Goal: Transaction & Acquisition: Purchase product/service

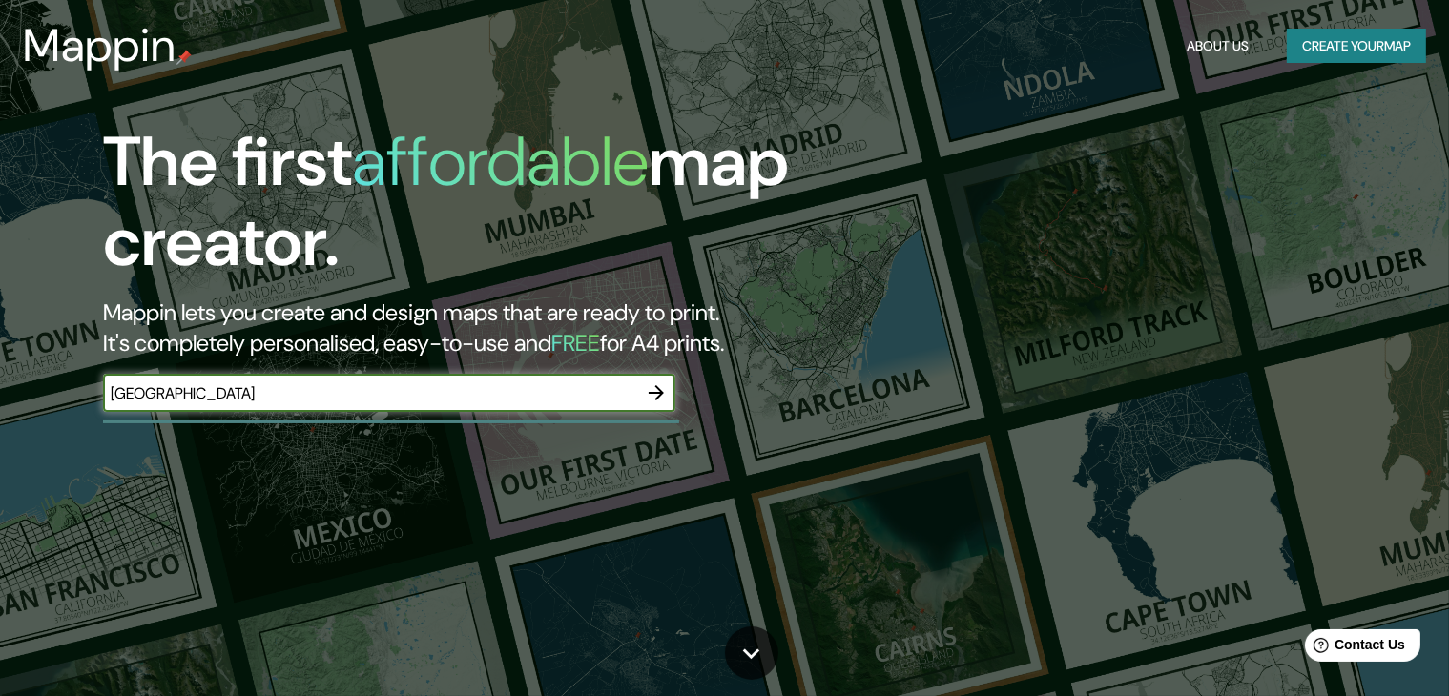
type input "[GEOGRAPHIC_DATA]"
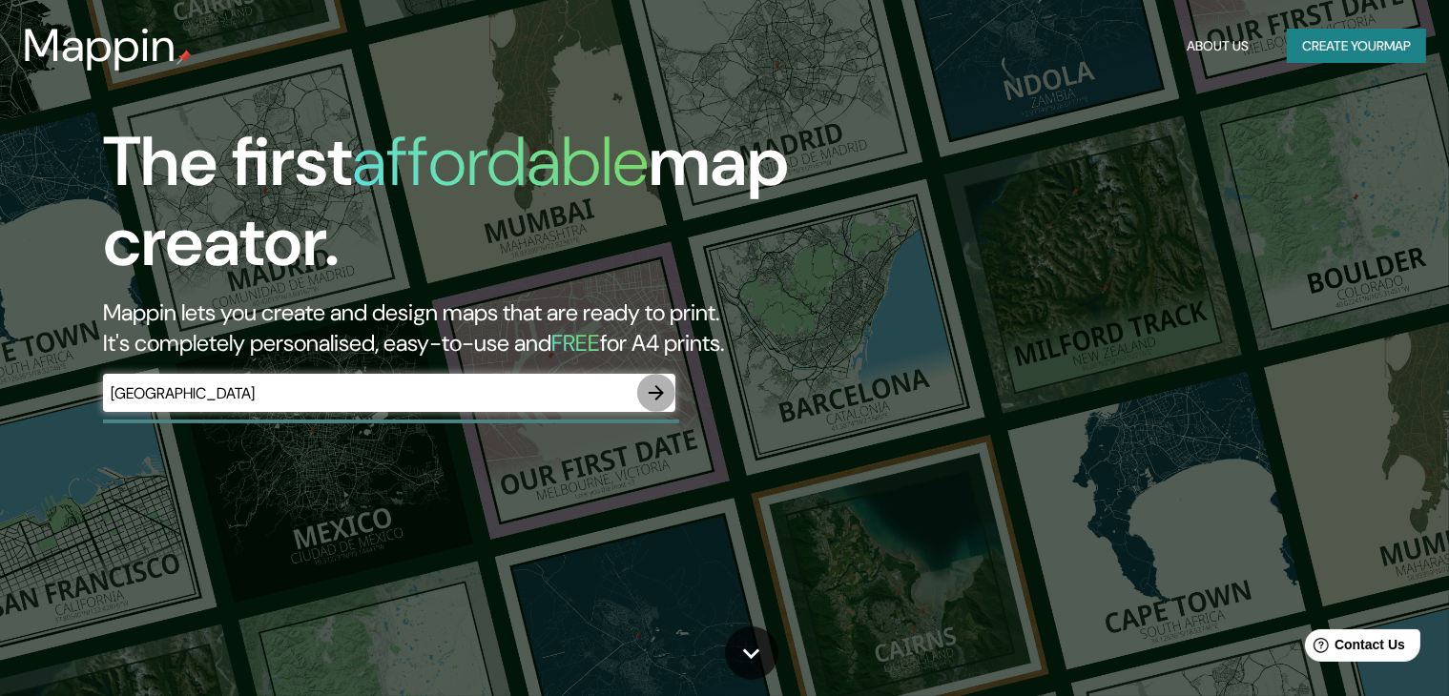
click at [659, 395] on icon "button" at bounding box center [656, 392] width 15 height 15
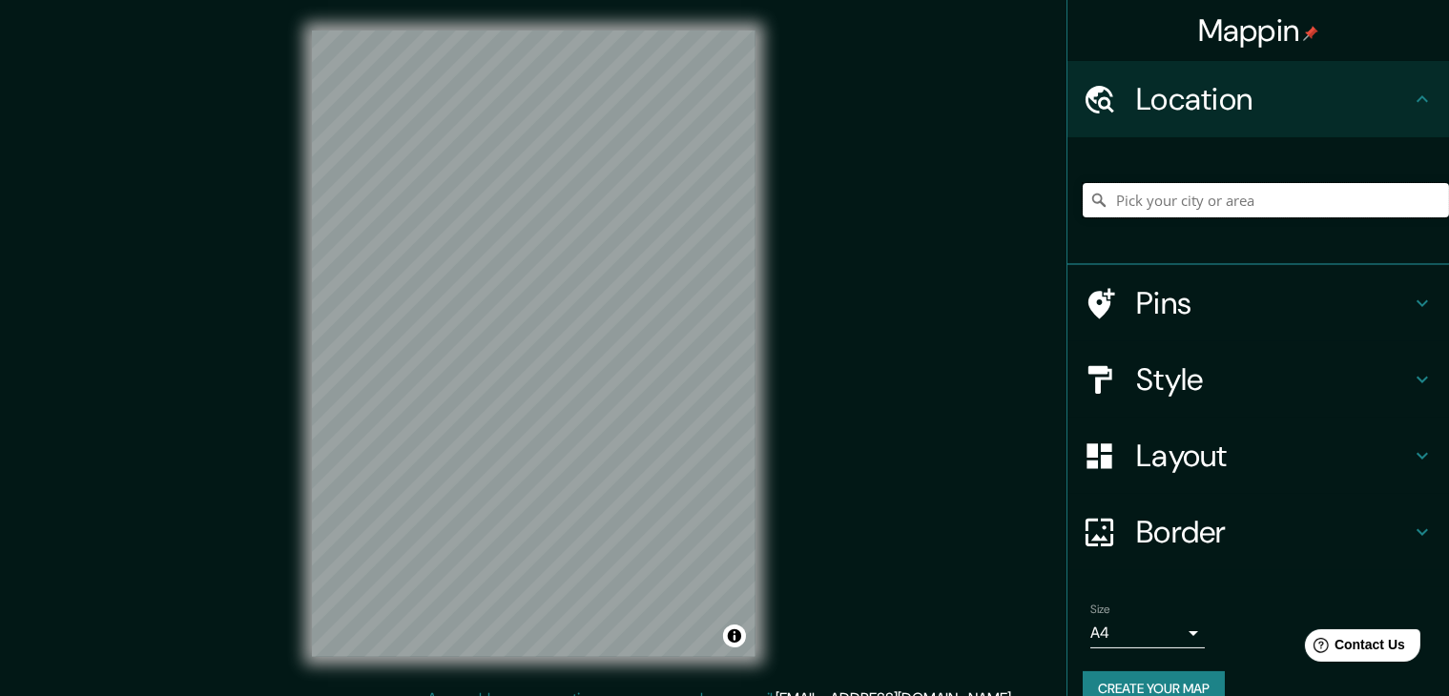
click at [1229, 203] on input "Pick your city or area" at bounding box center [1266, 200] width 366 height 34
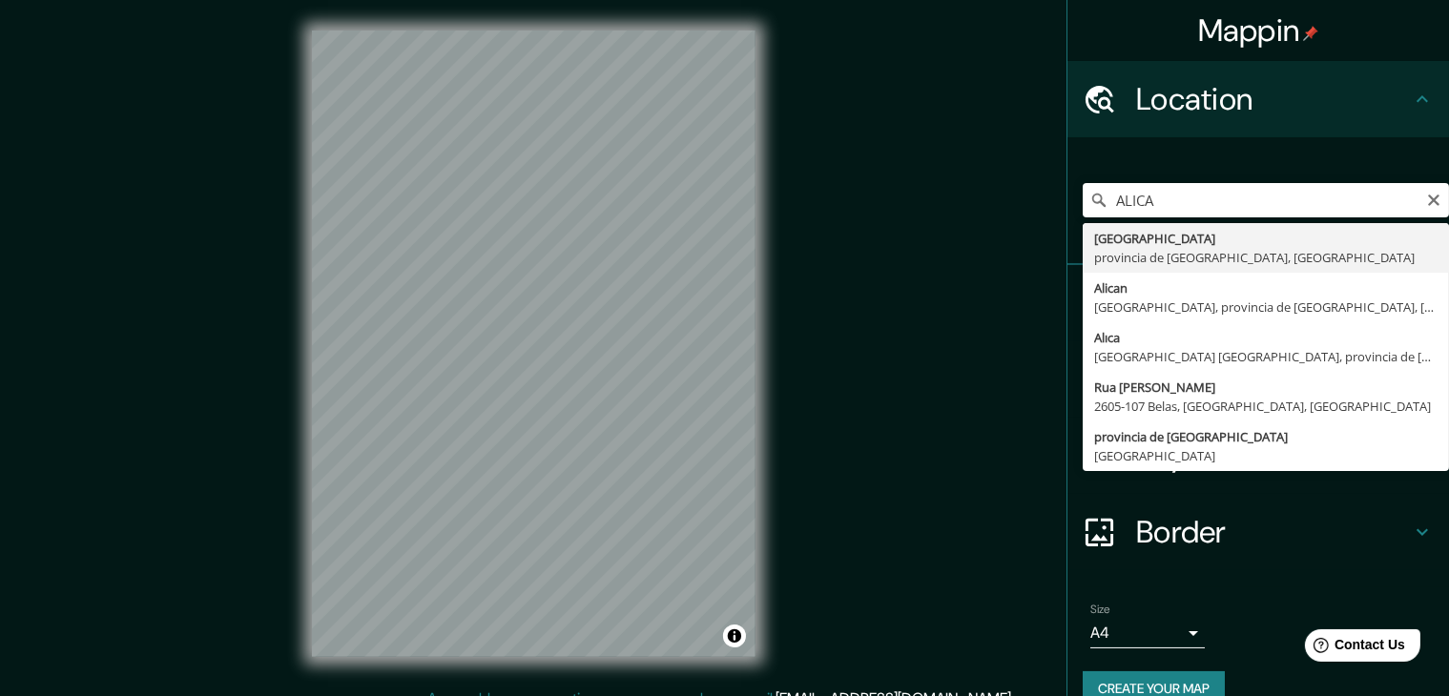
type input "[GEOGRAPHIC_DATA], provincia de [GEOGRAPHIC_DATA], [GEOGRAPHIC_DATA]"
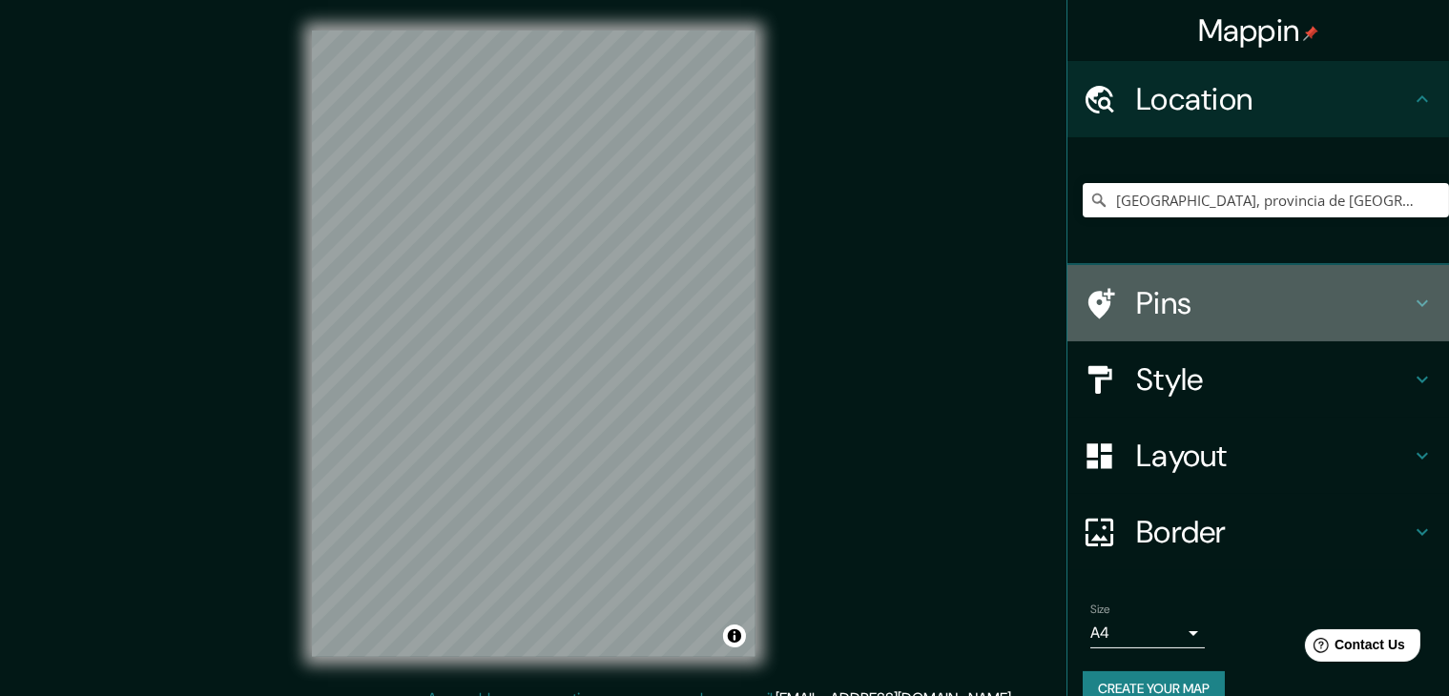
click at [1225, 279] on div "Pins" at bounding box center [1259, 303] width 382 height 76
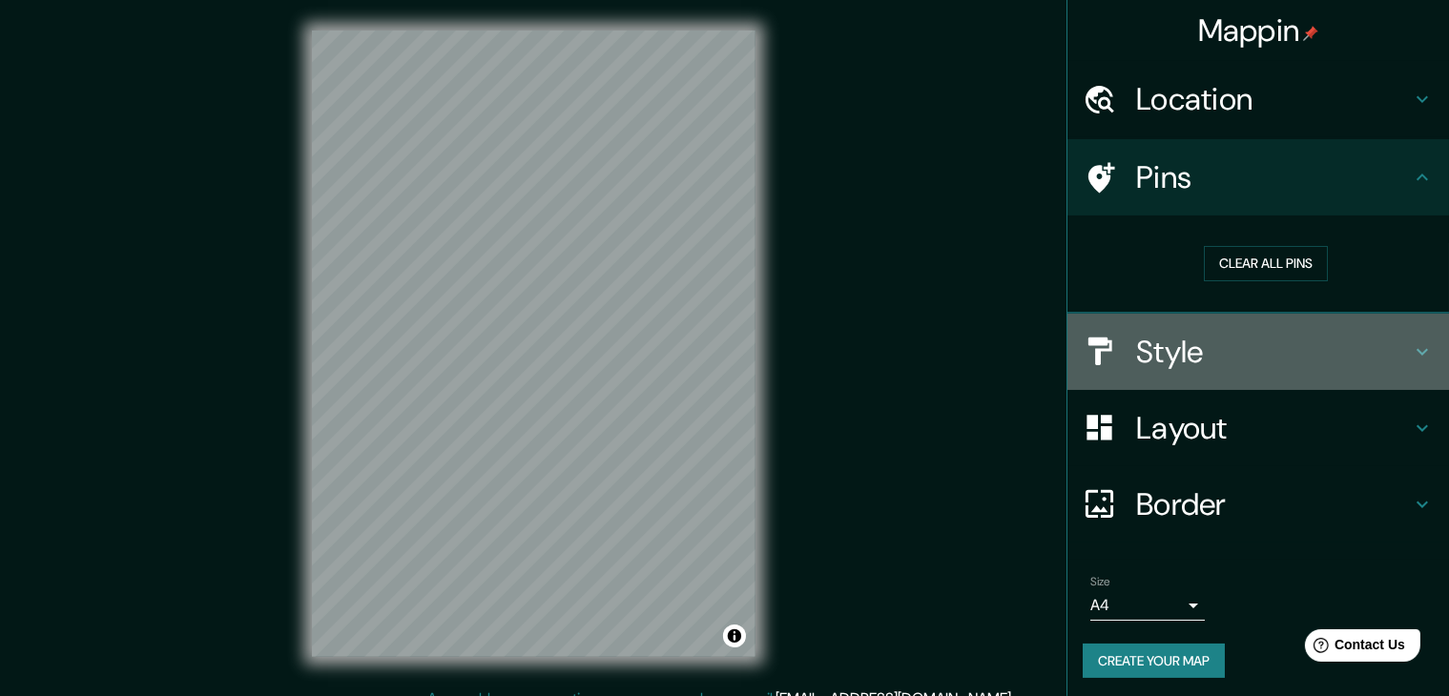
click at [1236, 329] on div "Style" at bounding box center [1259, 352] width 382 height 76
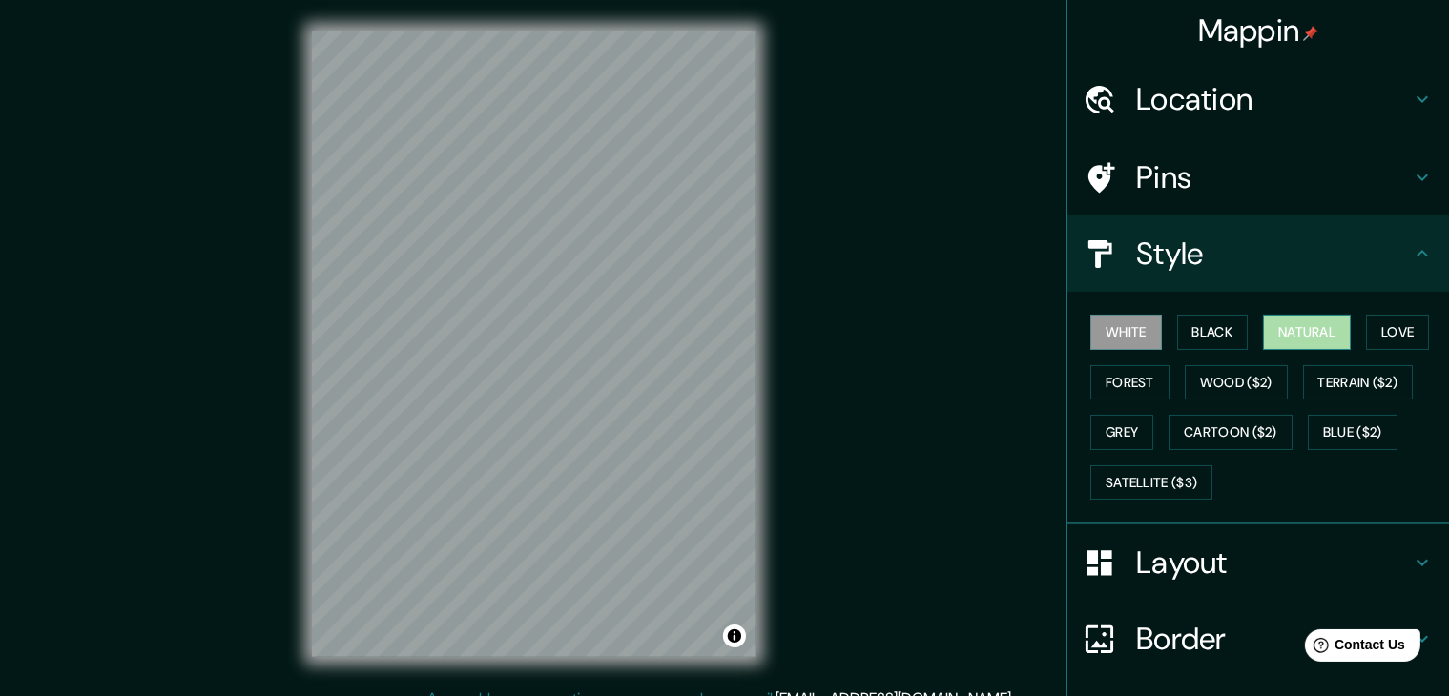
click at [1278, 342] on button "Natural" at bounding box center [1307, 332] width 88 height 35
click at [1379, 338] on button "Love" at bounding box center [1397, 332] width 63 height 35
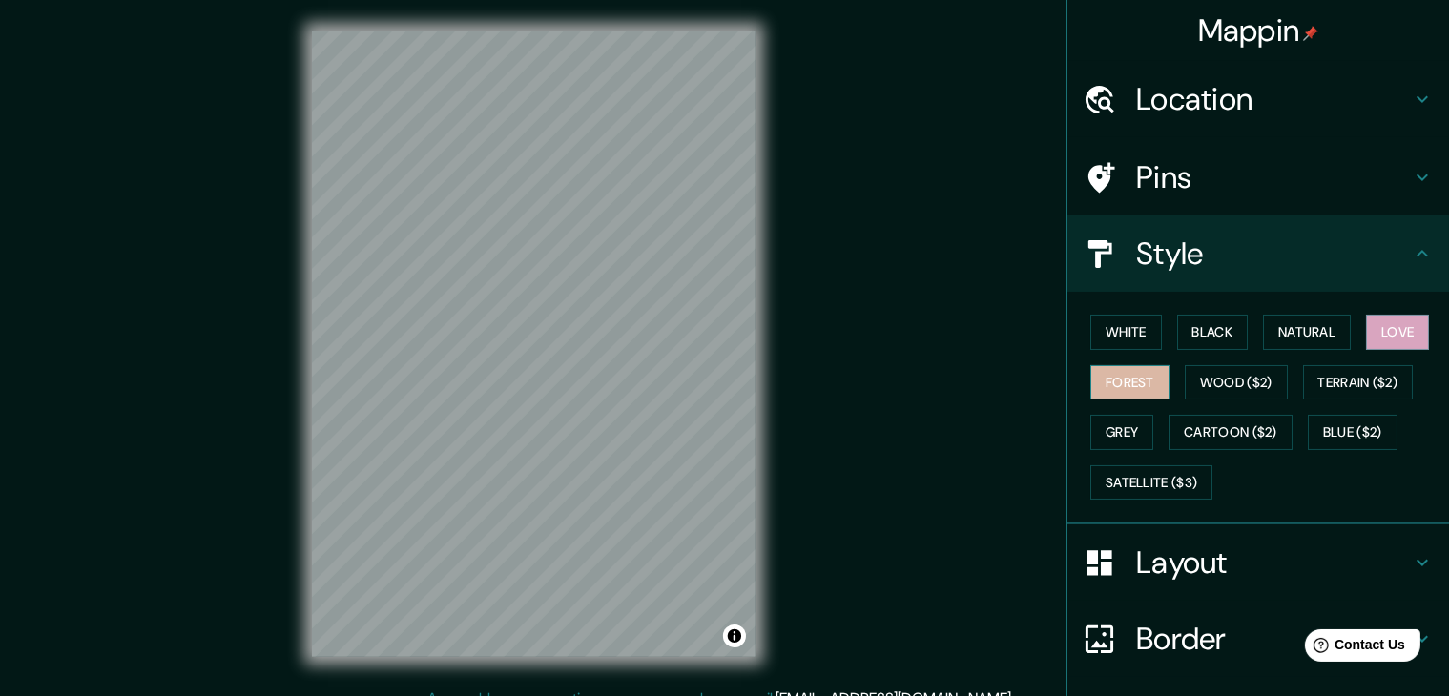
click at [1144, 378] on button "Forest" at bounding box center [1129, 382] width 79 height 35
click at [1192, 390] on button "Wood ($2)" at bounding box center [1236, 382] width 103 height 35
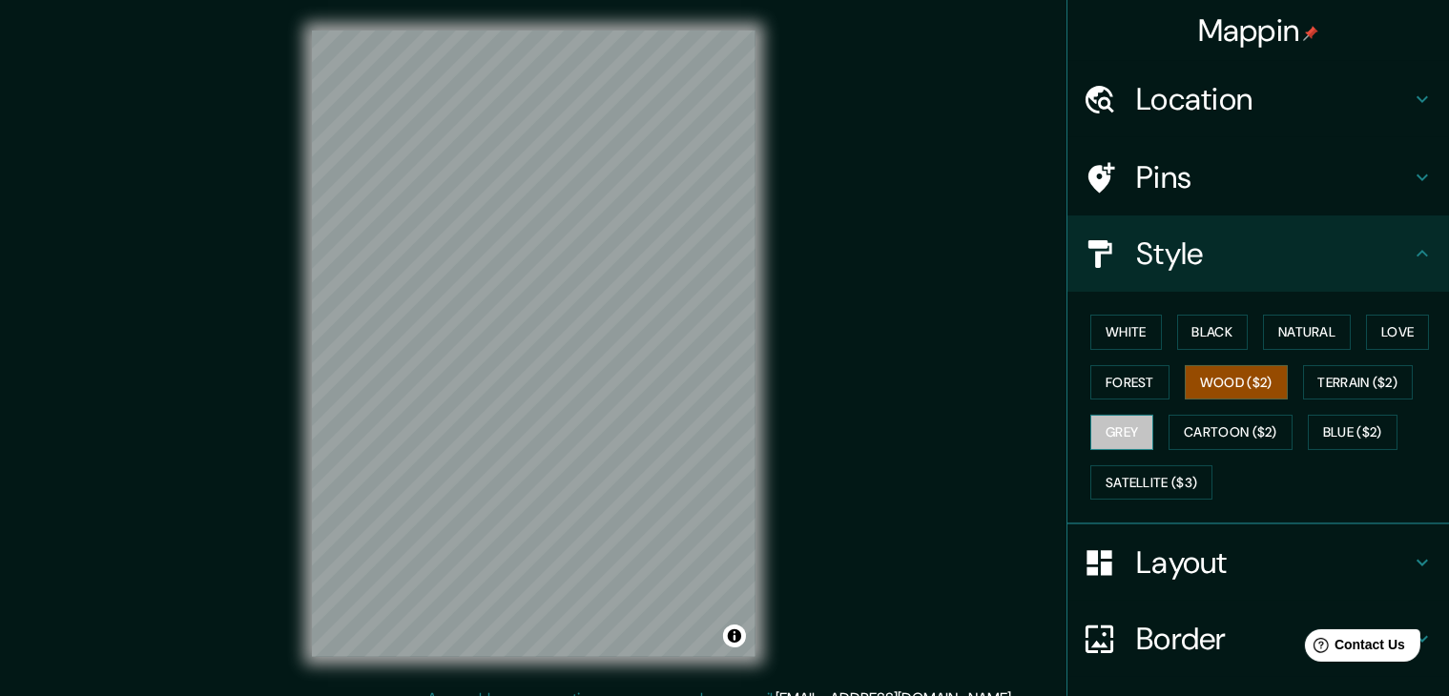
click at [1101, 419] on button "Grey" at bounding box center [1121, 432] width 63 height 35
click at [1275, 339] on button "Natural" at bounding box center [1307, 332] width 88 height 35
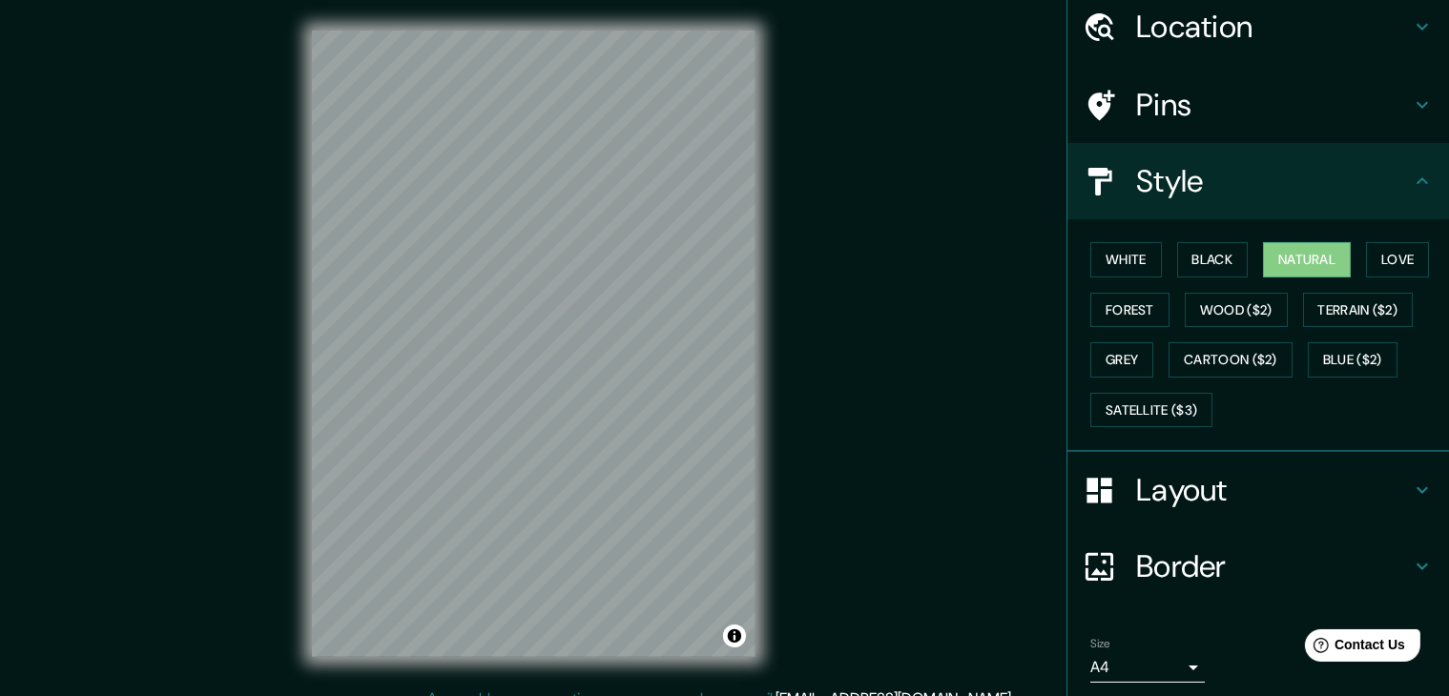
scroll to position [137, 0]
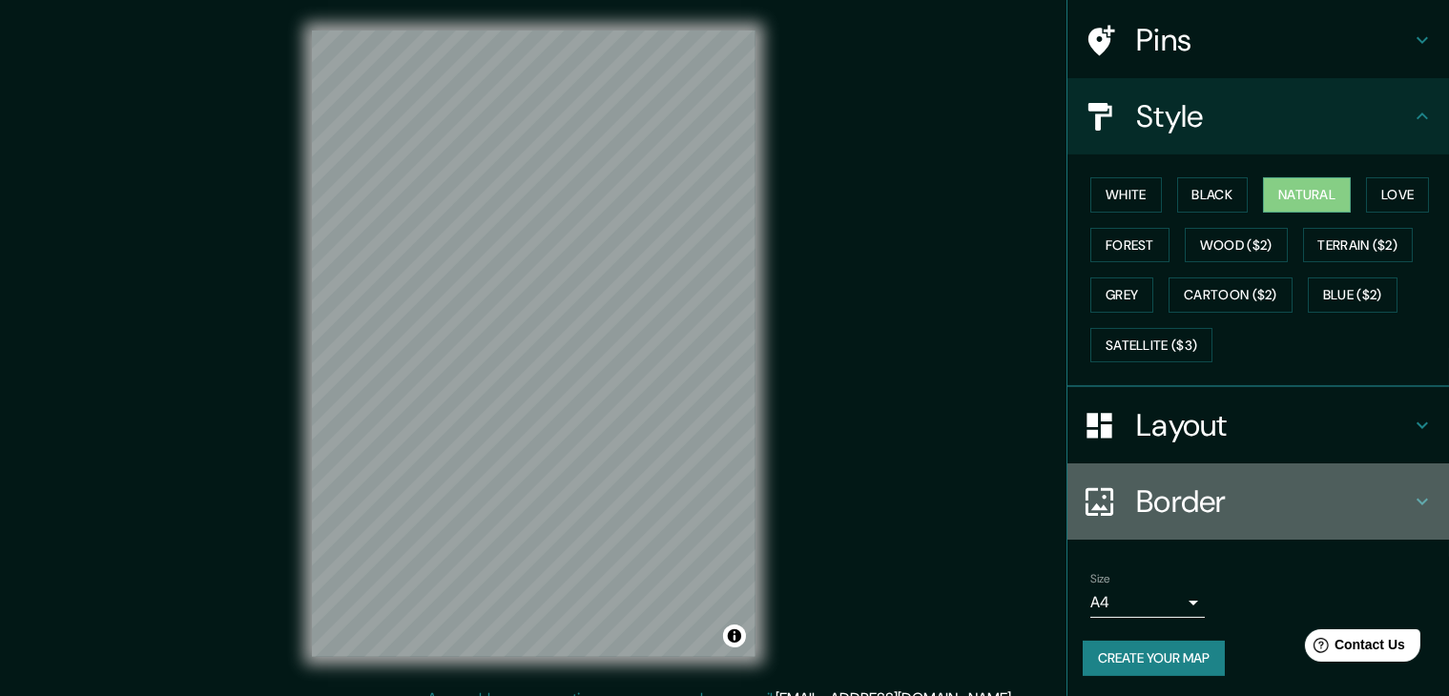
click at [1247, 483] on h4 "Border" at bounding box center [1273, 502] width 275 height 38
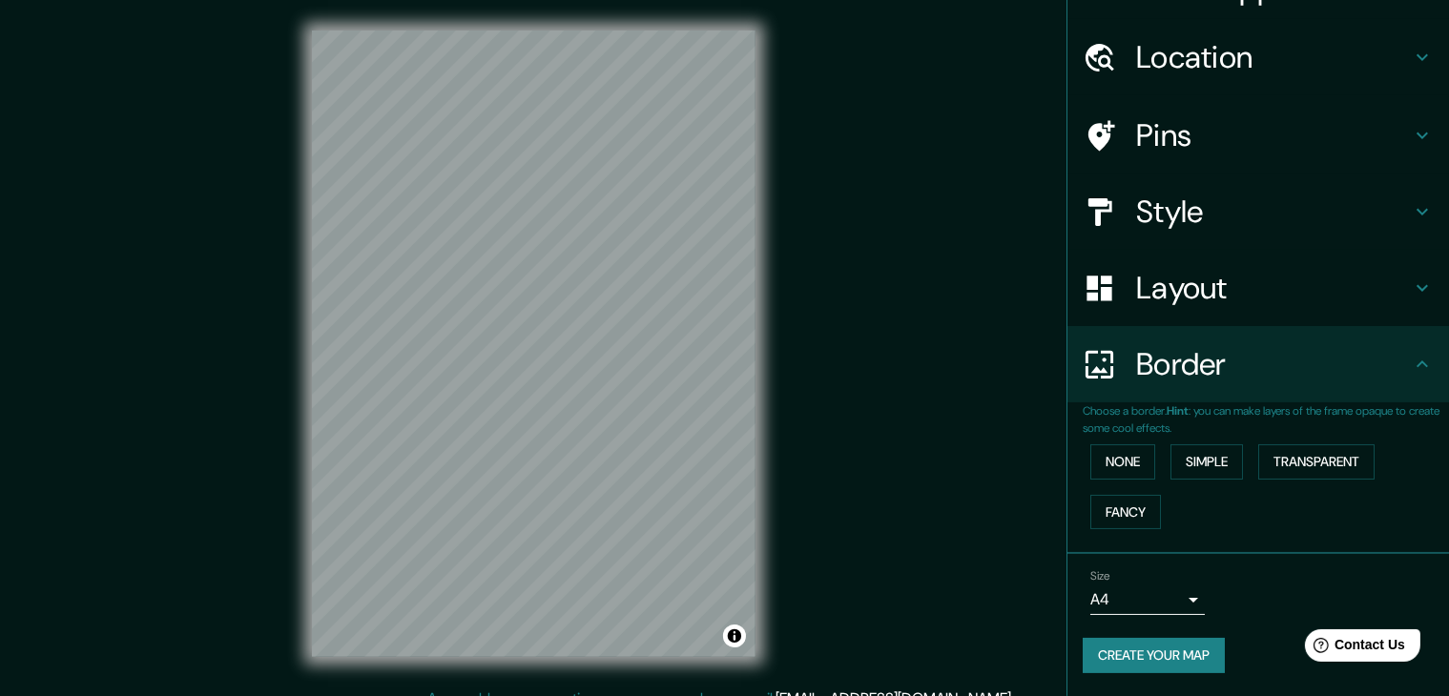
scroll to position [40, 0]
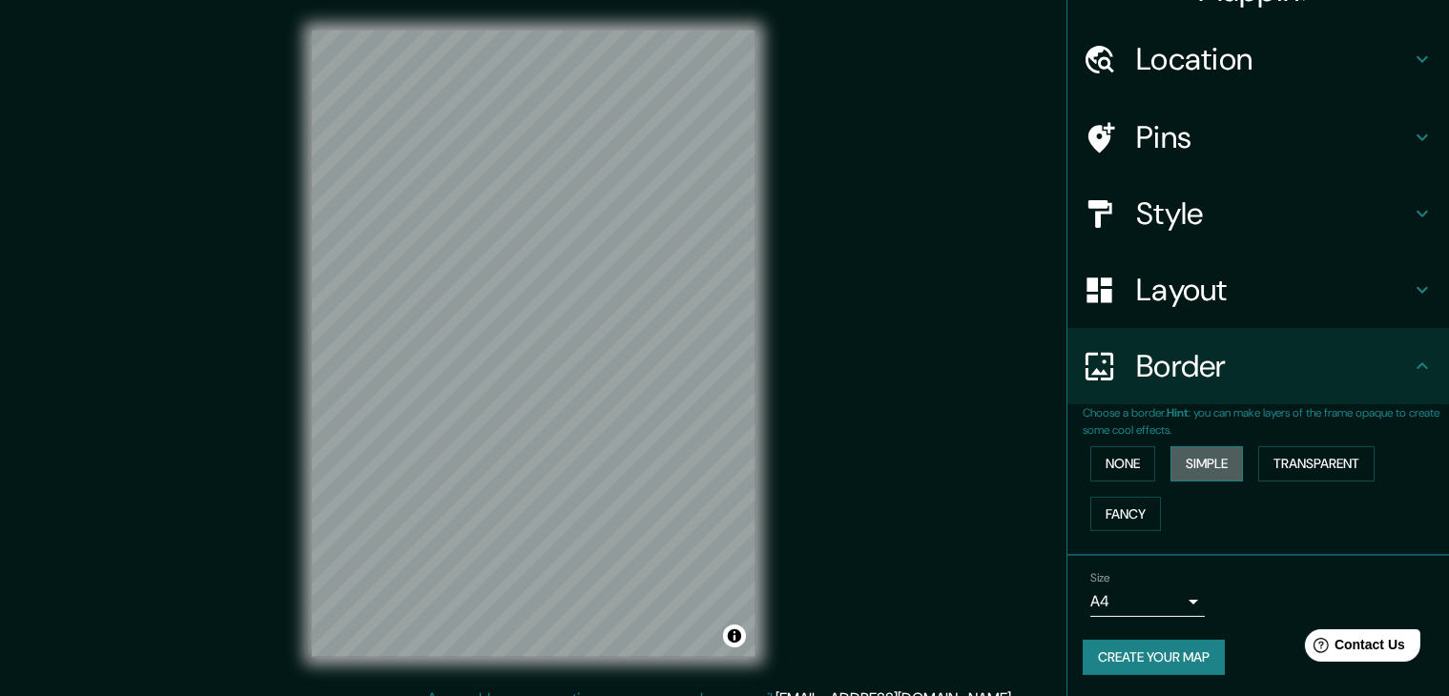
click at [1178, 469] on button "Simple" at bounding box center [1207, 463] width 73 height 35
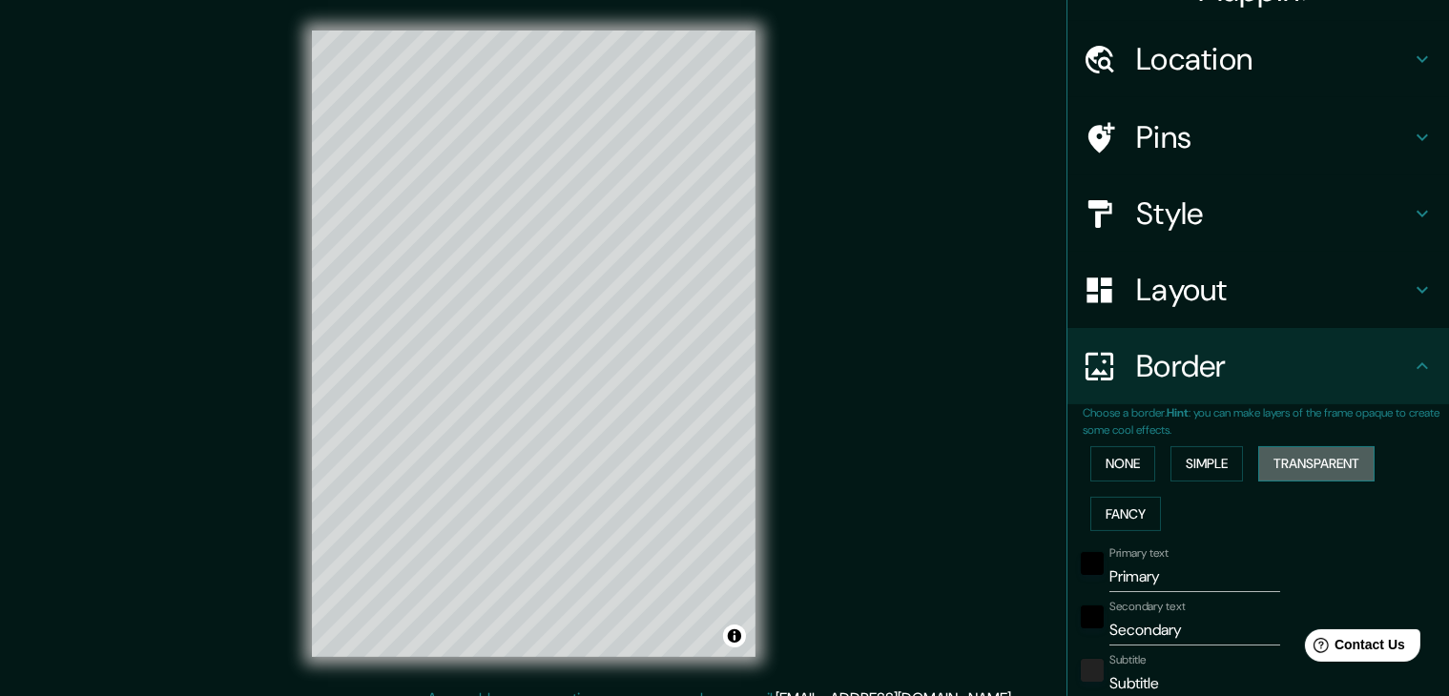
click at [1262, 470] on button "Transparent" at bounding box center [1316, 463] width 116 height 35
click at [1126, 508] on button "Fancy" at bounding box center [1125, 514] width 71 height 35
drag, startPoint x: 1166, startPoint y: 571, endPoint x: 1051, endPoint y: 569, distance: 114.5
click at [1068, 569] on div "Choose a border. Hint : you can make layers of the frame opaque to create some …" at bounding box center [1259, 704] width 382 height 599
type input "A"
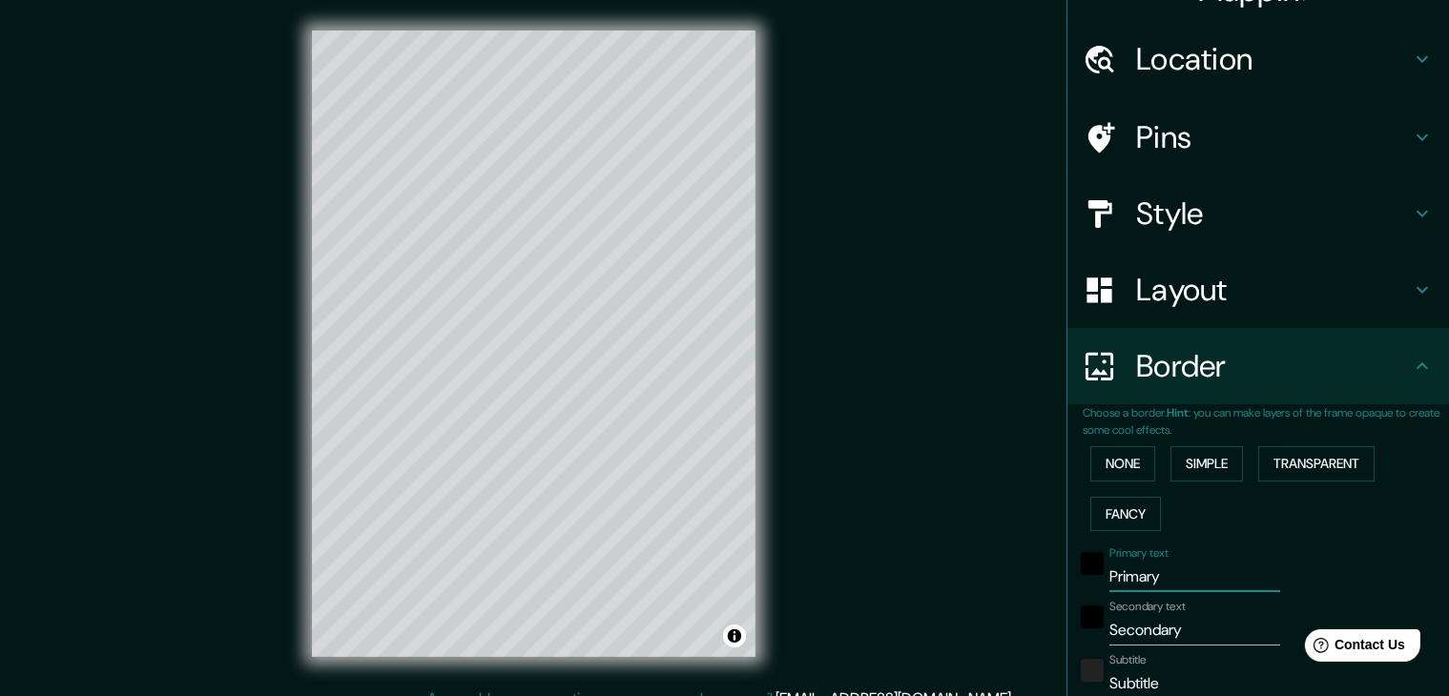
type input "37"
type input "19"
type input "Al"
type input "37"
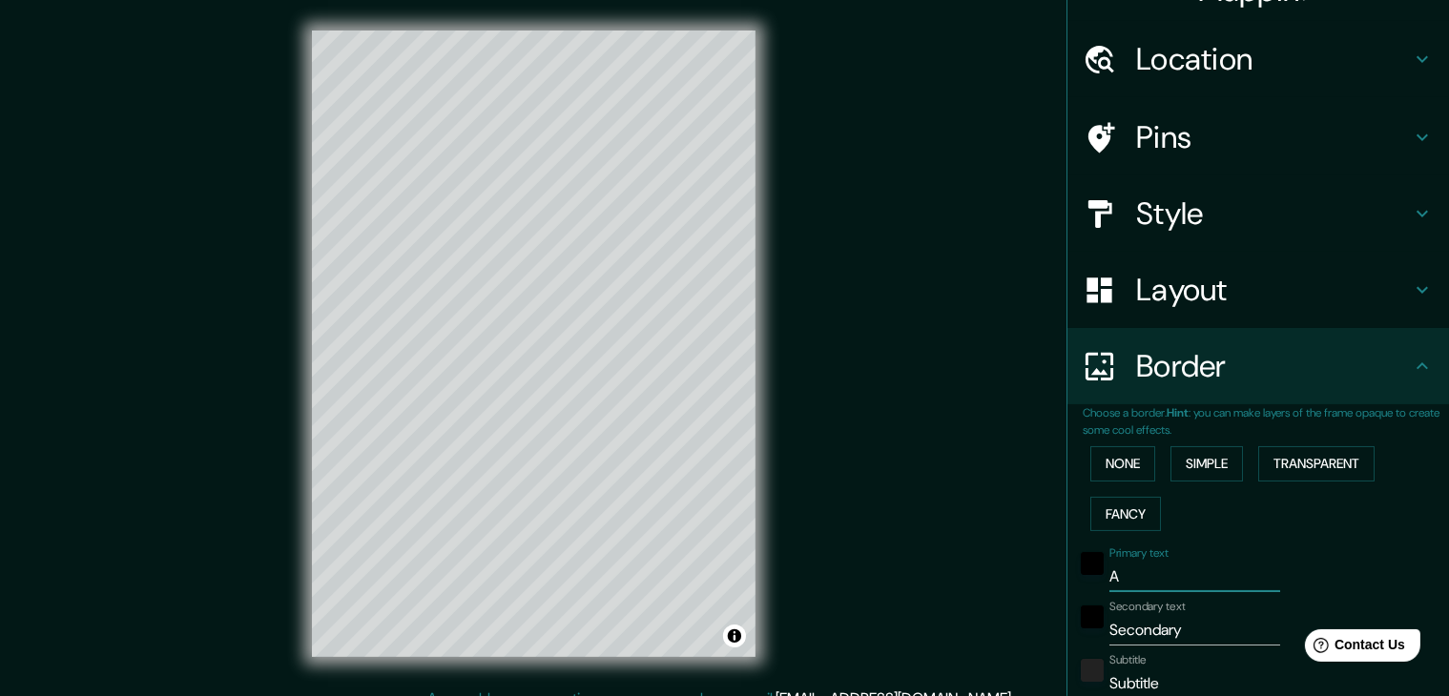
type input "37"
type input "19"
type input "[PERSON_NAME]"
type input "37"
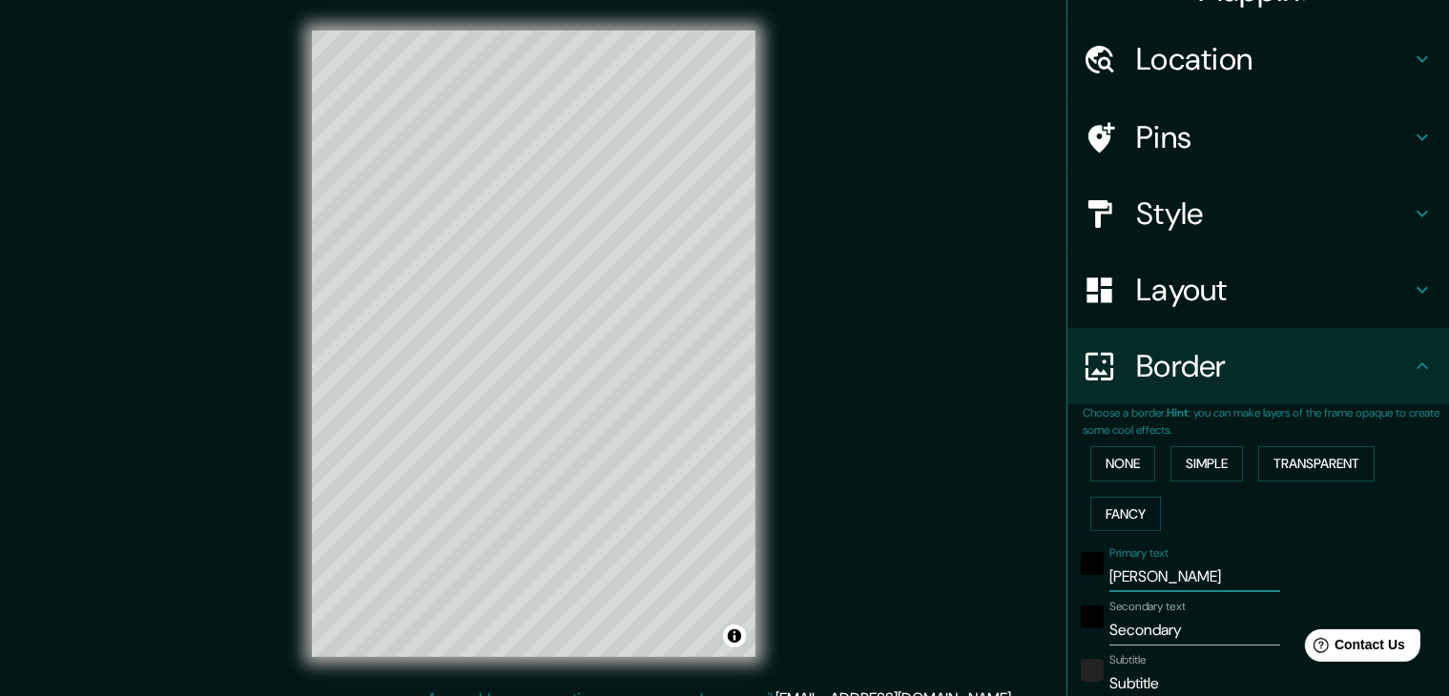
type input "19"
type input "Alic"
type input "37"
type input "19"
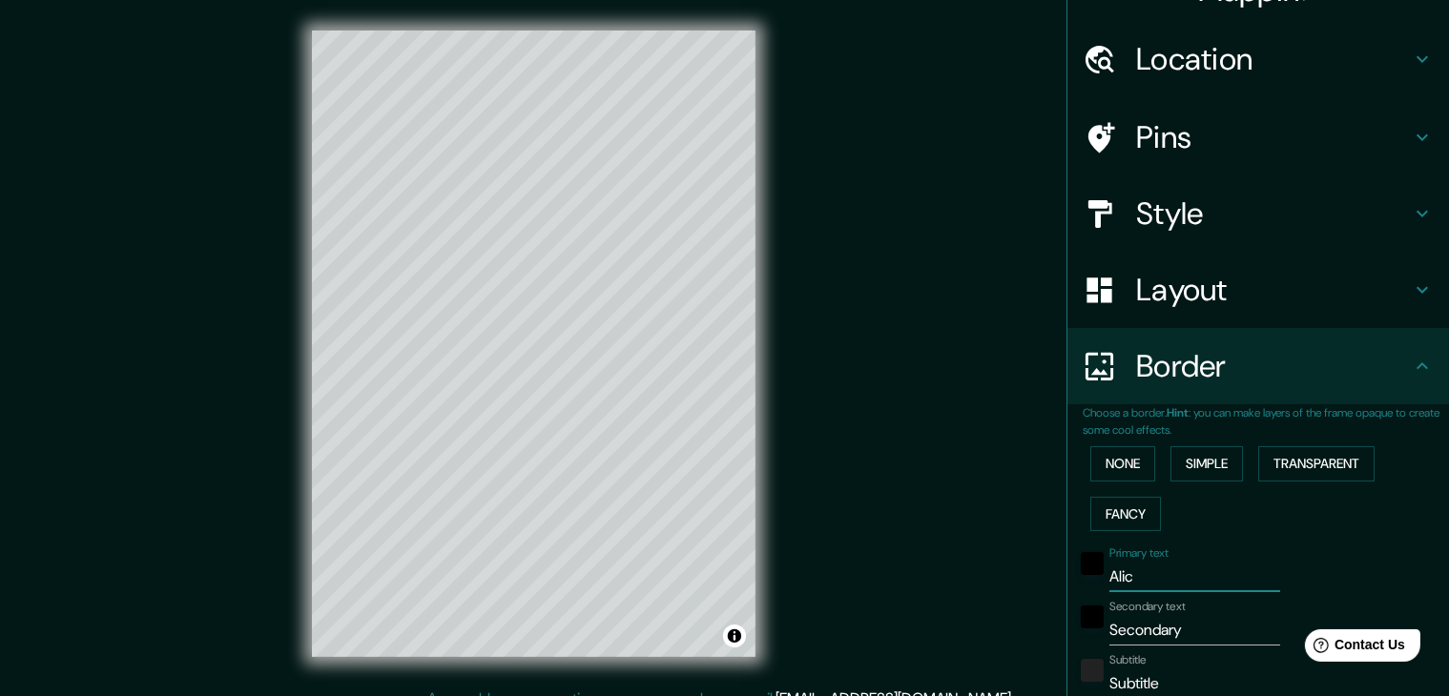
type input "Alica"
type input "37"
type input "19"
type input "Alican"
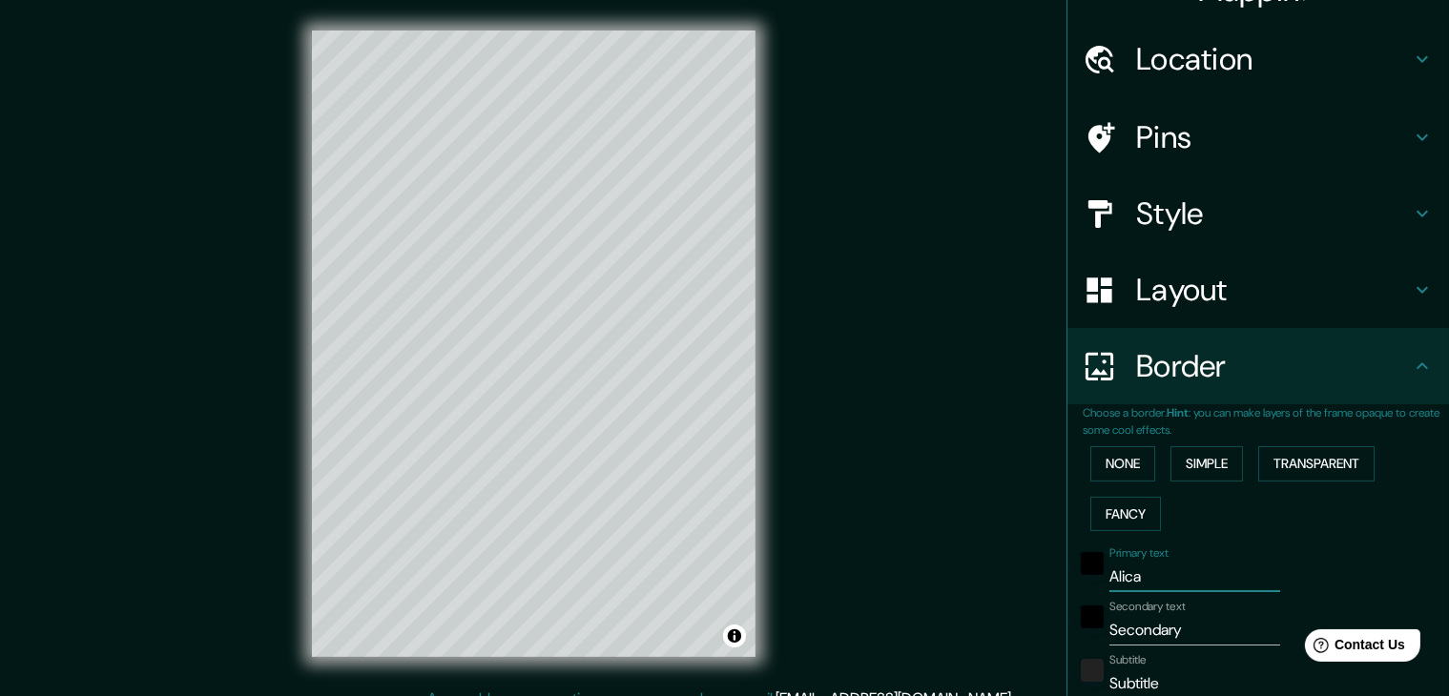
type input "37"
type input "19"
type input "Alicant"
type input "37"
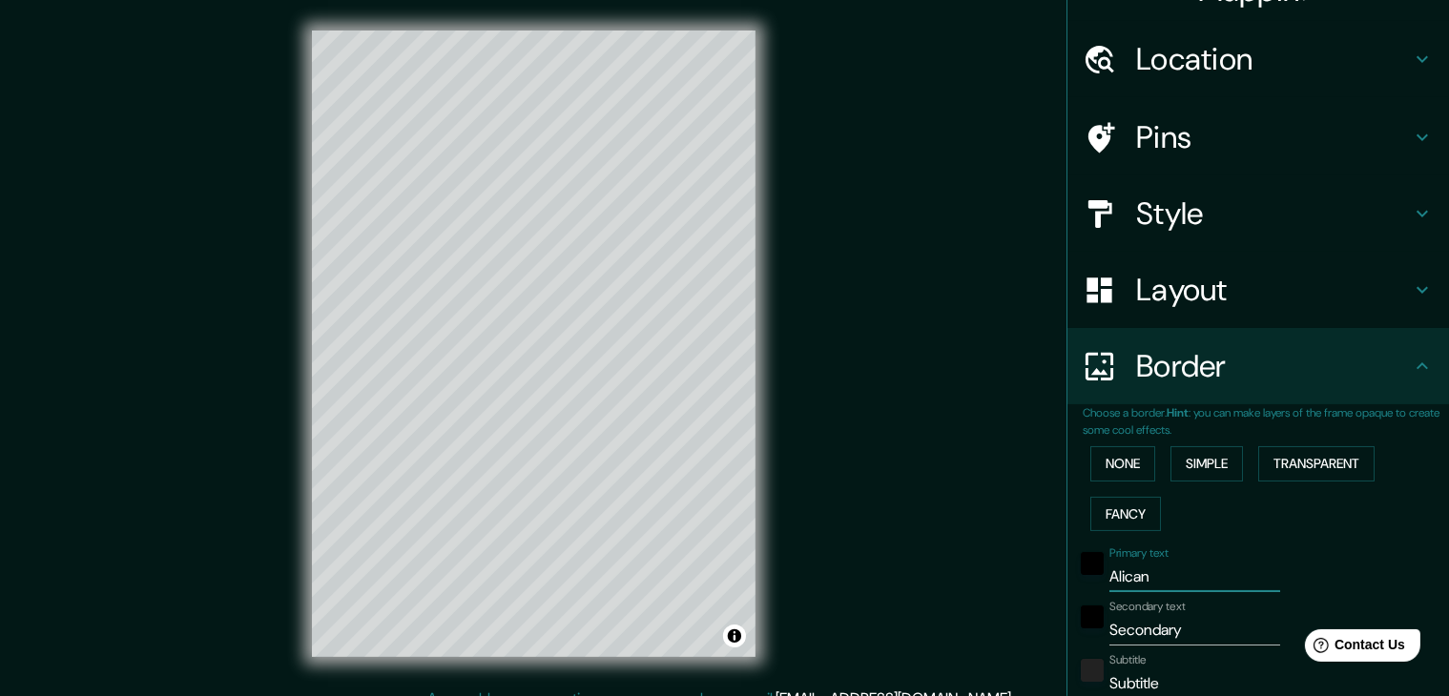
type input "37"
type input "19"
type input "[GEOGRAPHIC_DATA]"
type input "37"
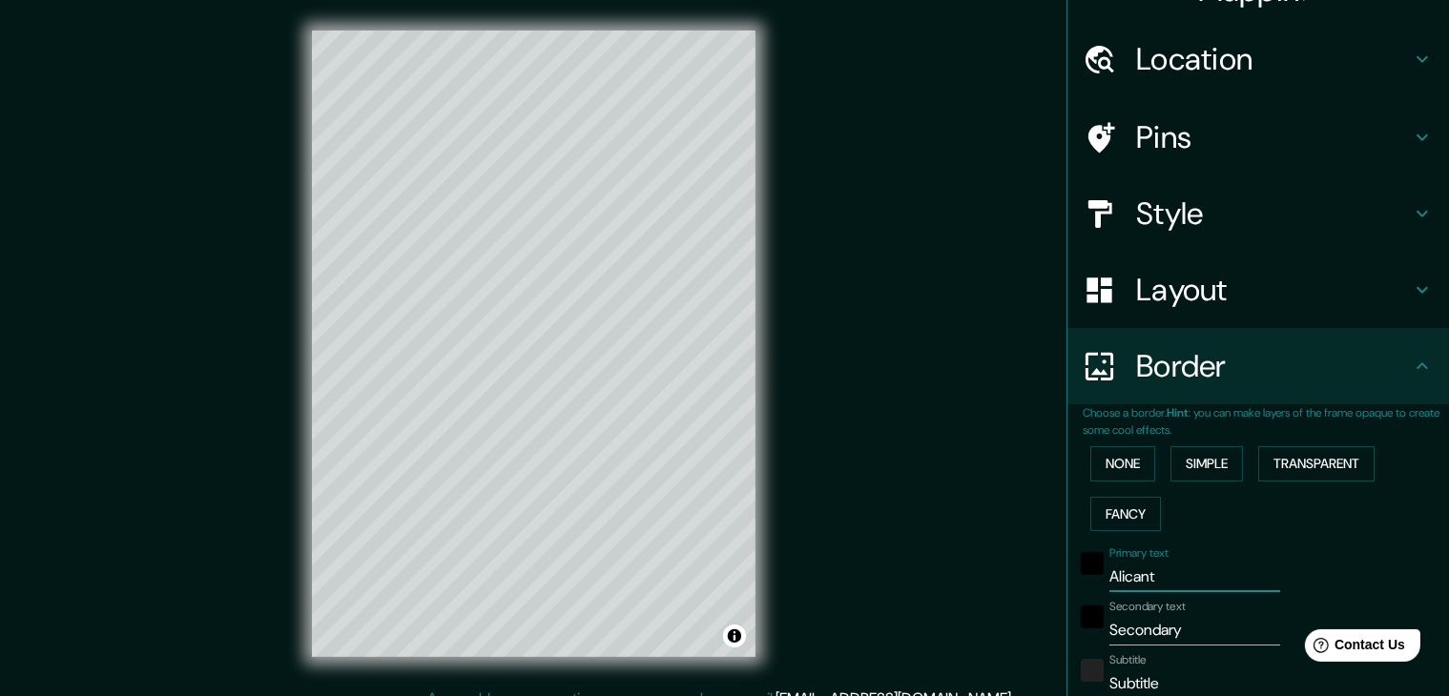
type input "19"
type input "[GEOGRAPHIC_DATA]"
drag, startPoint x: 1163, startPoint y: 620, endPoint x: 1131, endPoint y: 620, distance: 32.4
click at [1131, 620] on input "Secondary" at bounding box center [1195, 630] width 171 height 31
drag, startPoint x: 1195, startPoint y: 630, endPoint x: 1042, endPoint y: 625, distance: 153.7
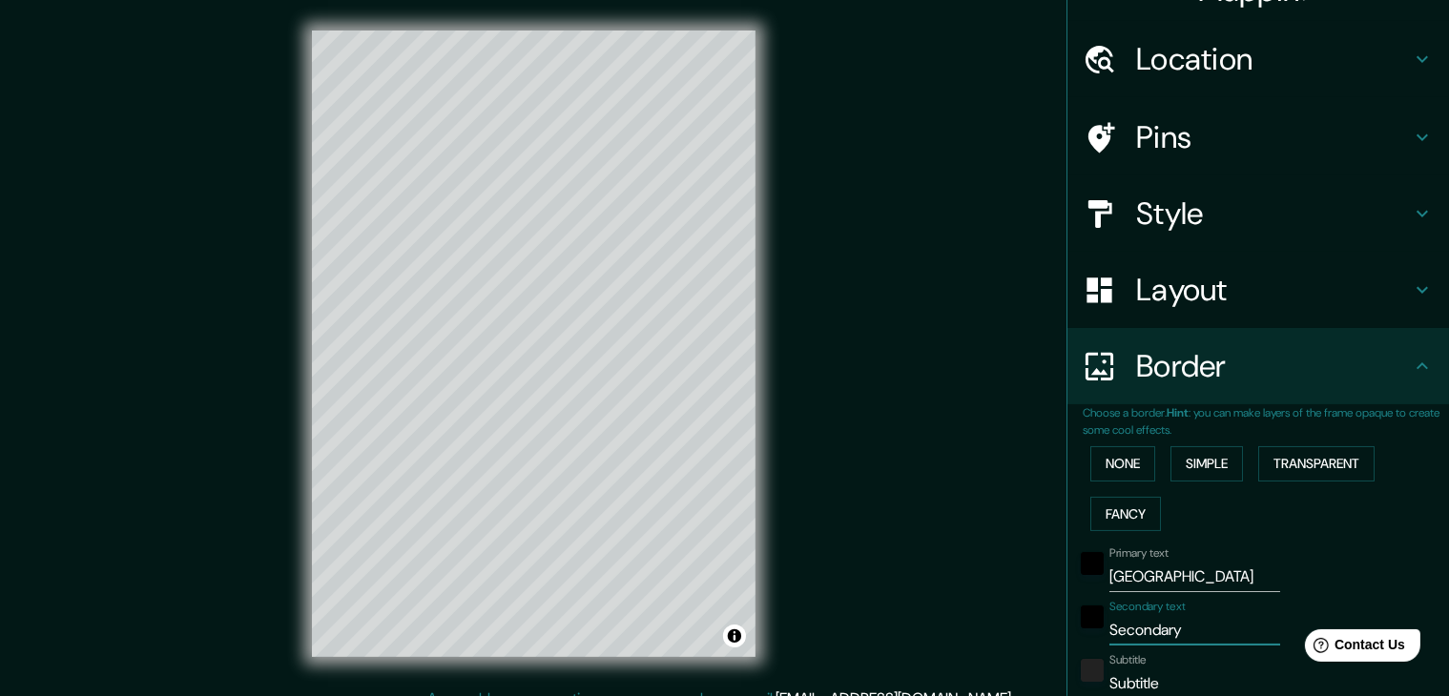
click at [1042, 625] on div "Mappin Location [GEOGRAPHIC_DATA], provincia de [GEOGRAPHIC_DATA], [GEOGRAPHIC_…" at bounding box center [724, 359] width 1449 height 718
type input "L"
type input "37"
type input "19"
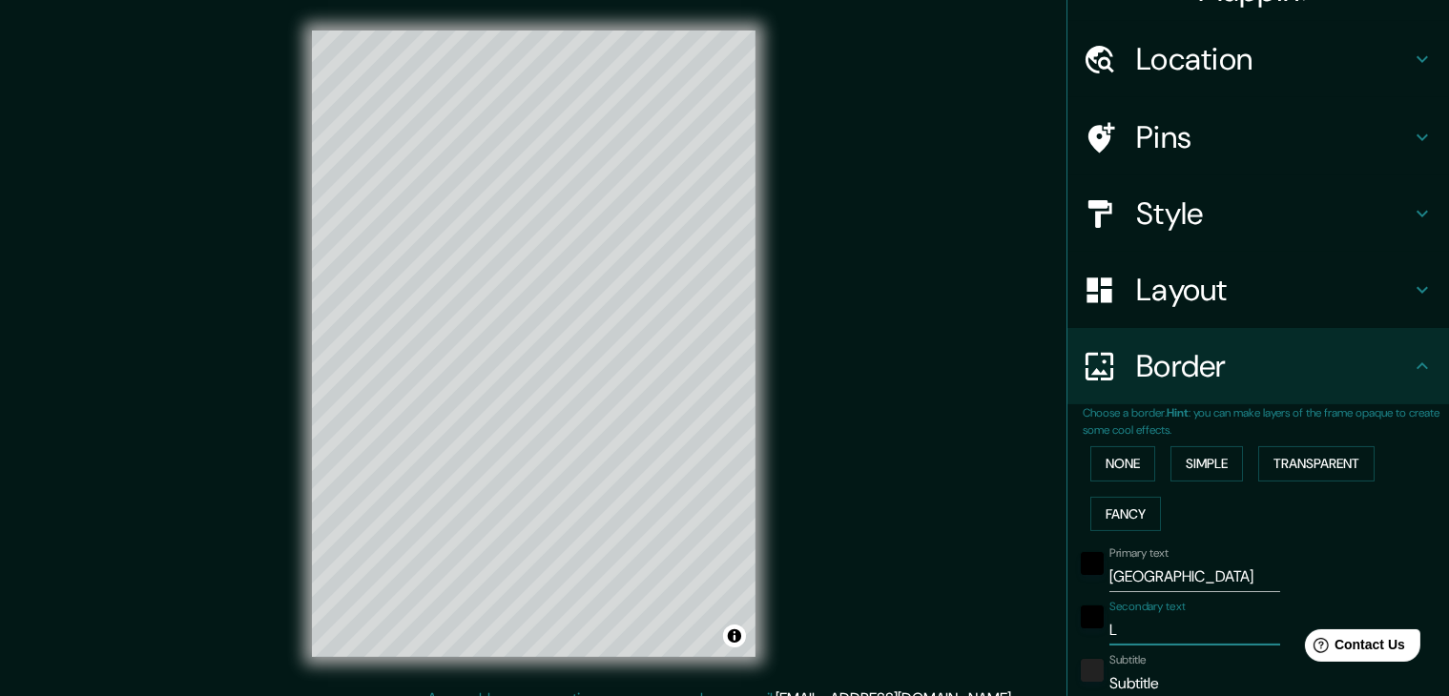
type input "La"
type input "37"
type input "19"
type input "La"
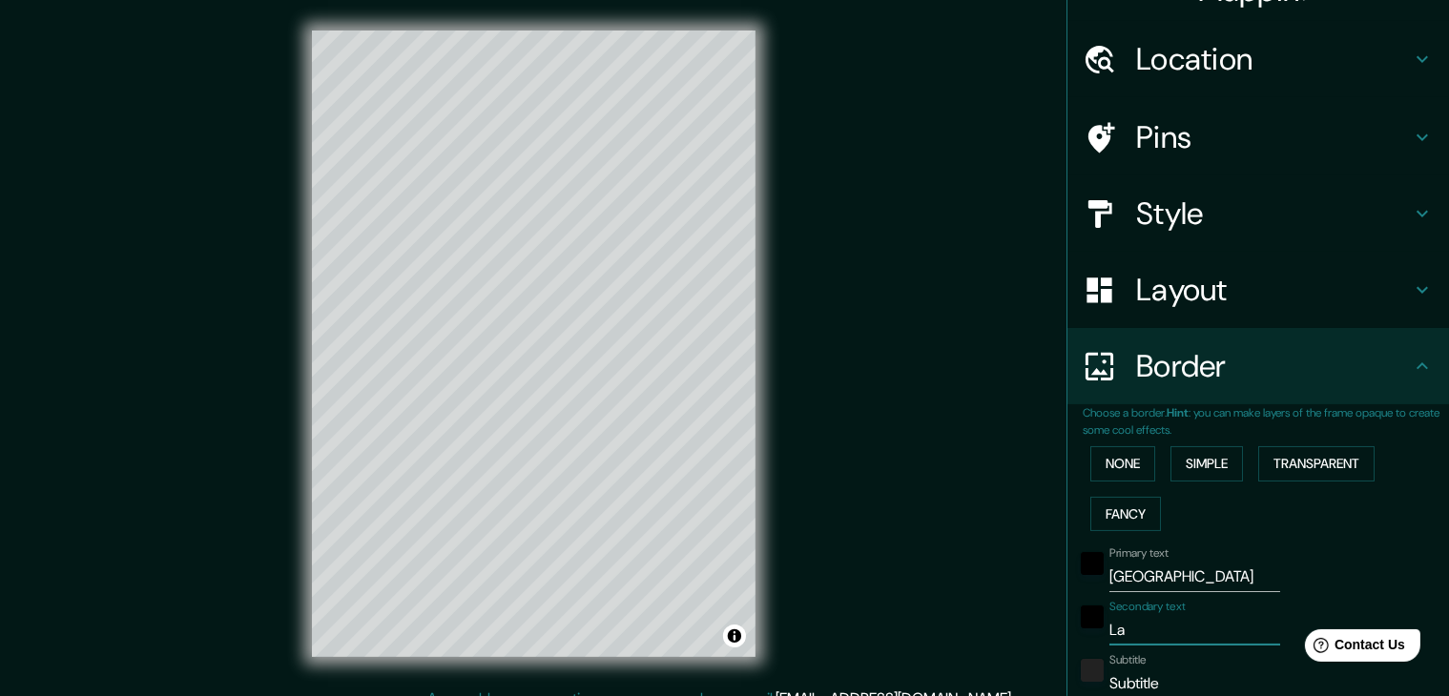
type input "37"
type input "19"
type input "La t"
type input "37"
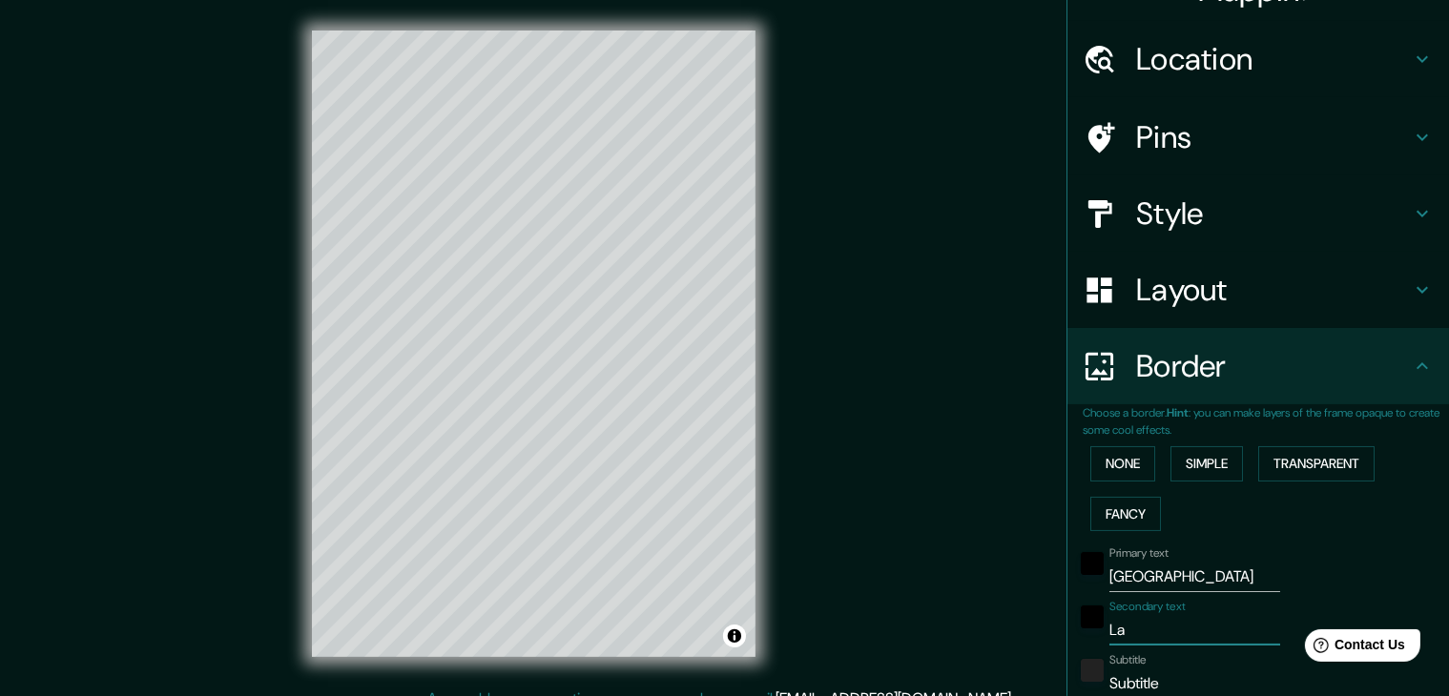
type input "37"
type input "19"
type input "La te"
type input "37"
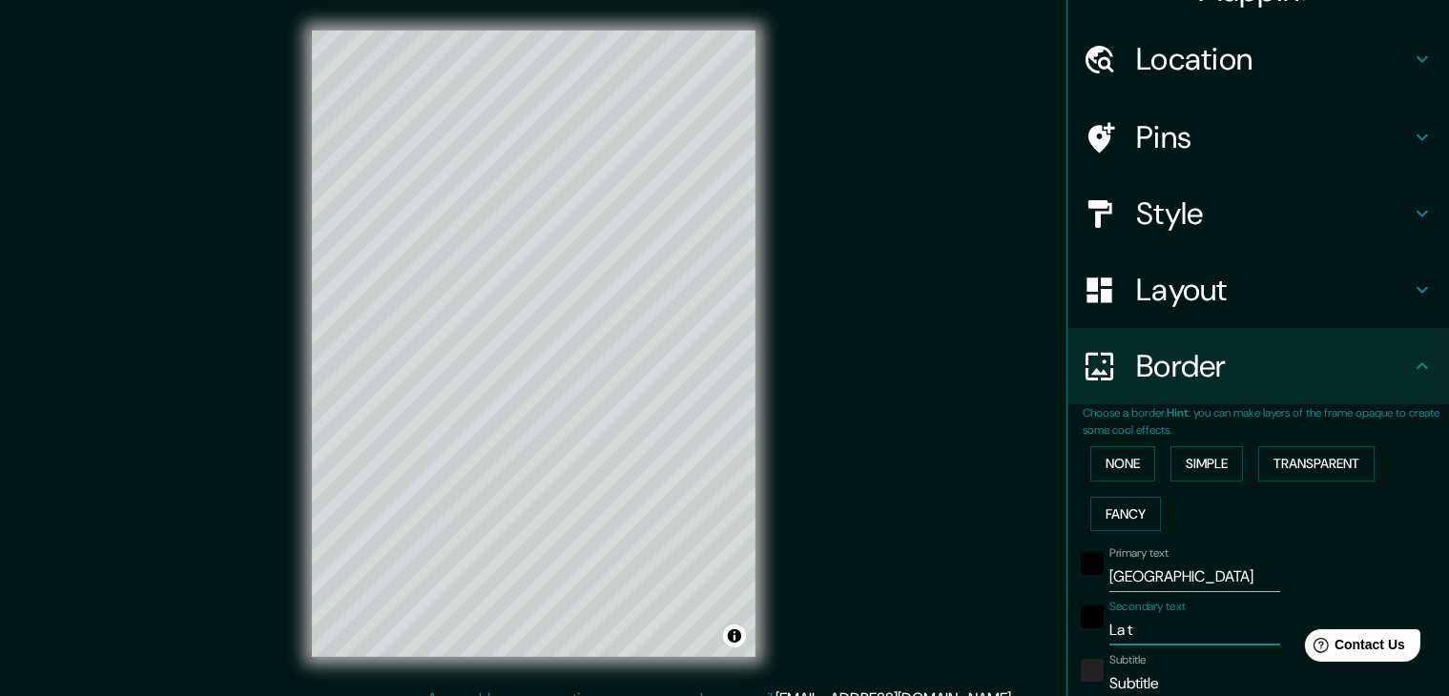
type input "19"
type input "La ter"
type input "37"
type input "19"
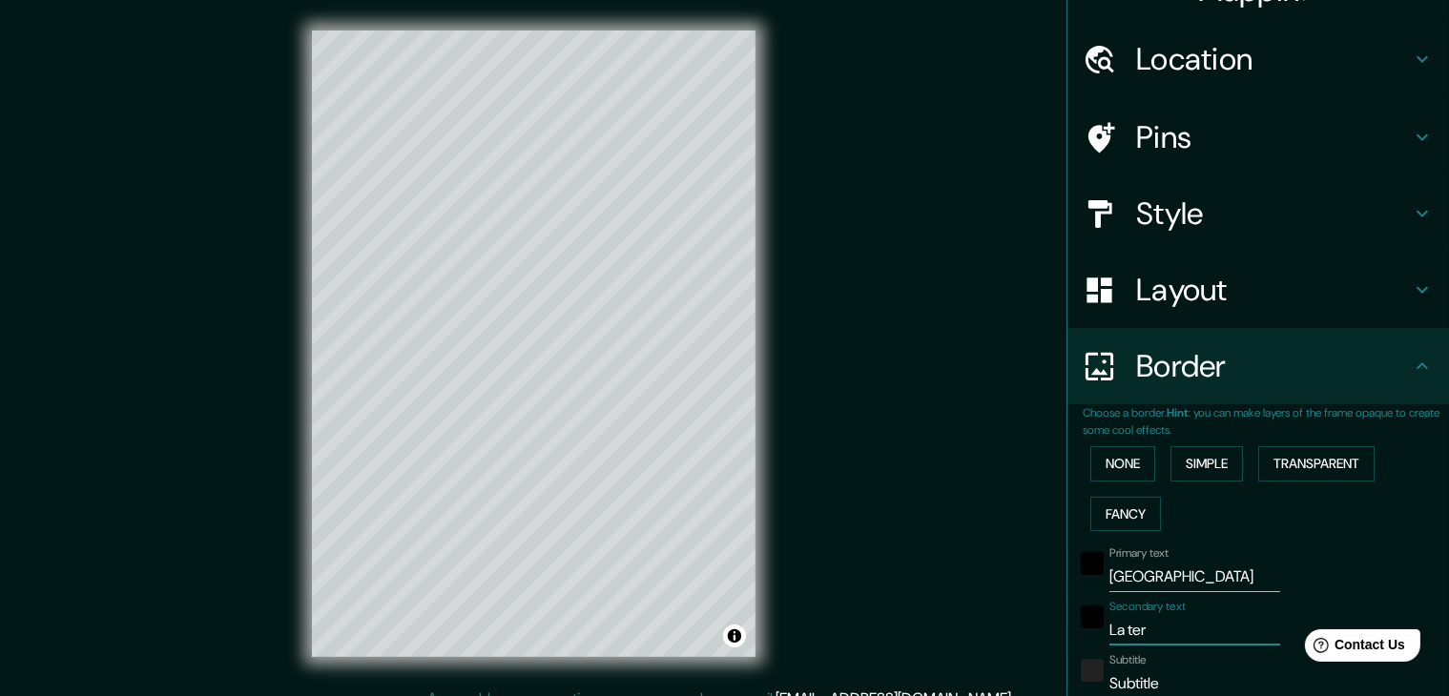
type input "La terr"
type input "37"
type input "19"
type input "La terre"
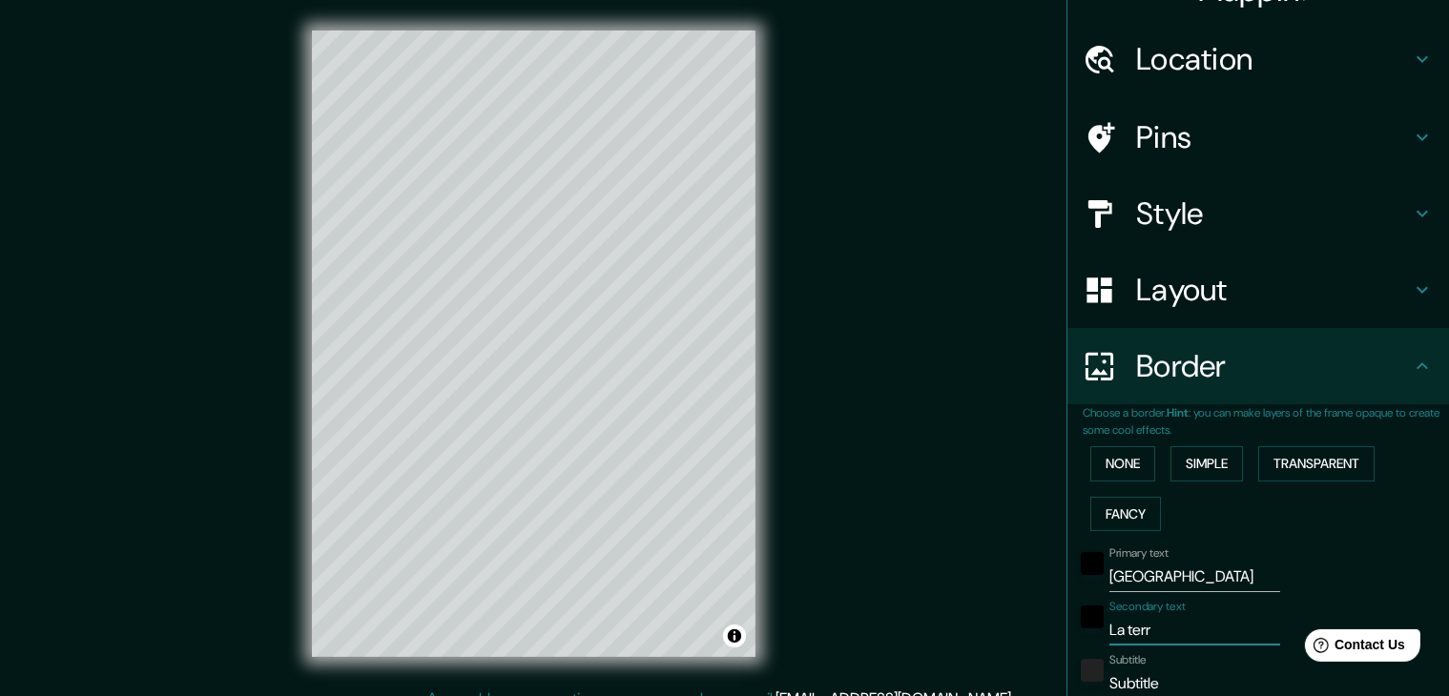
type input "37"
type input "19"
type input "La terres"
type input "37"
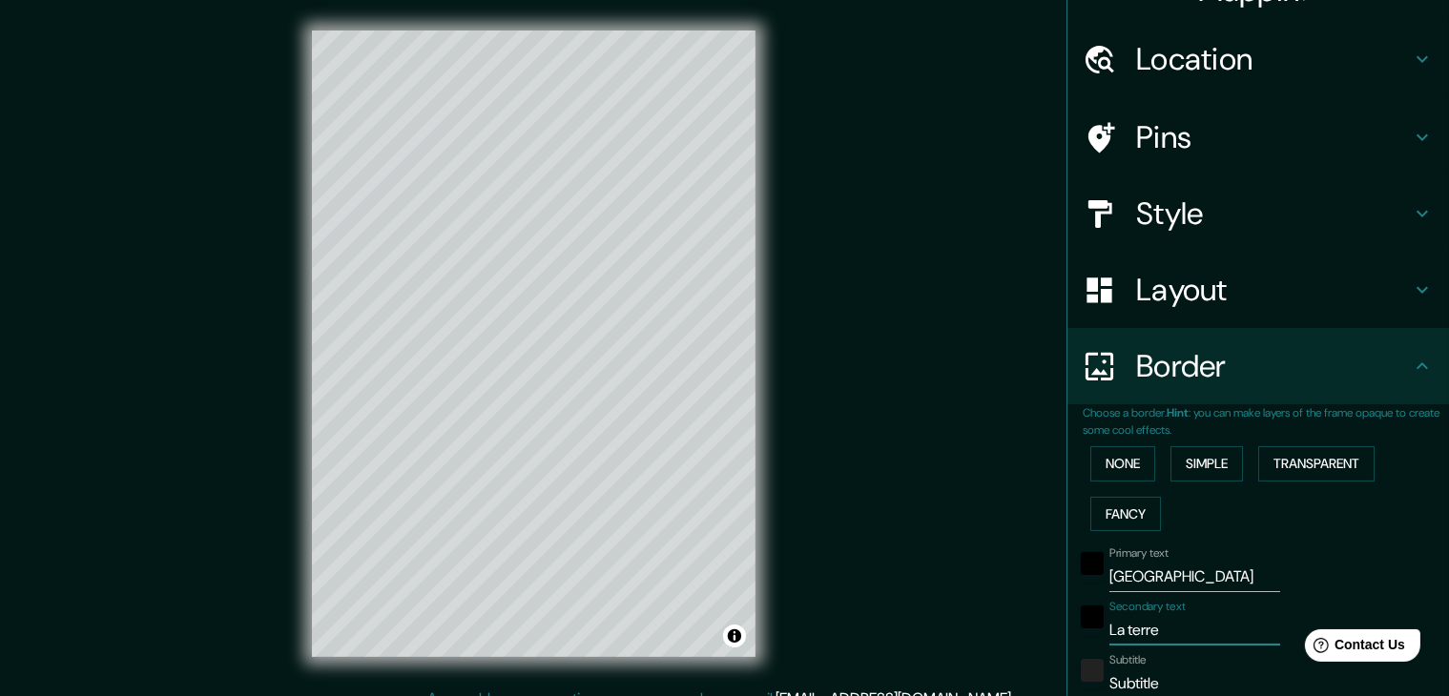
type input "37"
type input "19"
type input "La terresa"
type input "37"
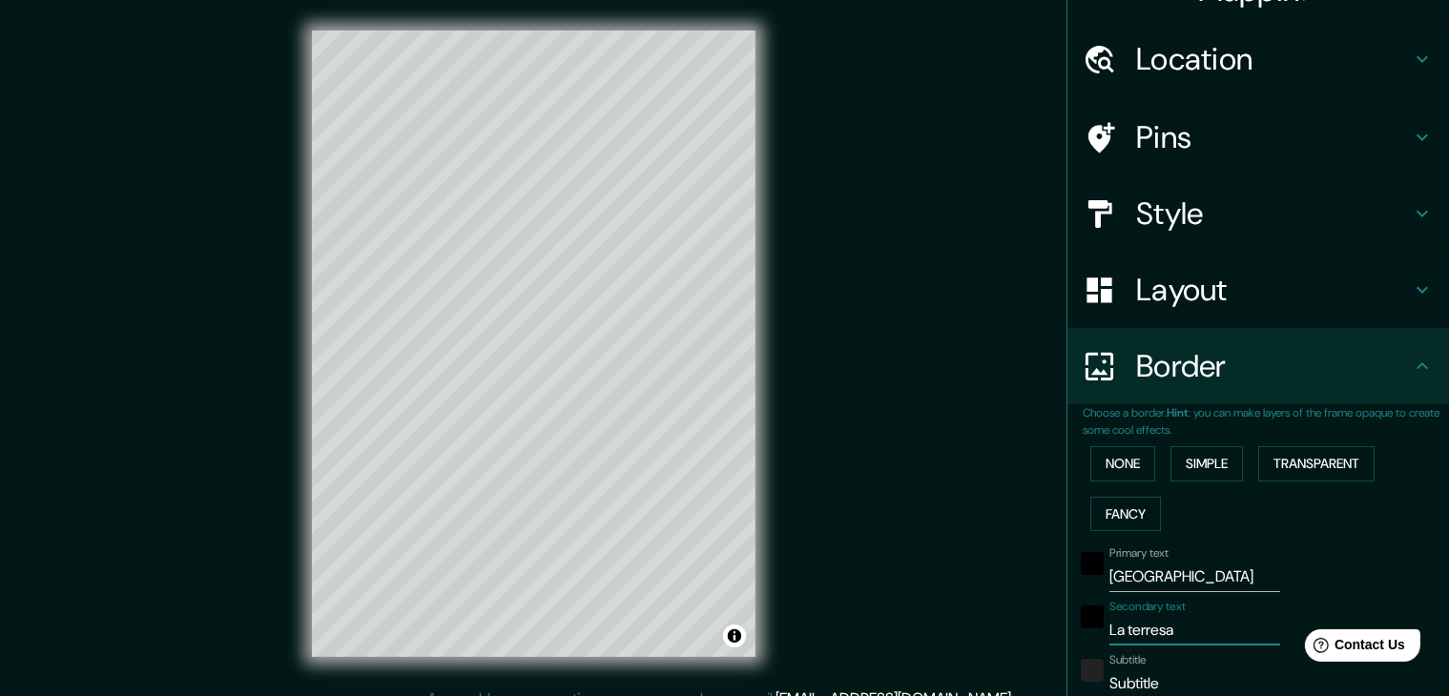
type input "19"
type input "La terres"
type input "37"
type input "19"
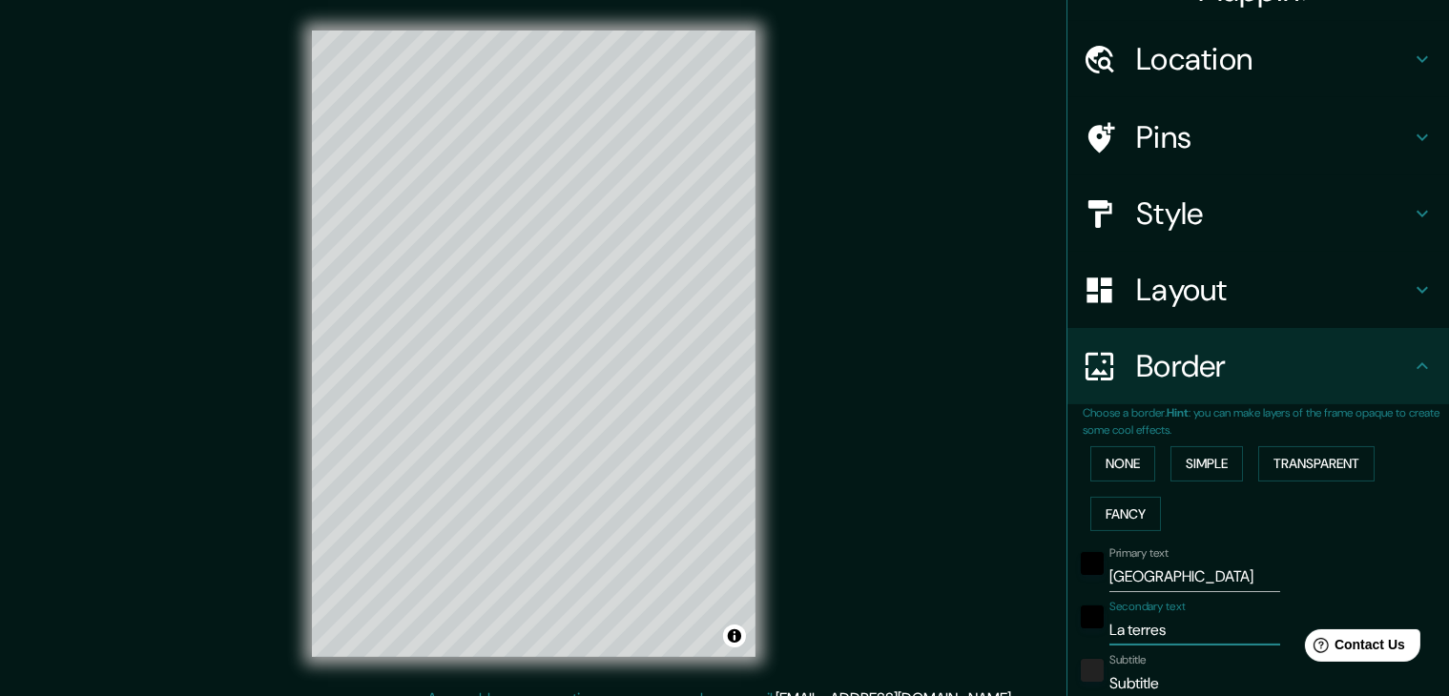
type input "La terre"
type input "37"
type input "19"
type input "La [PERSON_NAME]"
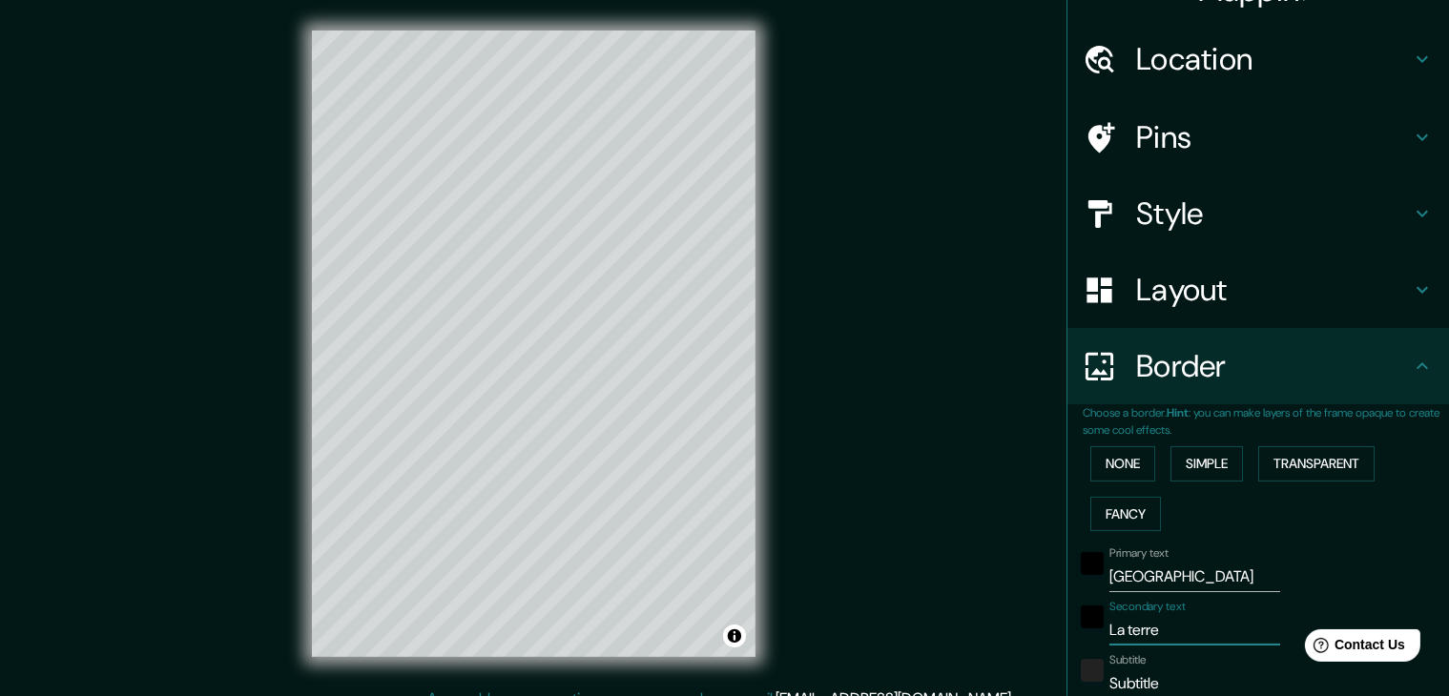
type input "37"
type input "19"
type input "La terreta"
type input "37"
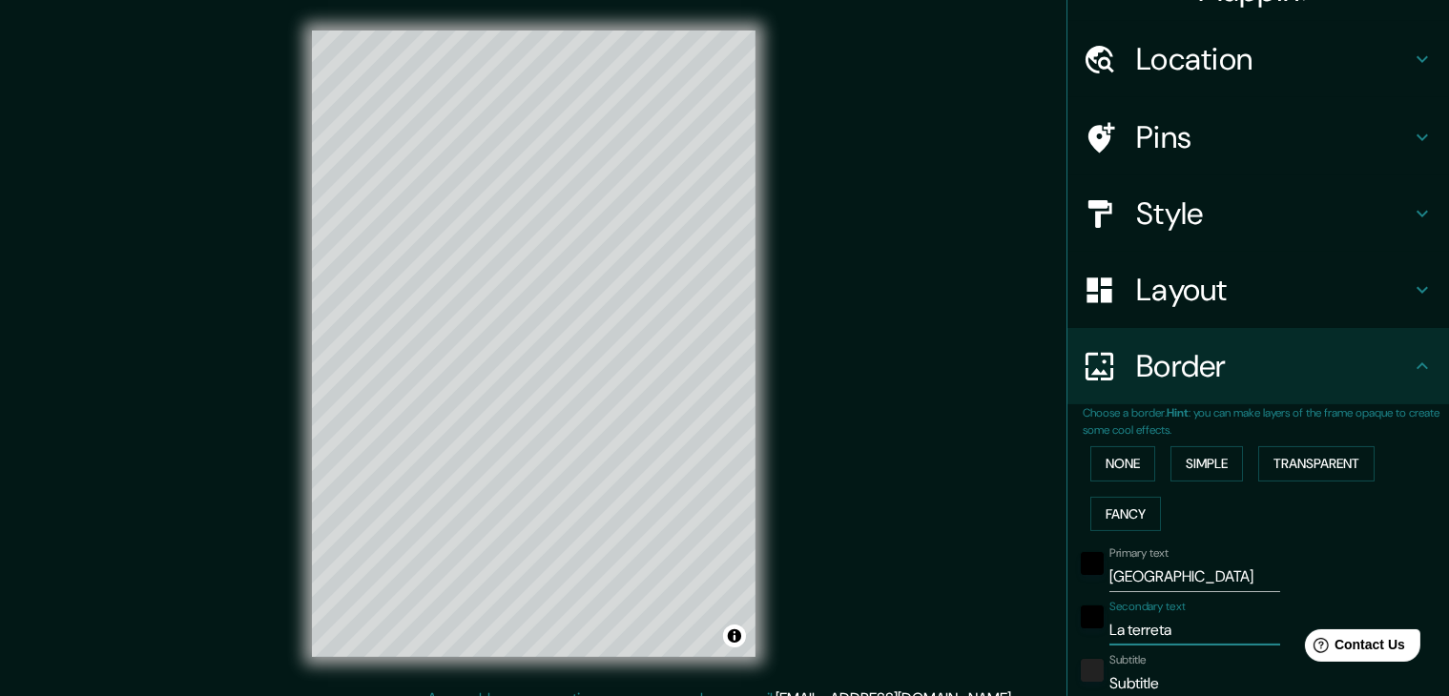
type input "37"
type input "19"
type input "La terreta"
drag, startPoint x: 1162, startPoint y: 678, endPoint x: 1024, endPoint y: 663, distance: 139.2
click at [1024, 663] on div "Mappin Location [GEOGRAPHIC_DATA], provincia de [GEOGRAPHIC_DATA], [GEOGRAPHIC_…" at bounding box center [724, 359] width 1449 height 718
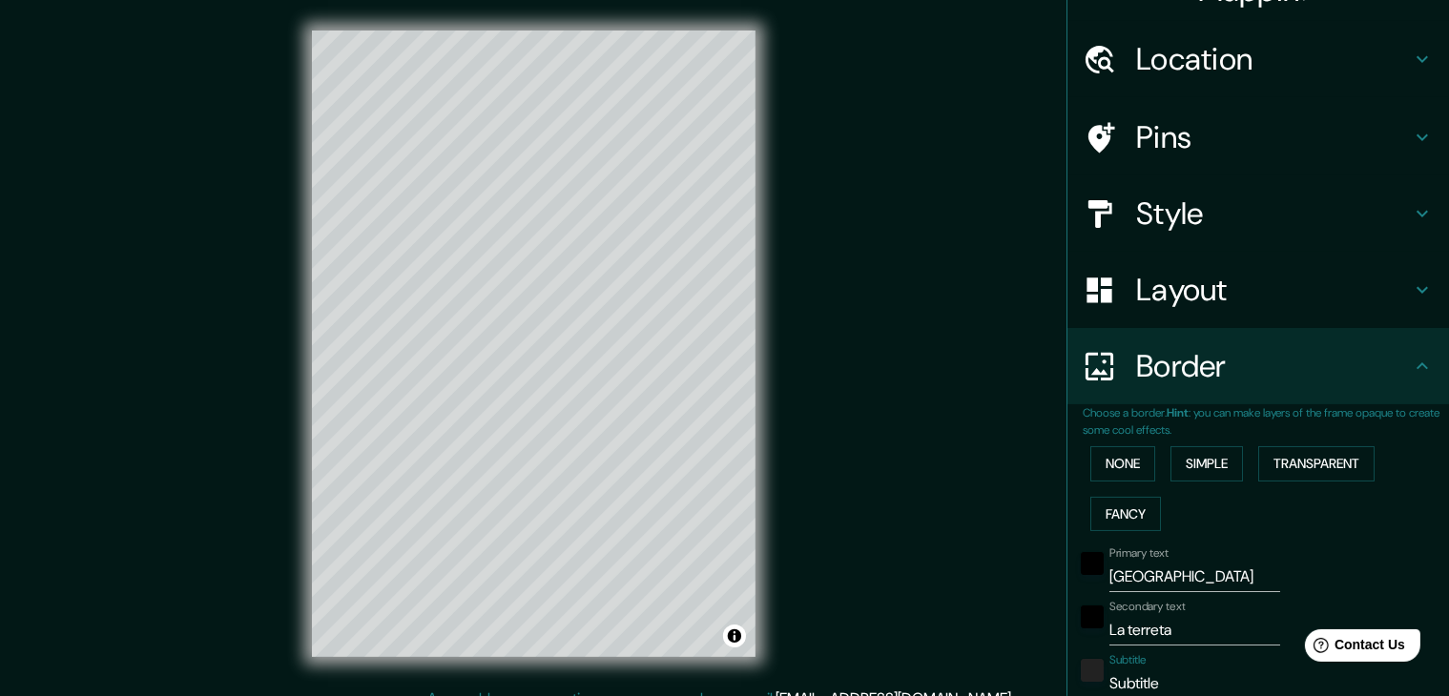
paste input "8°20′43″N y 0°28′59″O"
type input "8°20′43″N y 0°28′59″O"
type input "37"
type input "19"
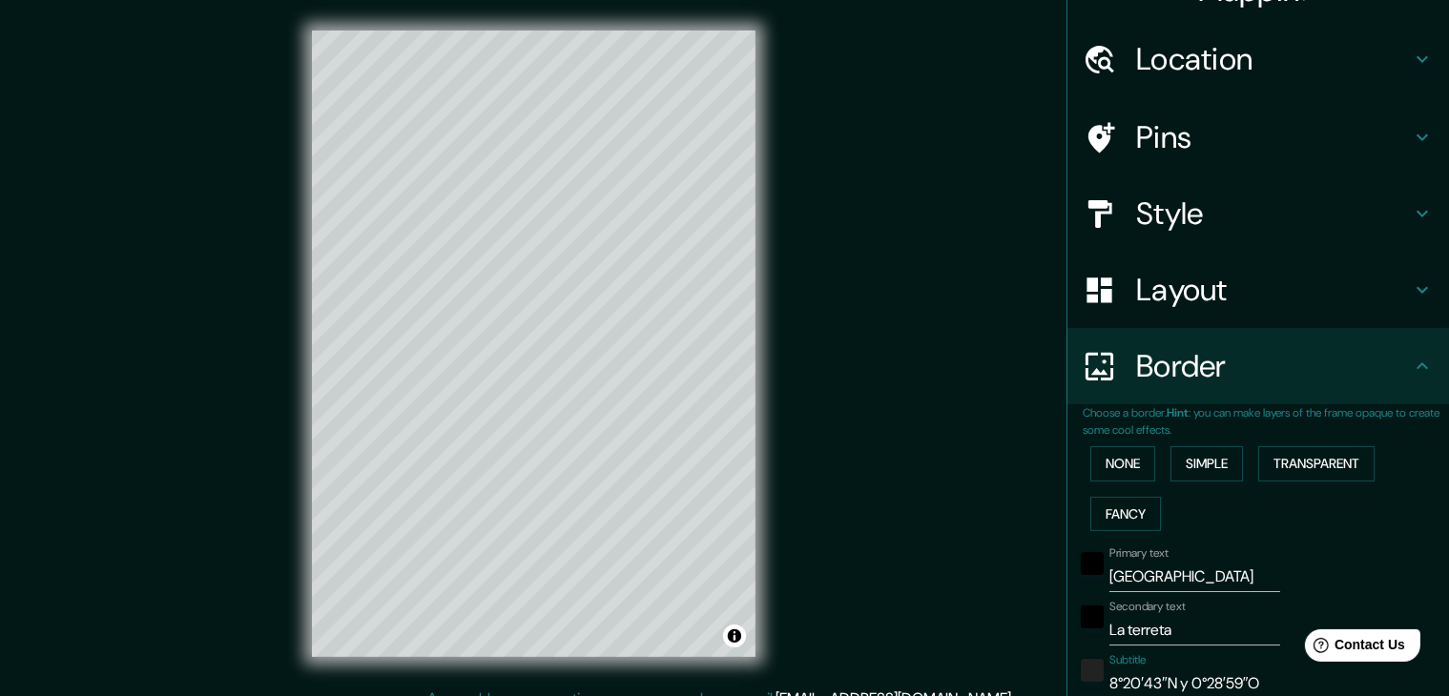
click at [1177, 688] on input "8°20′43″N y 0°28′59″O" at bounding box center [1195, 684] width 171 height 31
type input "8°20′43″N 0°28′59″O"
type input "37"
type input "19"
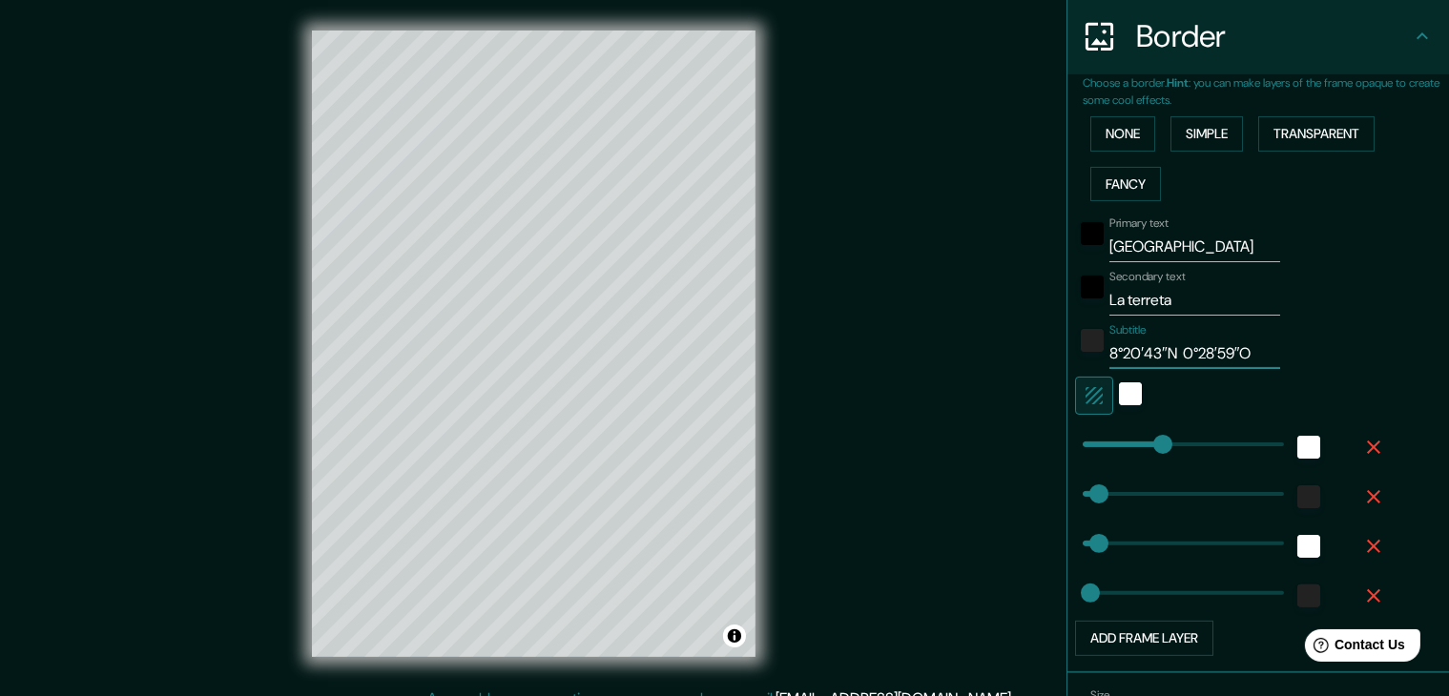
scroll to position [412, 0]
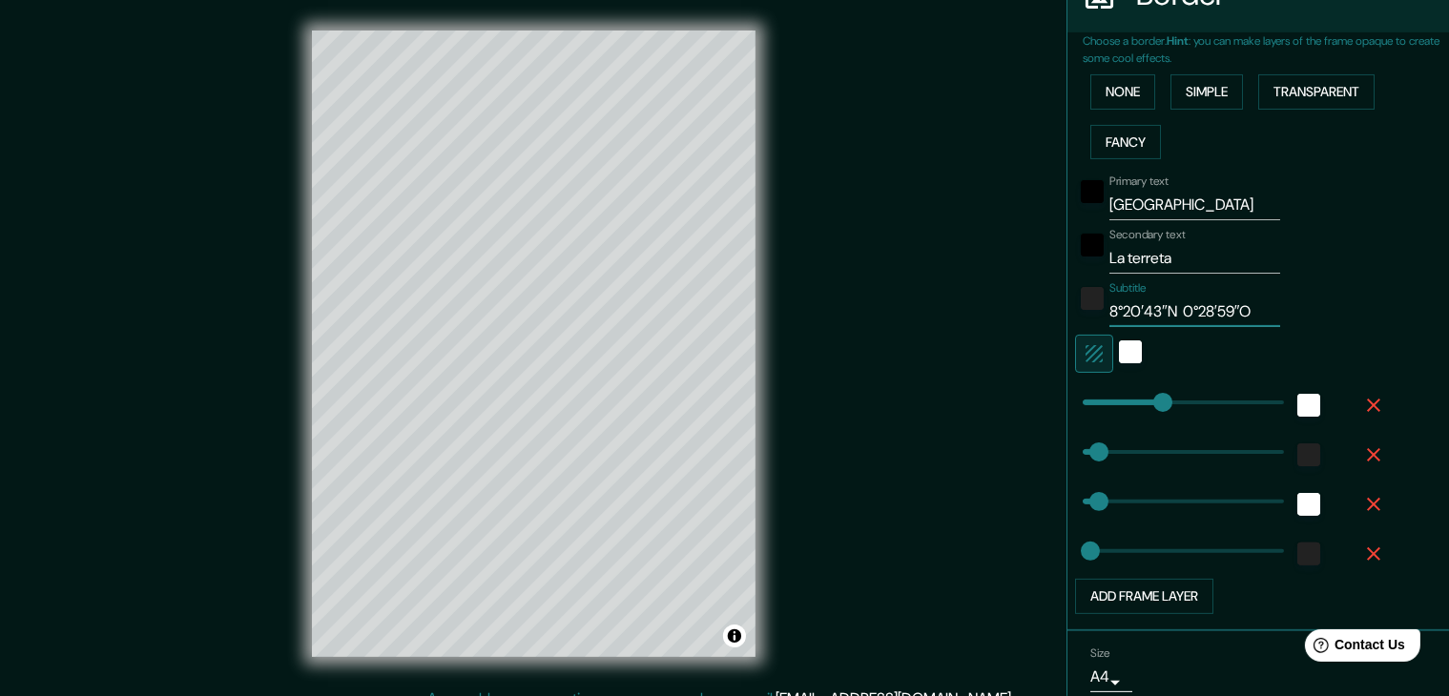
type input "8°20′43″N 0°28′59″O"
type input "0"
drag, startPoint x: 1146, startPoint y: 403, endPoint x: 1035, endPoint y: 393, distance: 111.1
type input "37"
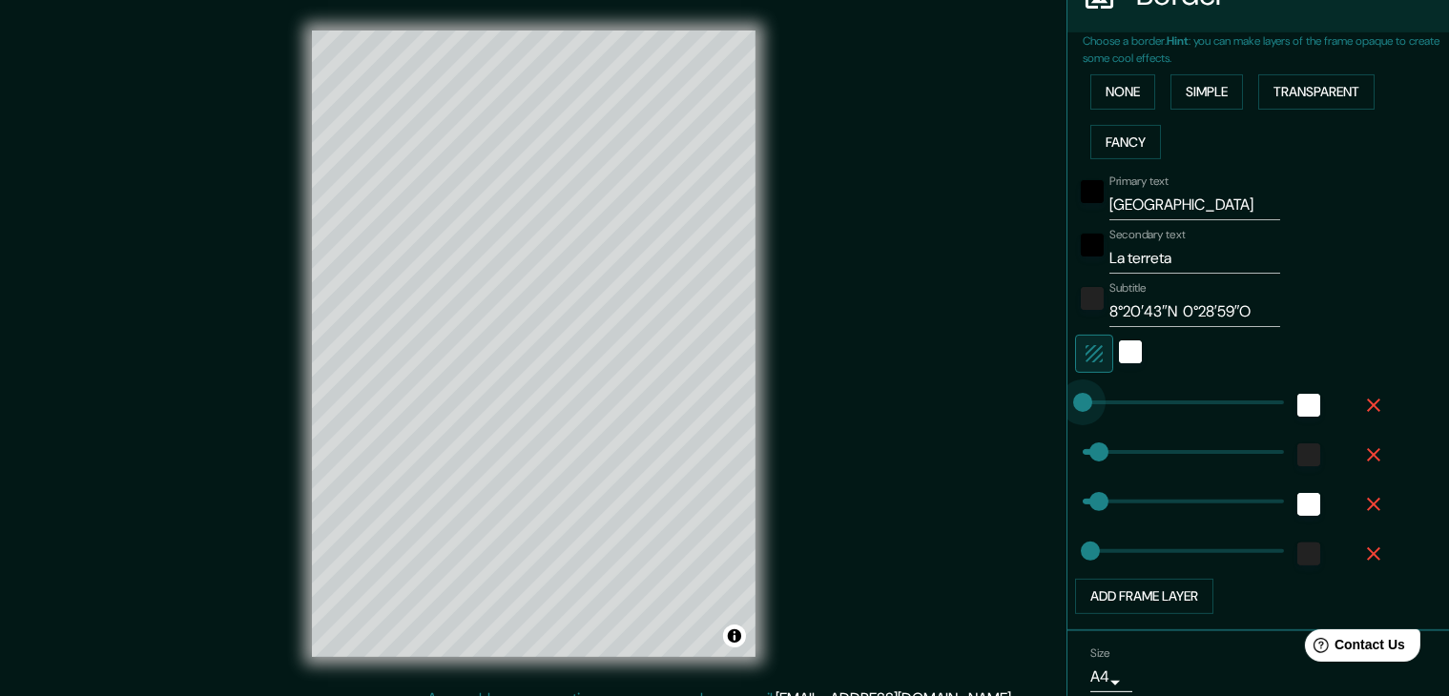
type input "19"
type input "0"
drag, startPoint x: 1076, startPoint y: 451, endPoint x: 1016, endPoint y: 451, distance: 60.1
type input "37"
type input "19"
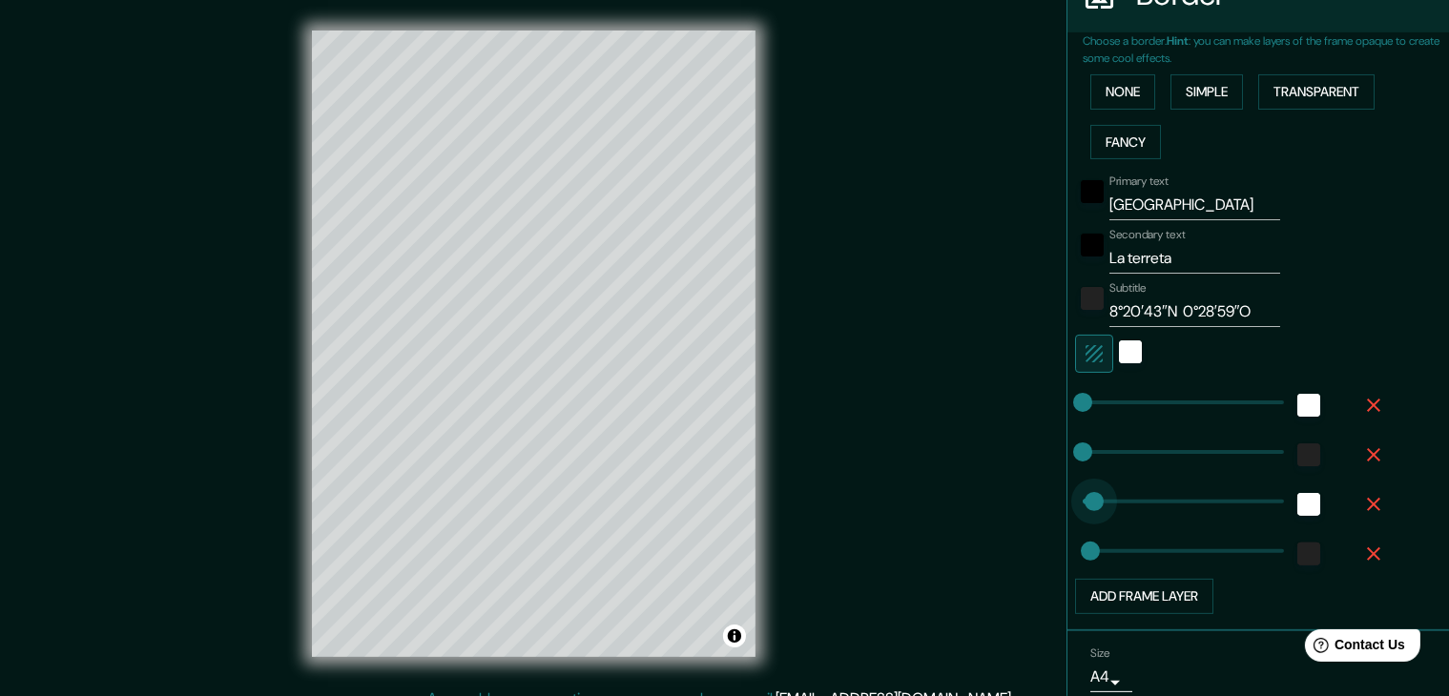
type input "0"
drag, startPoint x: 1078, startPoint y: 497, endPoint x: 1039, endPoint y: 497, distance: 39.1
type input "0"
drag, startPoint x: 1070, startPoint y: 547, endPoint x: 1033, endPoint y: 541, distance: 37.6
type input "275"
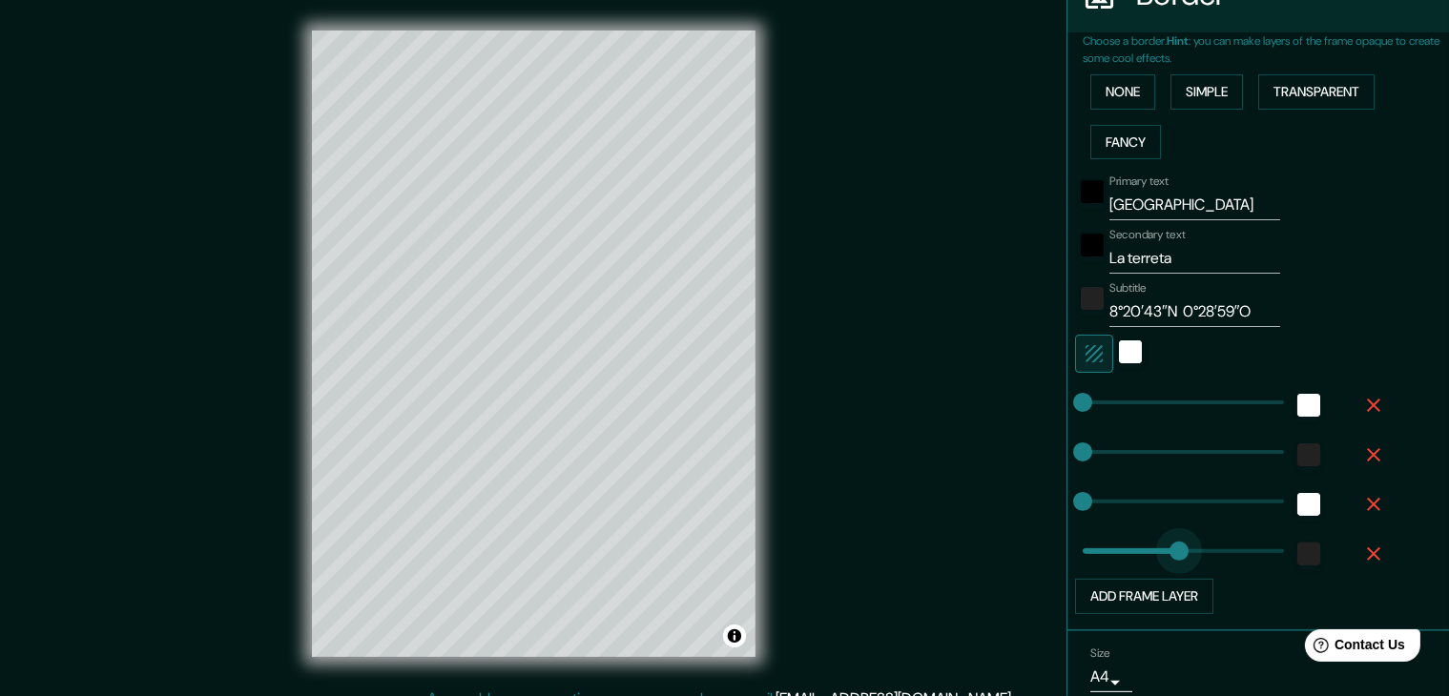
drag, startPoint x: 1065, startPoint y: 550, endPoint x: 1187, endPoint y: 534, distance: 123.1
type input "48"
drag, startPoint x: 1186, startPoint y: 550, endPoint x: 1087, endPoint y: 539, distance: 99.8
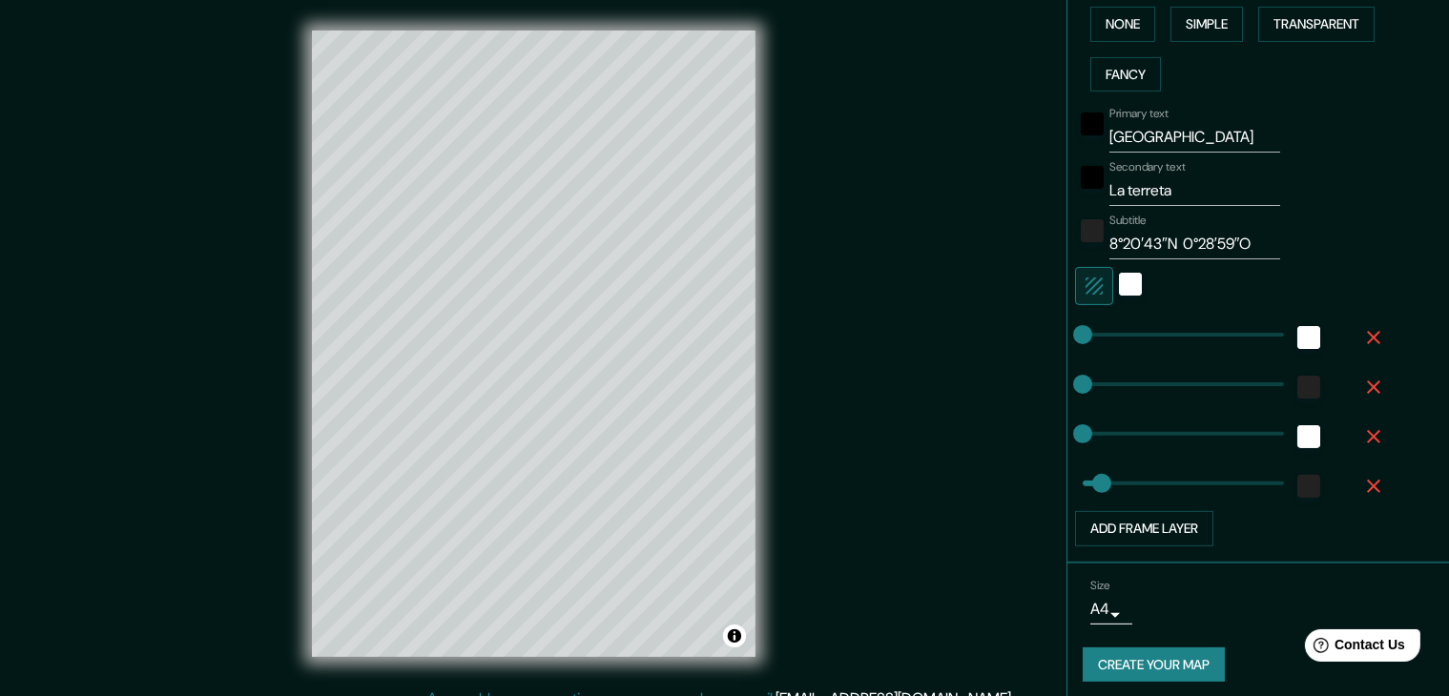
scroll to position [486, 0]
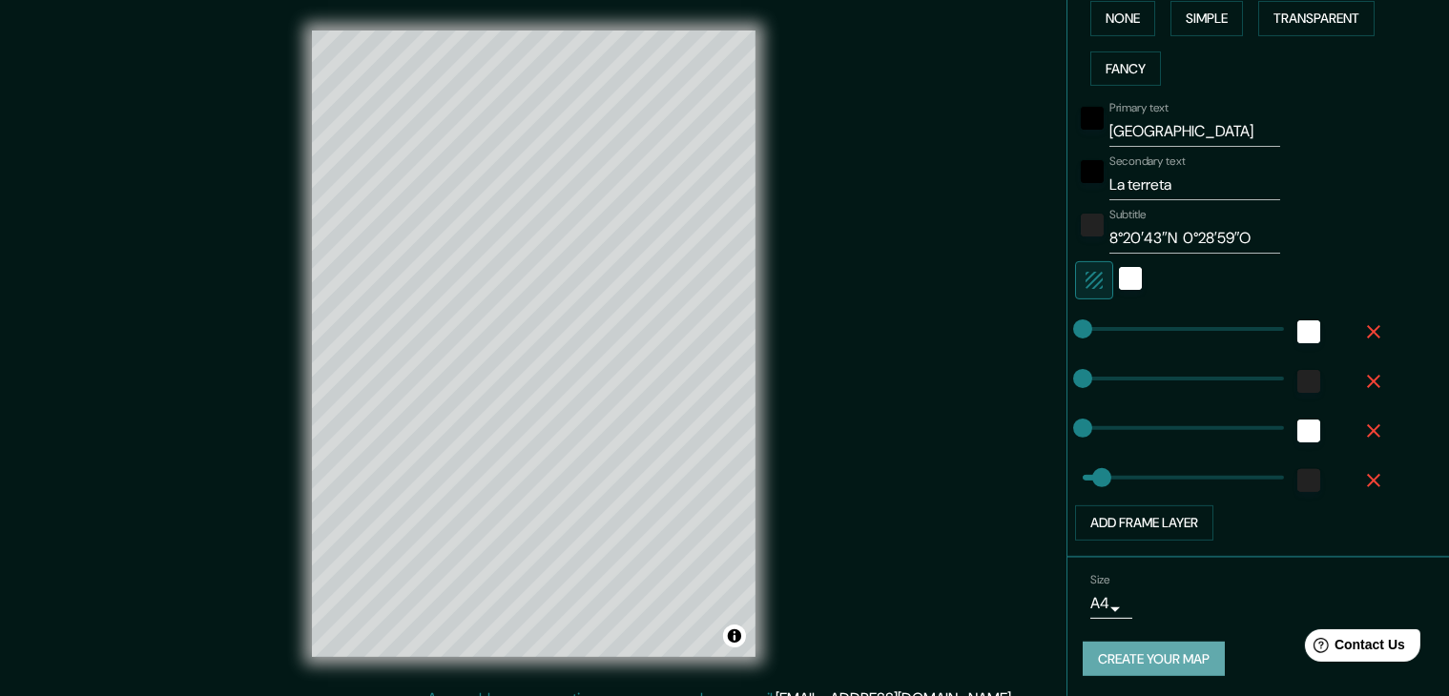
click at [1167, 660] on button "Create your map" at bounding box center [1154, 659] width 142 height 35
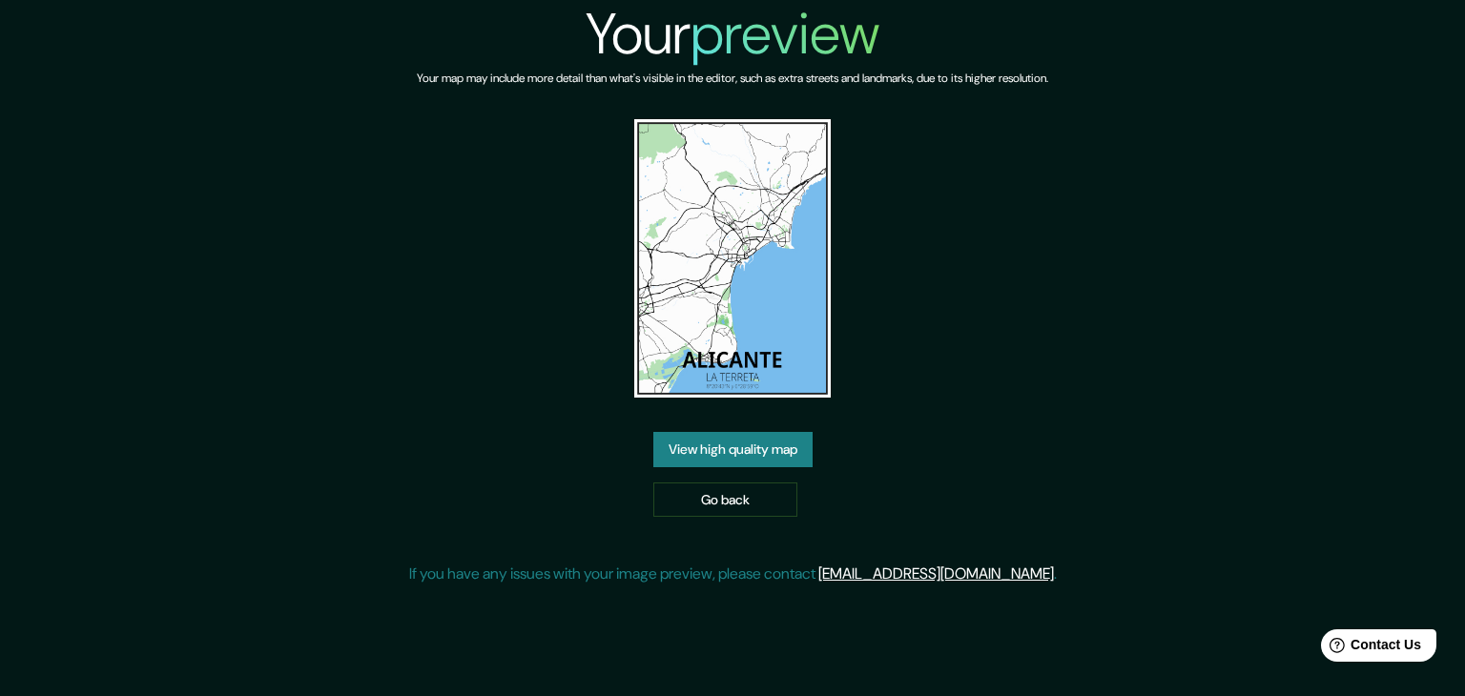
drag, startPoint x: 754, startPoint y: 323, endPoint x: 712, endPoint y: 339, distance: 44.7
click at [712, 339] on img at bounding box center [732, 258] width 197 height 279
click at [756, 434] on link "View high quality map" at bounding box center [733, 449] width 159 height 35
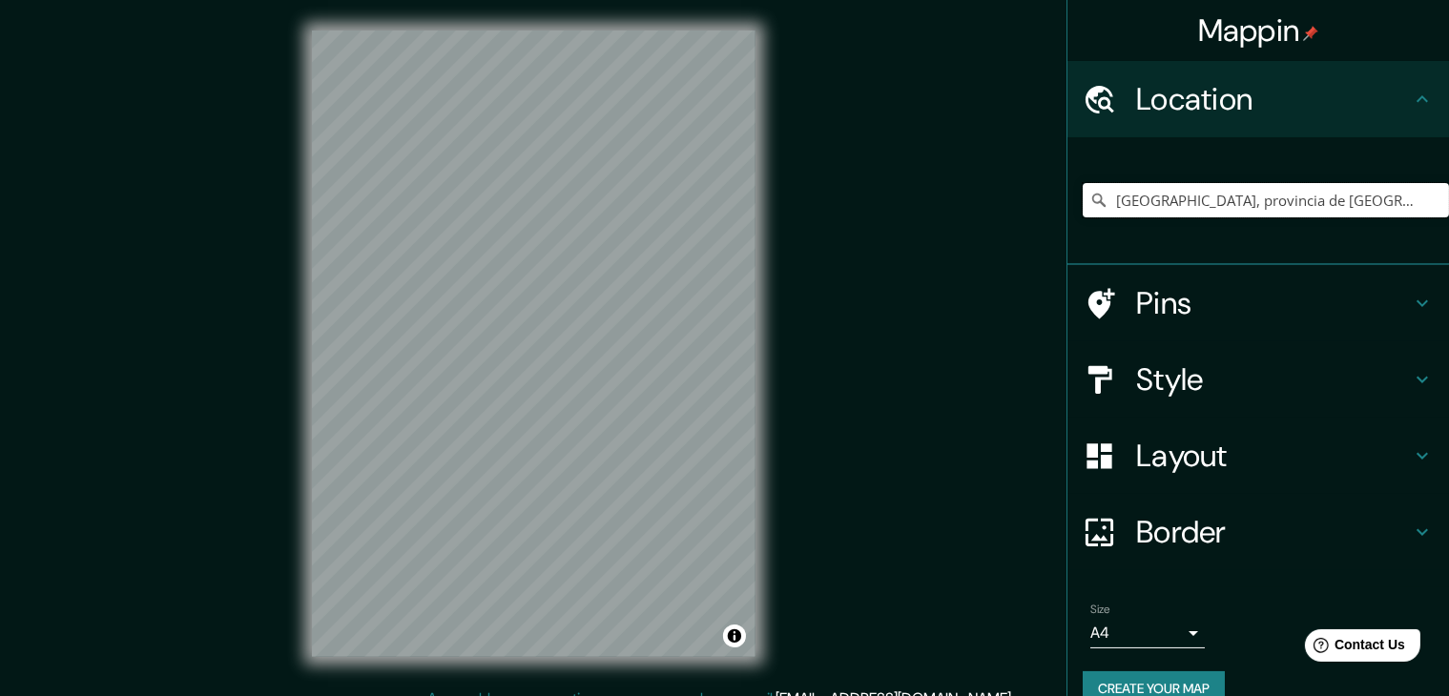
click at [1279, 207] on input "[GEOGRAPHIC_DATA], provincia de [GEOGRAPHIC_DATA], [GEOGRAPHIC_DATA]" at bounding box center [1266, 200] width 366 height 34
click at [1370, 202] on input "[GEOGRAPHIC_DATA], provincia de [GEOGRAPHIC_DATA], [GEOGRAPHIC_DATA]" at bounding box center [1266, 200] width 366 height 34
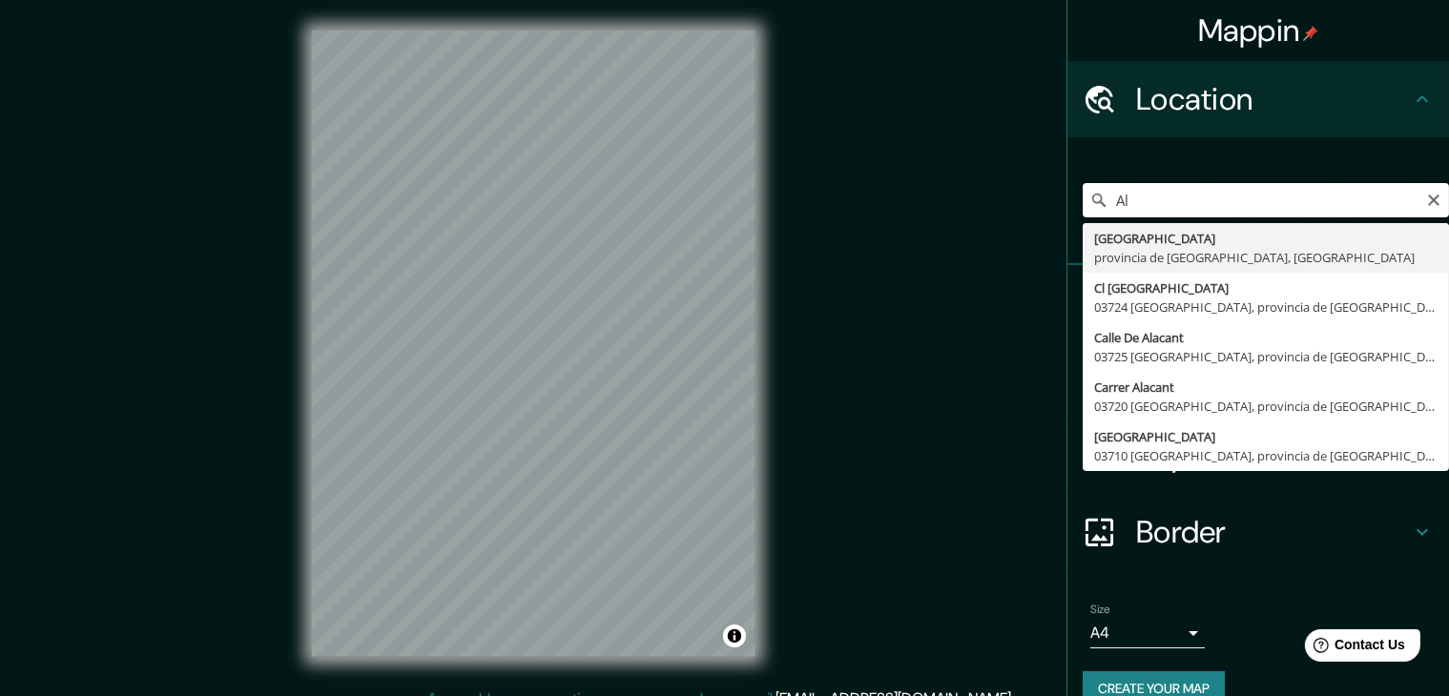
type input "A"
type input "[GEOGRAPHIC_DATA], provincia de [GEOGRAPHIC_DATA], [GEOGRAPHIC_DATA]"
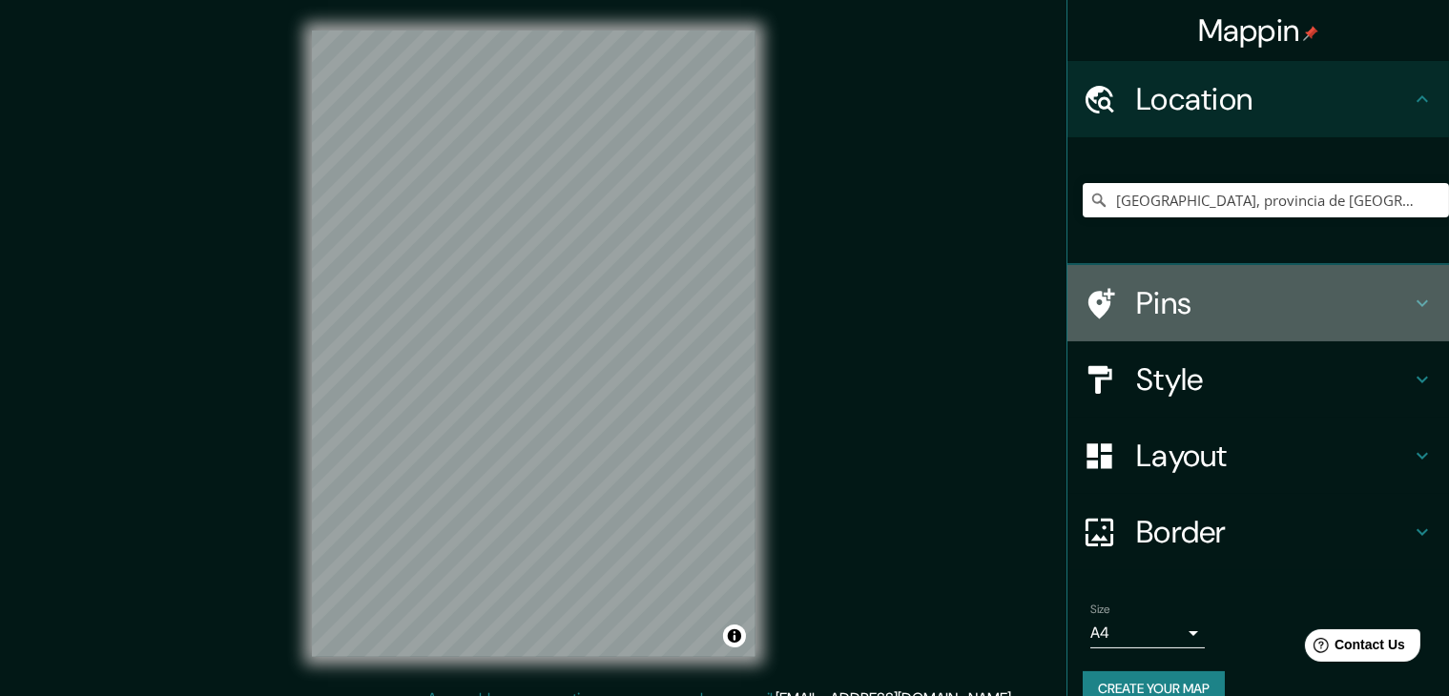
click at [1162, 302] on h4 "Pins" at bounding box center [1273, 303] width 275 height 38
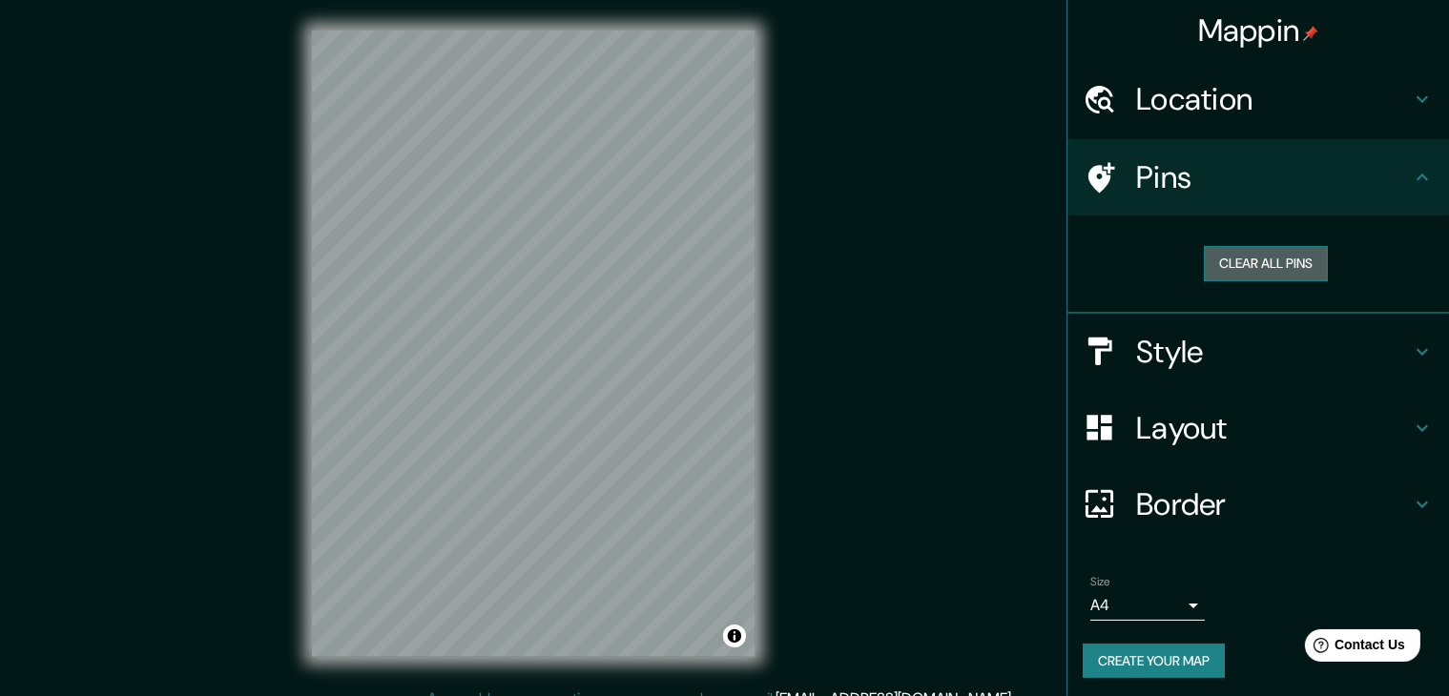
click at [1232, 279] on button "Clear all pins" at bounding box center [1266, 263] width 124 height 35
click at [1243, 261] on button "Clear all pins" at bounding box center [1266, 263] width 124 height 35
click at [1243, 268] on button "Clear all pins" at bounding box center [1266, 263] width 124 height 35
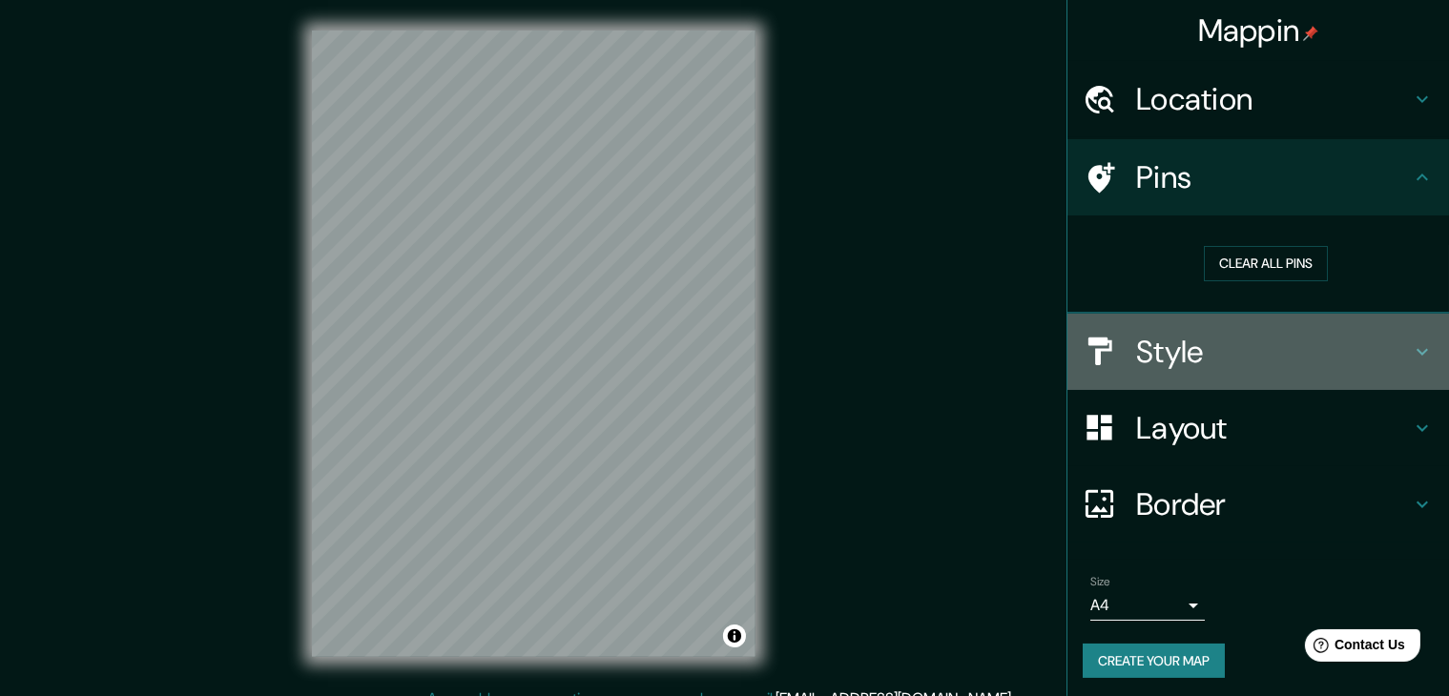
click at [1220, 354] on h4 "Style" at bounding box center [1273, 352] width 275 height 38
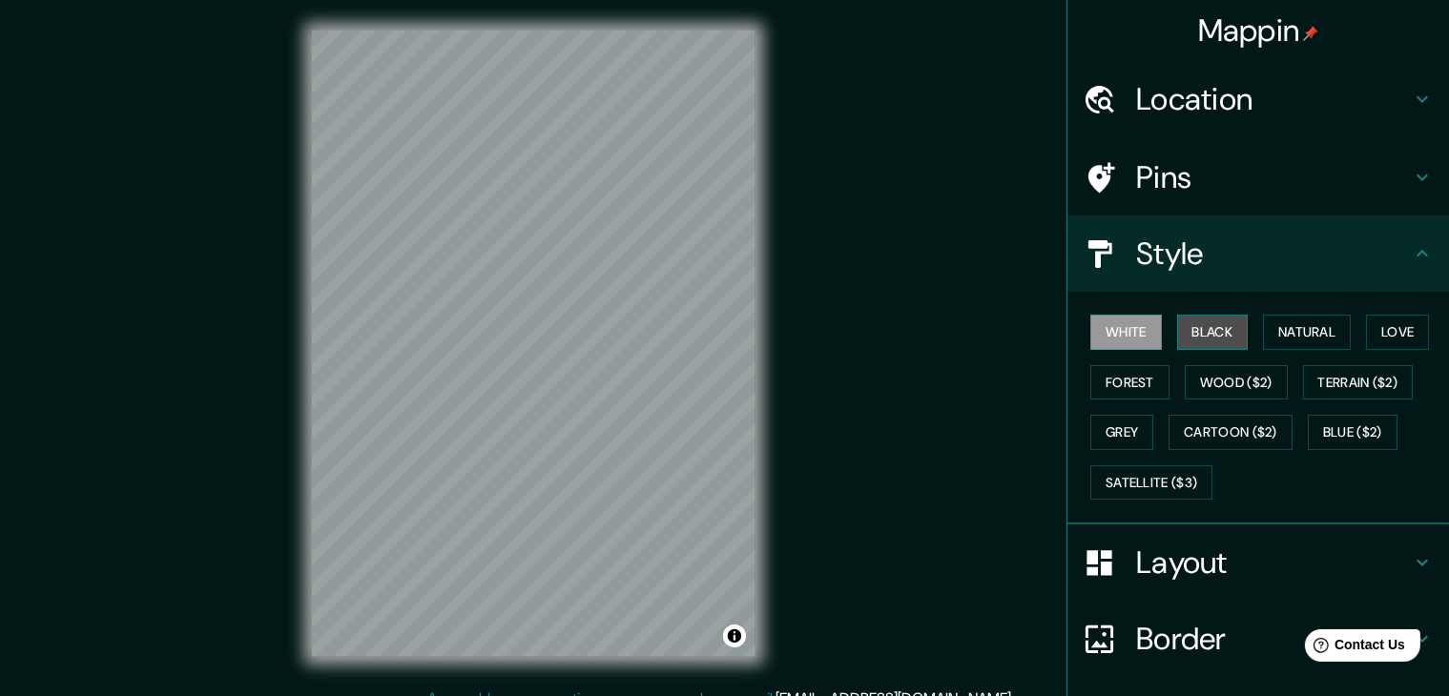
click at [1203, 341] on button "Black" at bounding box center [1213, 332] width 72 height 35
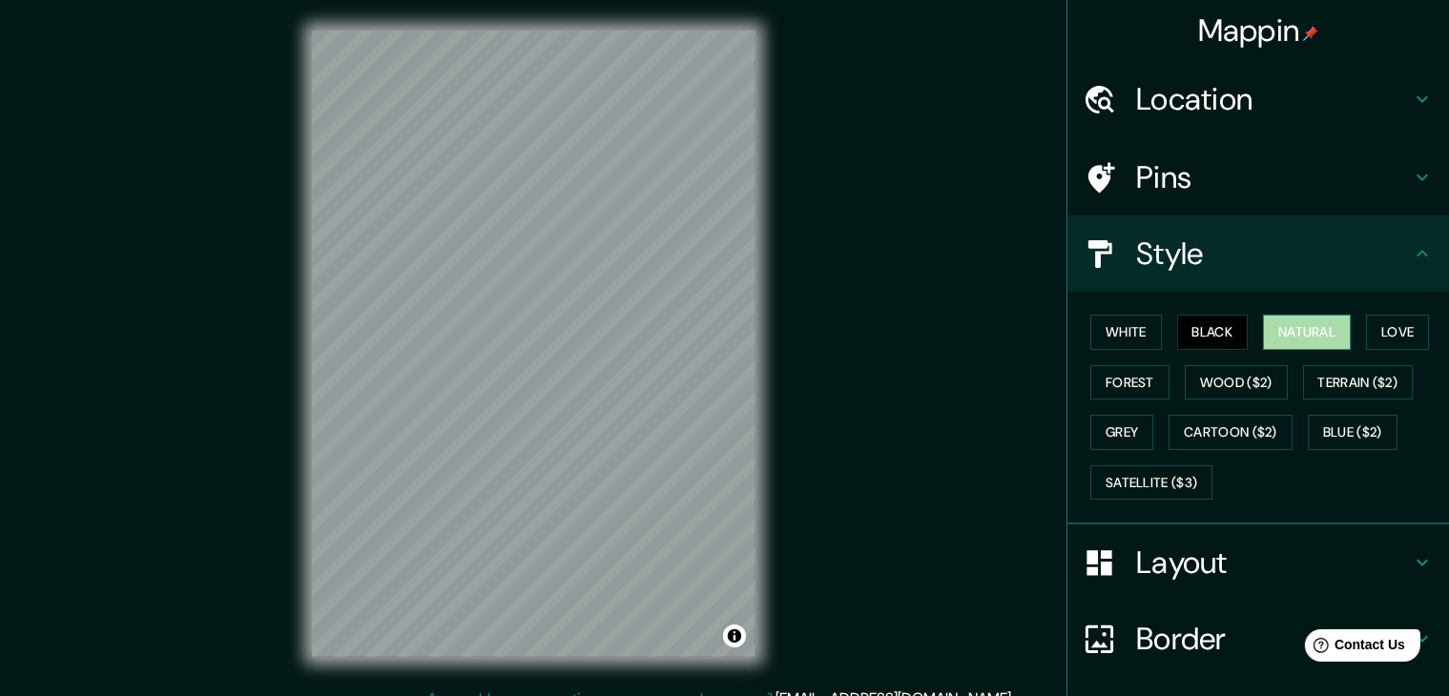
click at [1267, 332] on button "Natural" at bounding box center [1307, 332] width 88 height 35
click at [1141, 322] on button "White" at bounding box center [1126, 332] width 72 height 35
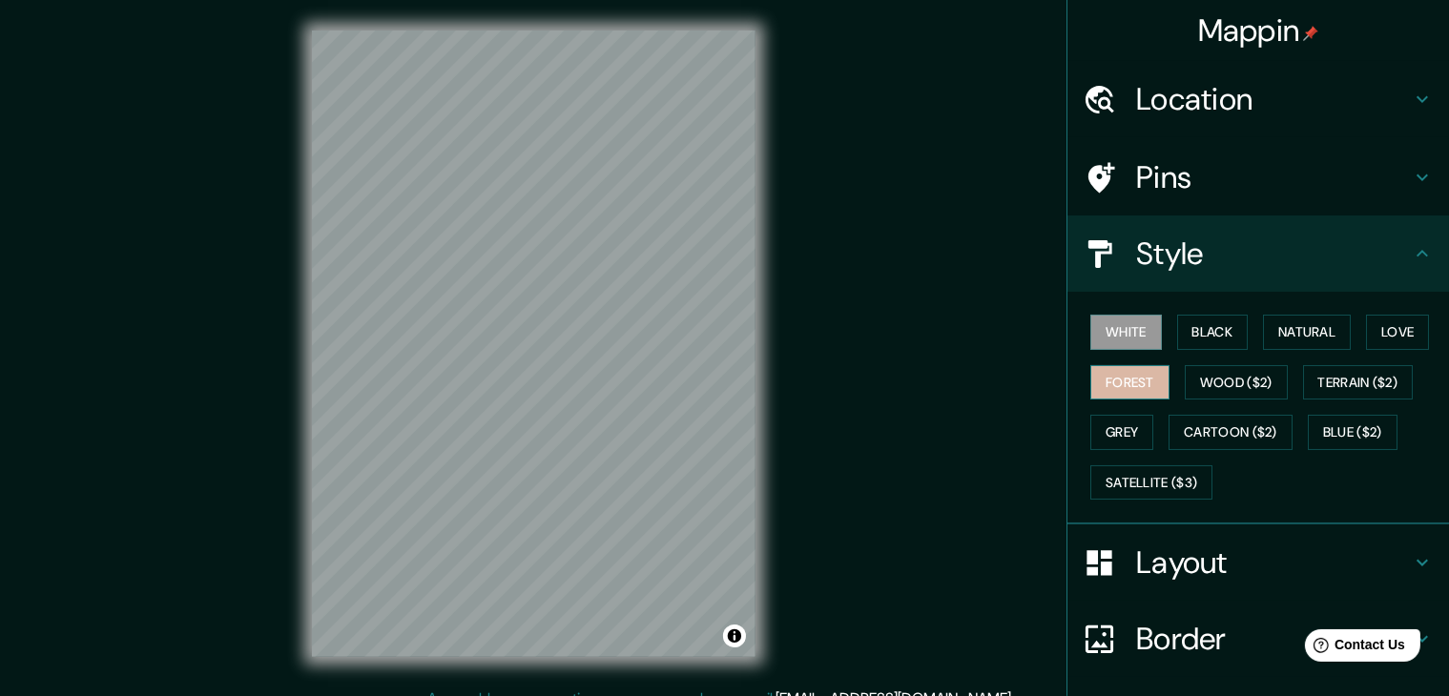
click at [1133, 376] on button "Forest" at bounding box center [1129, 382] width 79 height 35
click at [1402, 336] on button "Love" at bounding box center [1397, 332] width 63 height 35
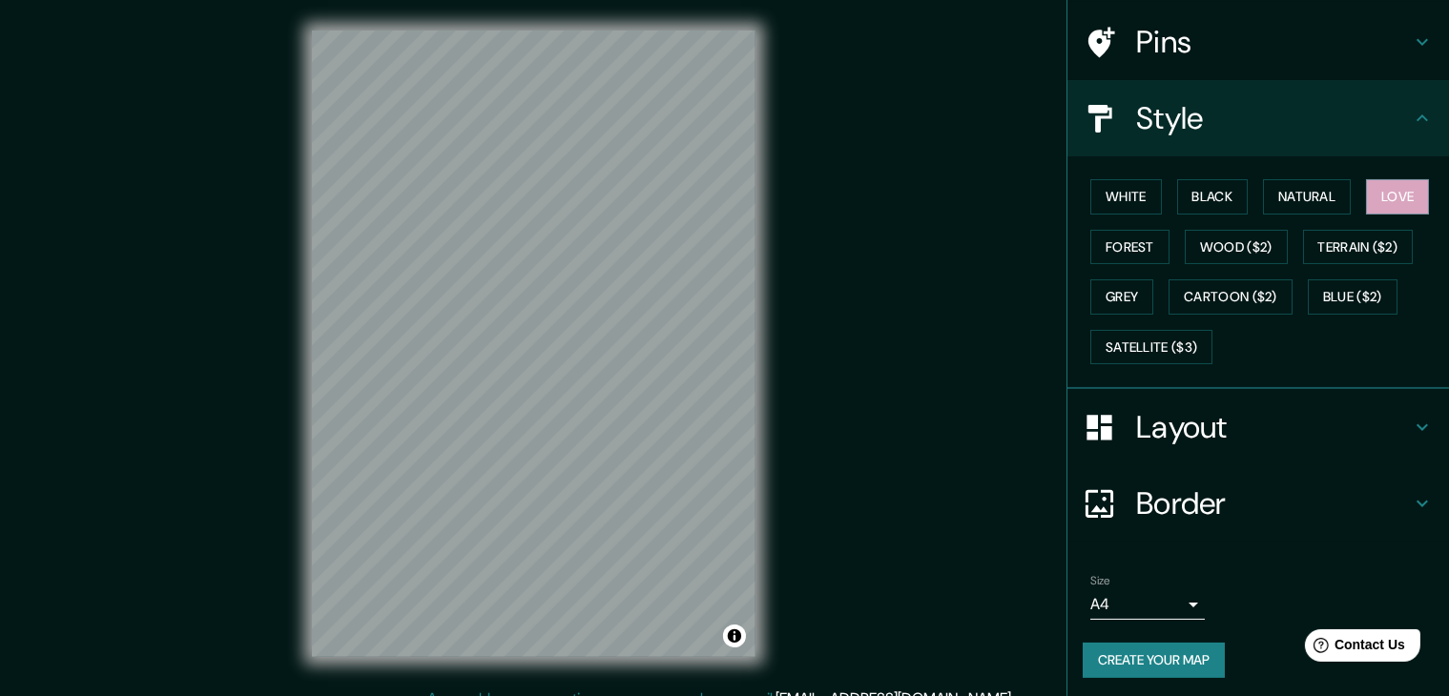
scroll to position [137, 0]
drag, startPoint x: 1189, startPoint y: 463, endPoint x: 1182, endPoint y: 434, distance: 29.4
click at [1182, 434] on ul "Location Alicante, provincia de Alicante, España Pins Style White Black Natural…" at bounding box center [1259, 312] width 382 height 776
click at [1182, 434] on h4 "Layout" at bounding box center [1273, 425] width 275 height 38
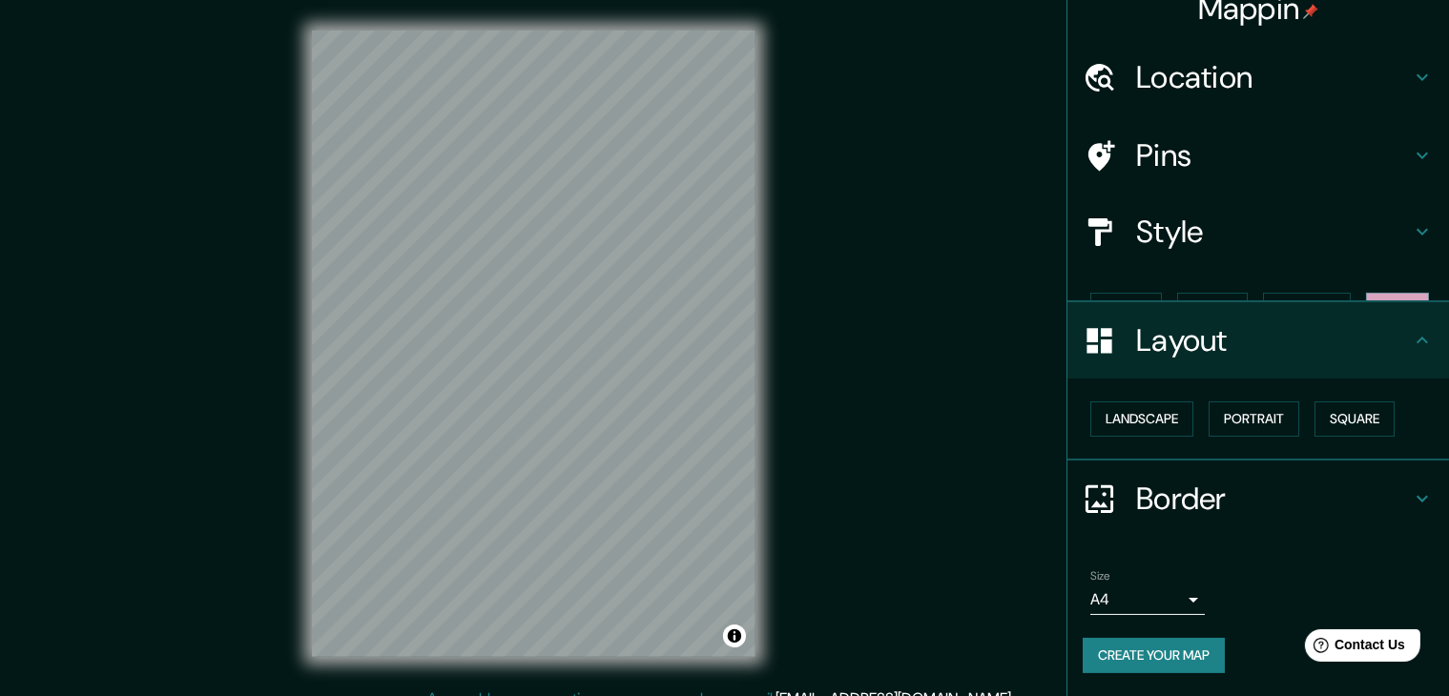
scroll to position [0, 0]
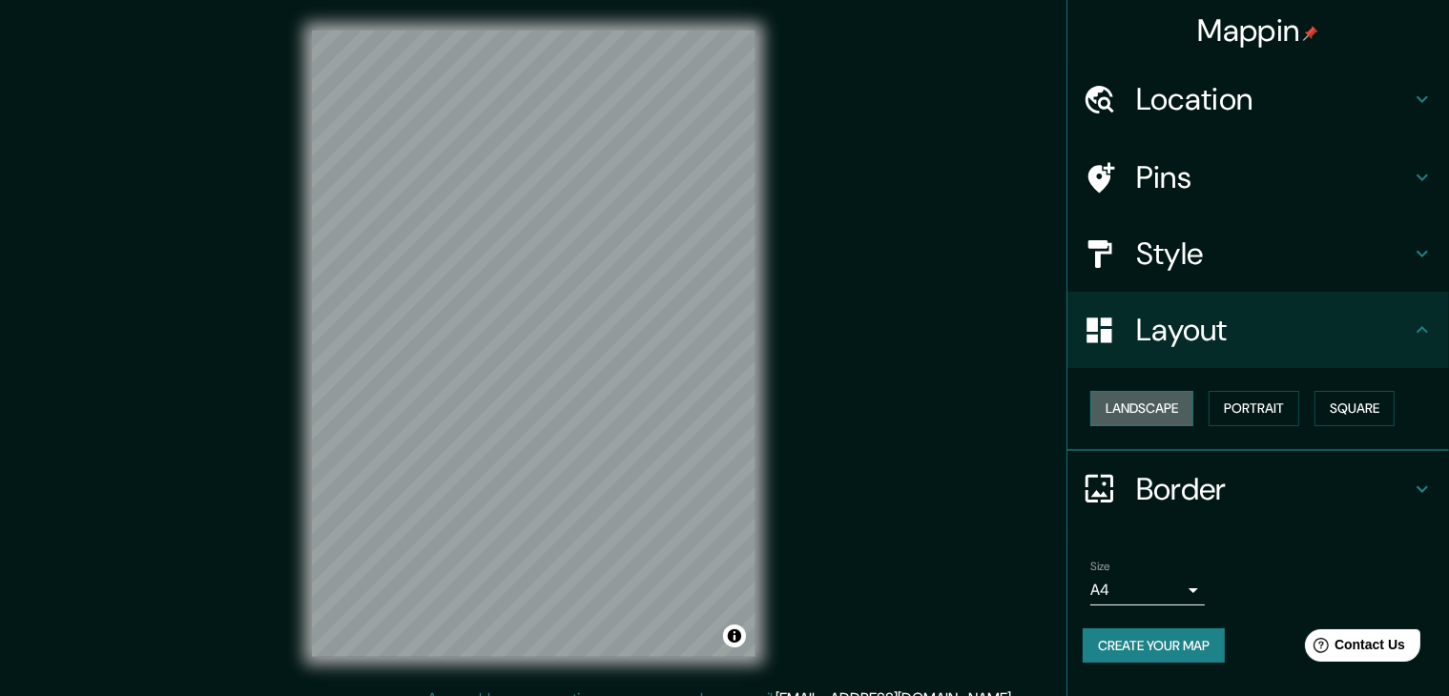
click at [1168, 409] on button "Landscape" at bounding box center [1141, 408] width 103 height 35
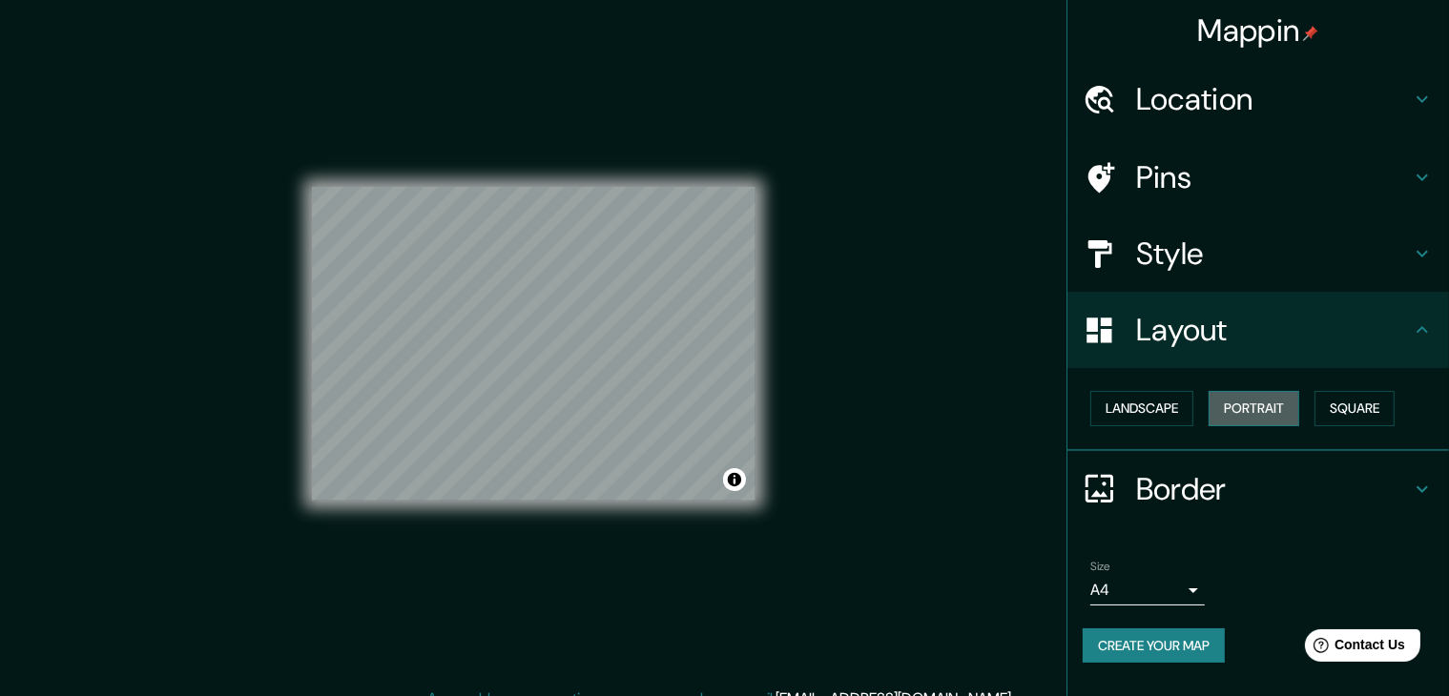
click at [1251, 404] on button "Portrait" at bounding box center [1254, 408] width 91 height 35
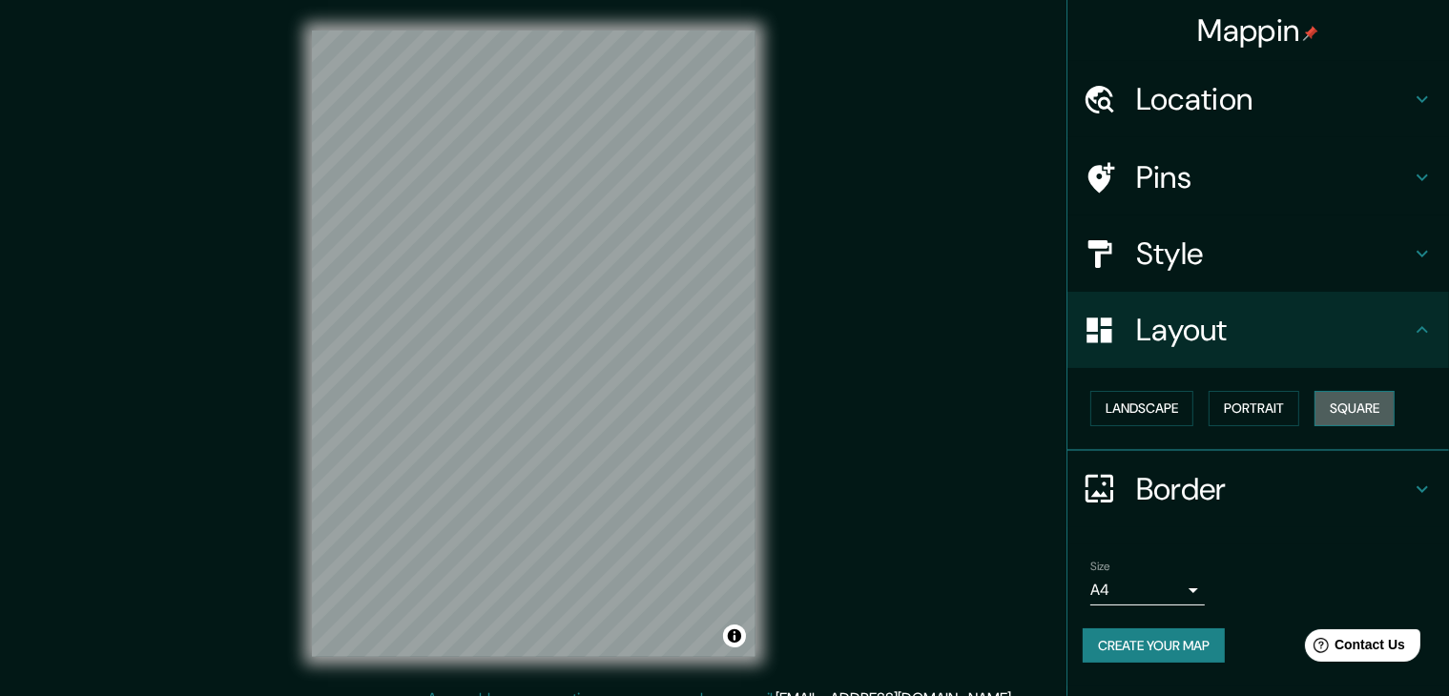
click at [1350, 402] on button "Square" at bounding box center [1355, 408] width 80 height 35
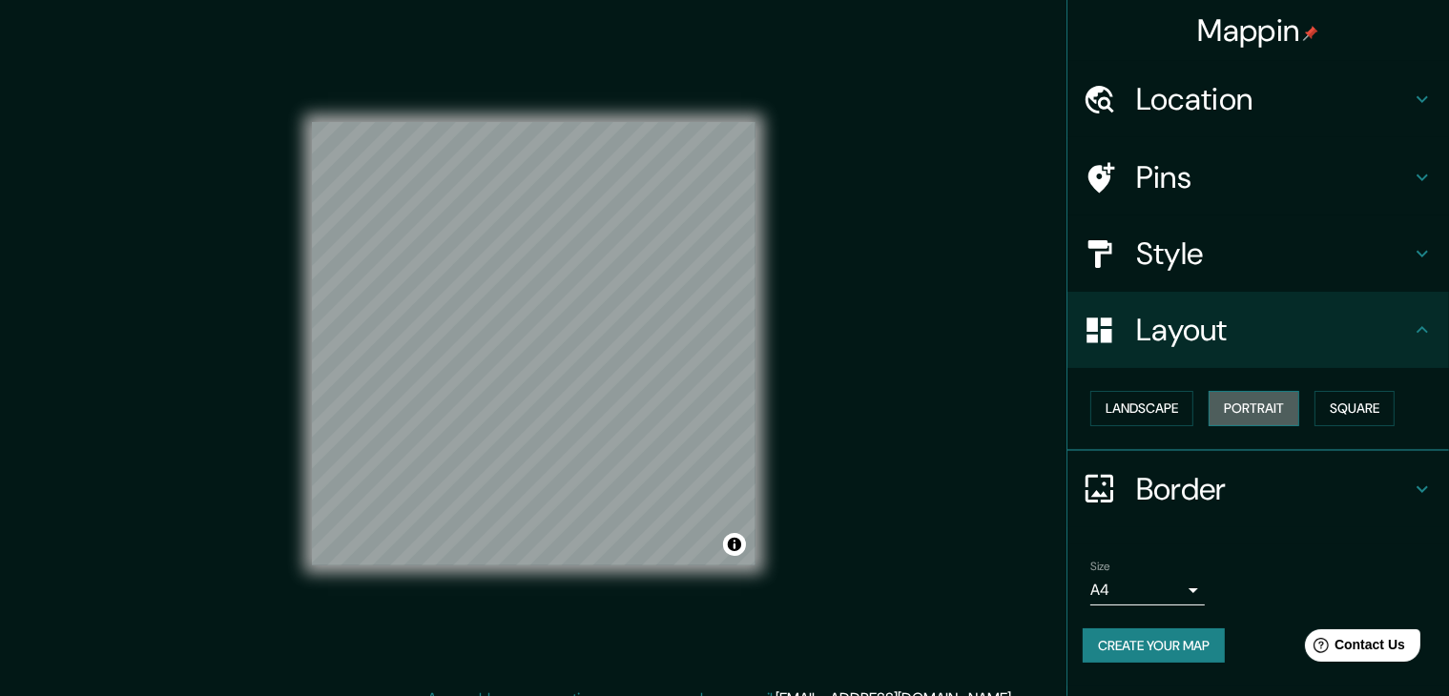
click at [1292, 400] on button "Portrait" at bounding box center [1254, 408] width 91 height 35
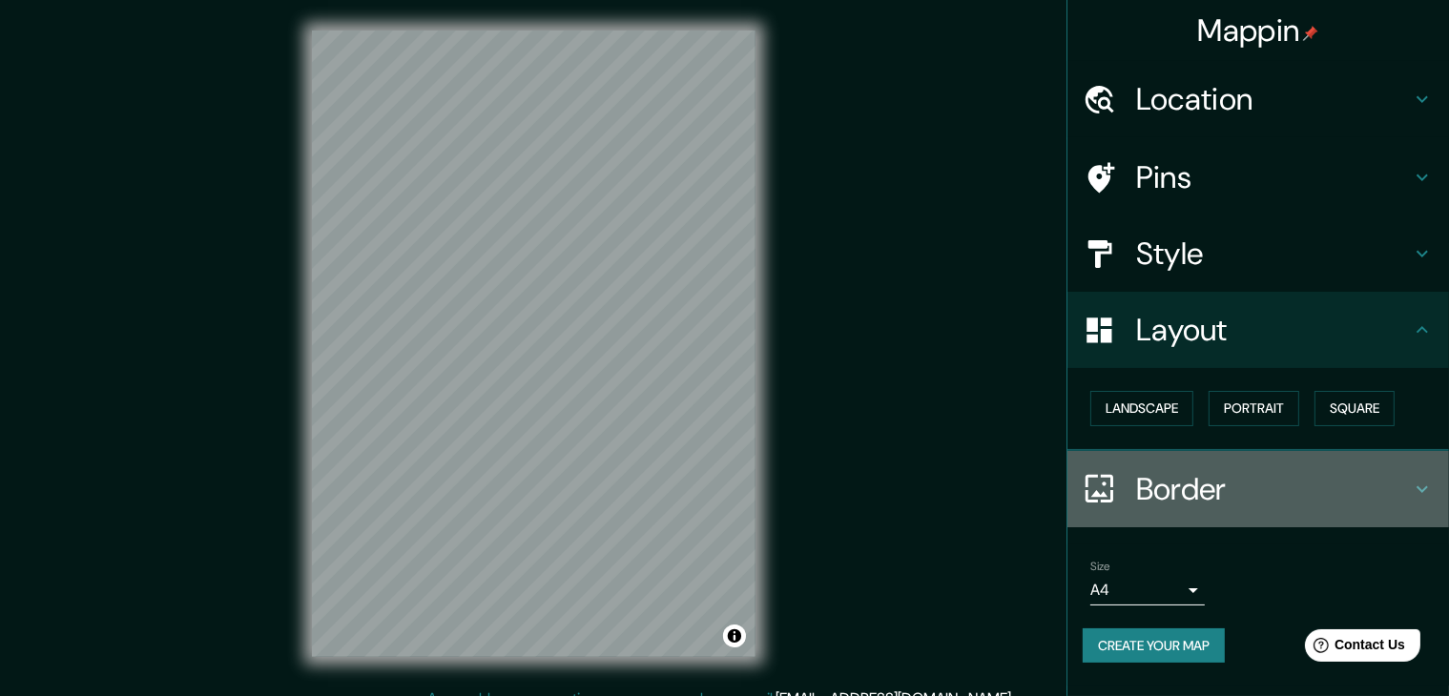
click at [1195, 482] on h4 "Border" at bounding box center [1273, 489] width 275 height 38
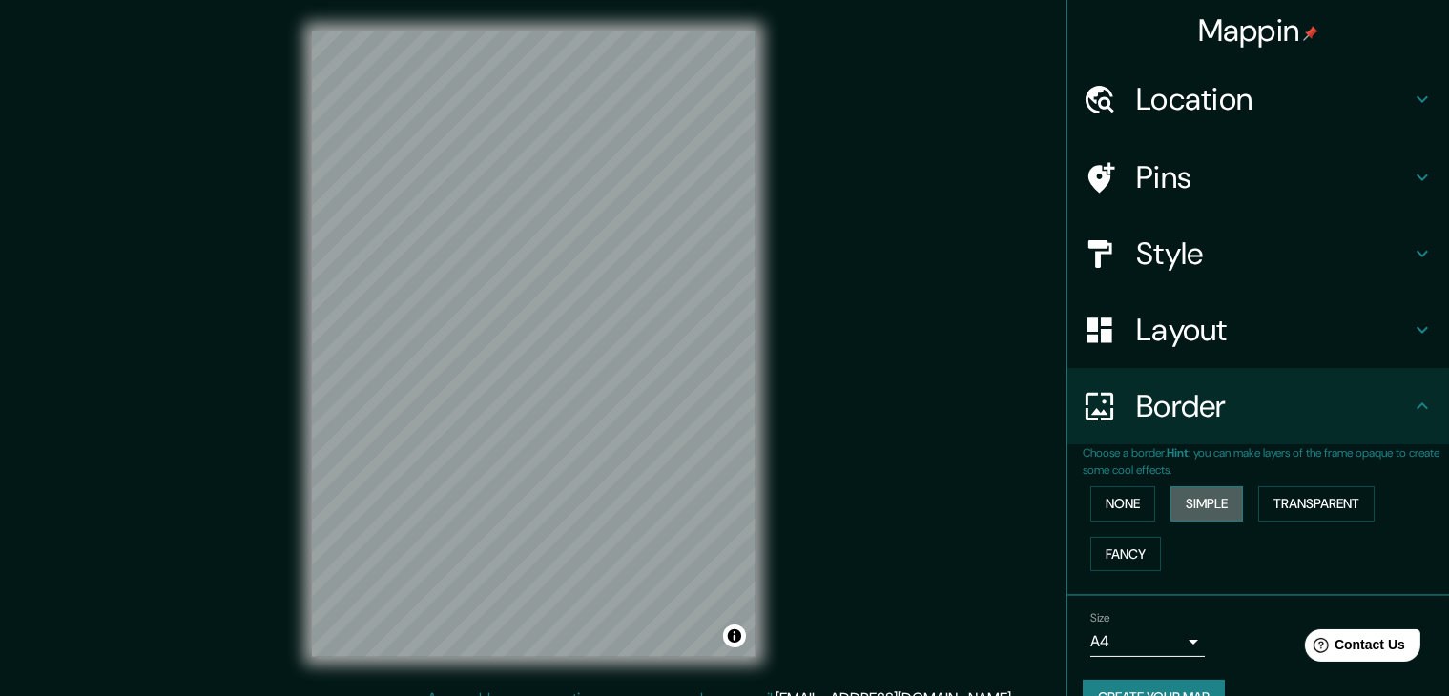
click at [1196, 510] on button "Simple" at bounding box center [1207, 504] width 73 height 35
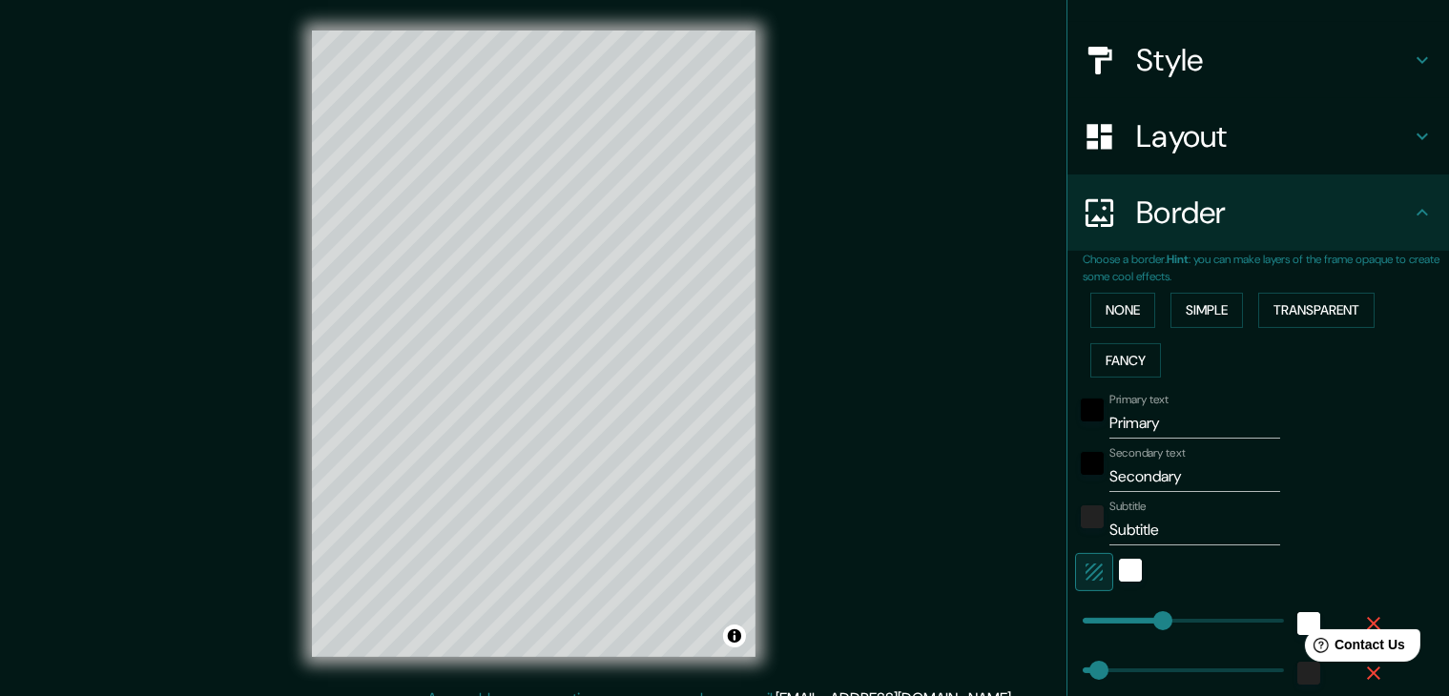
scroll to position [199, 0]
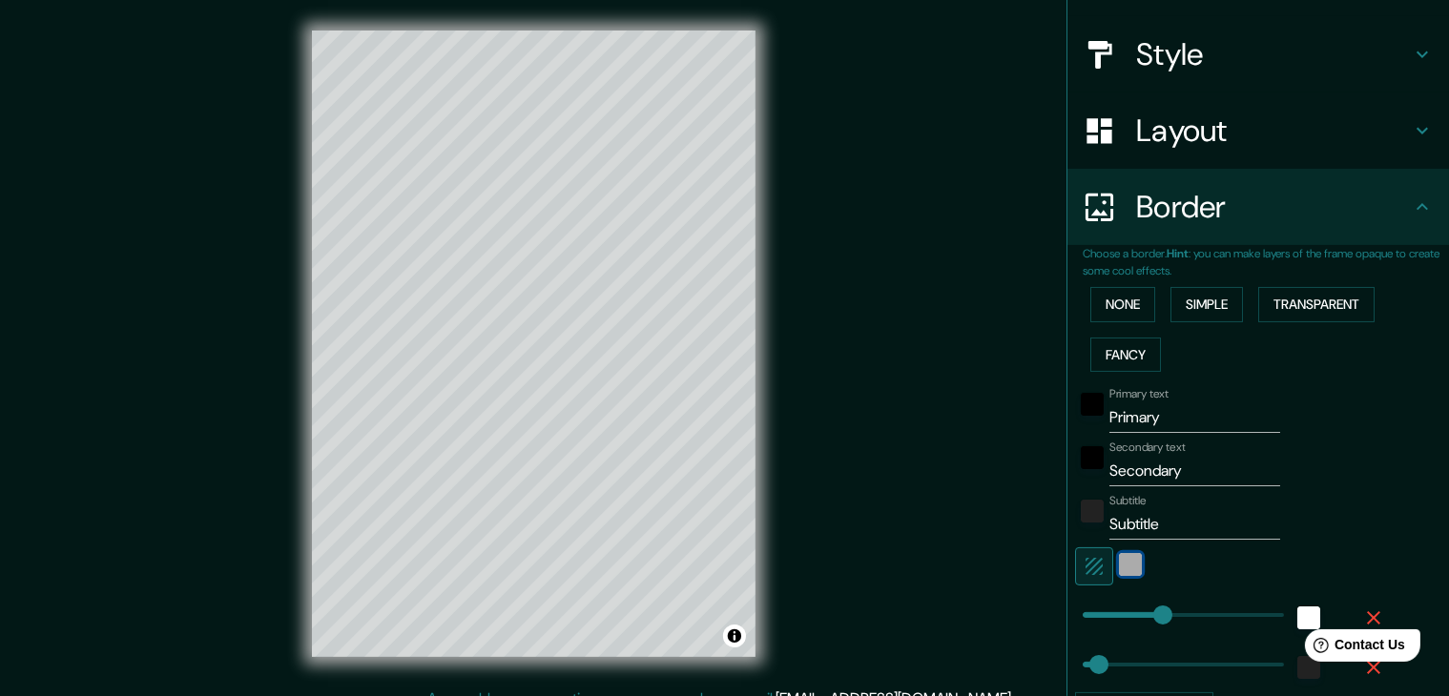
click at [1119, 562] on div "white" at bounding box center [1130, 564] width 23 height 23
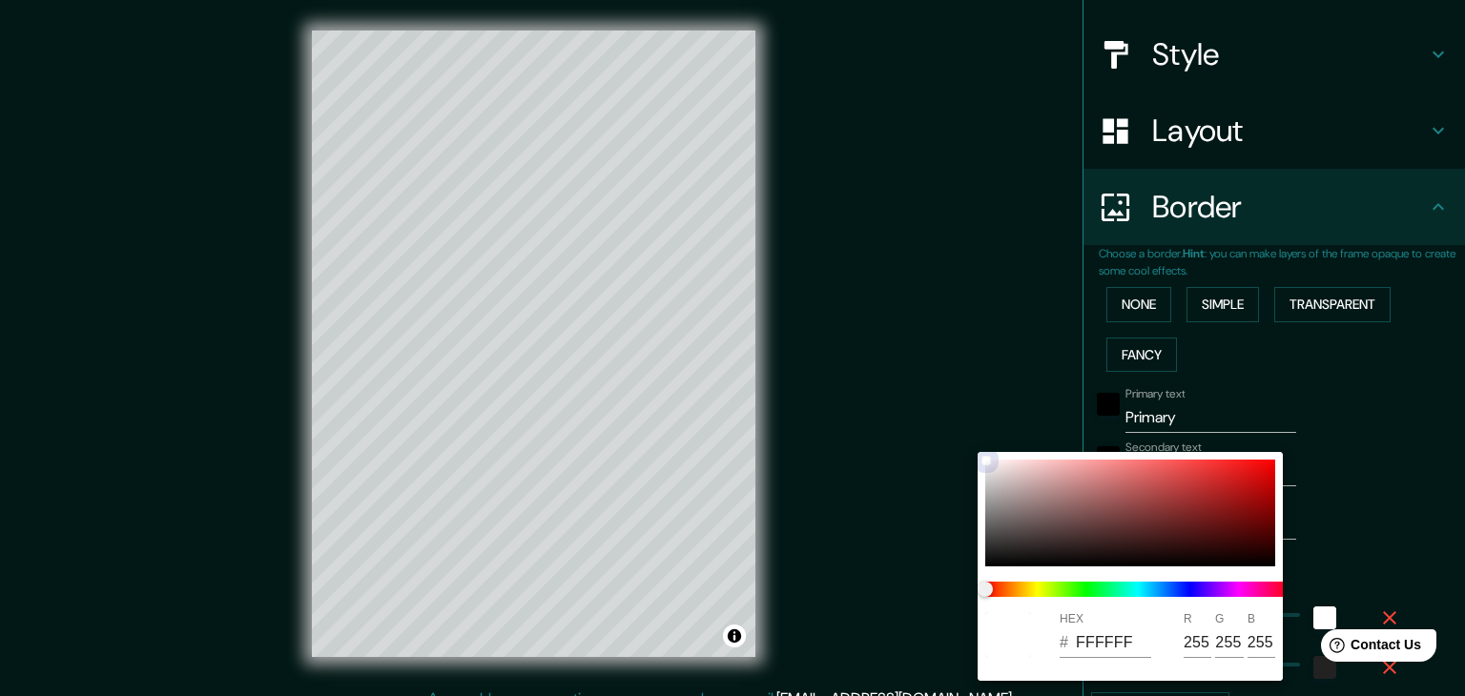
type input "37"
type input "955353"
type input "149"
type input "83"
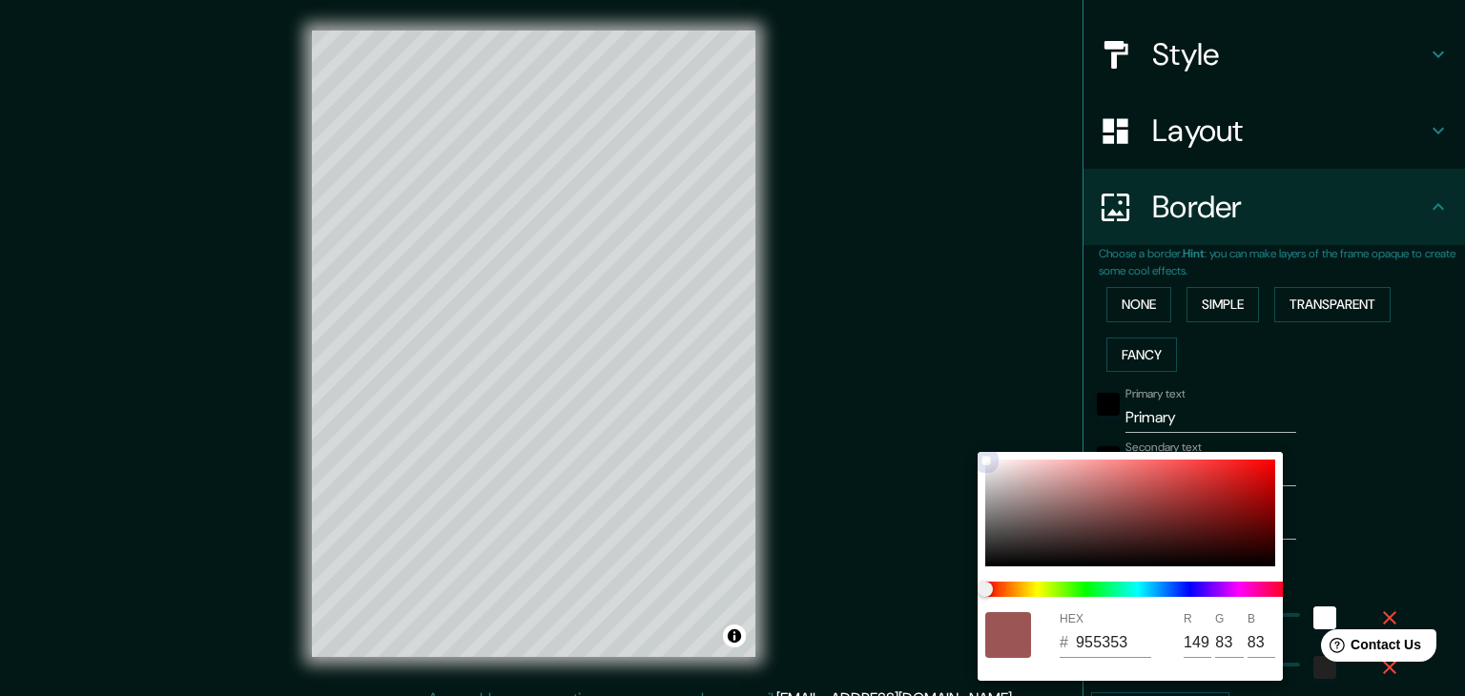
type input "37"
type input "8E4B4B"
type input "142"
type input "75"
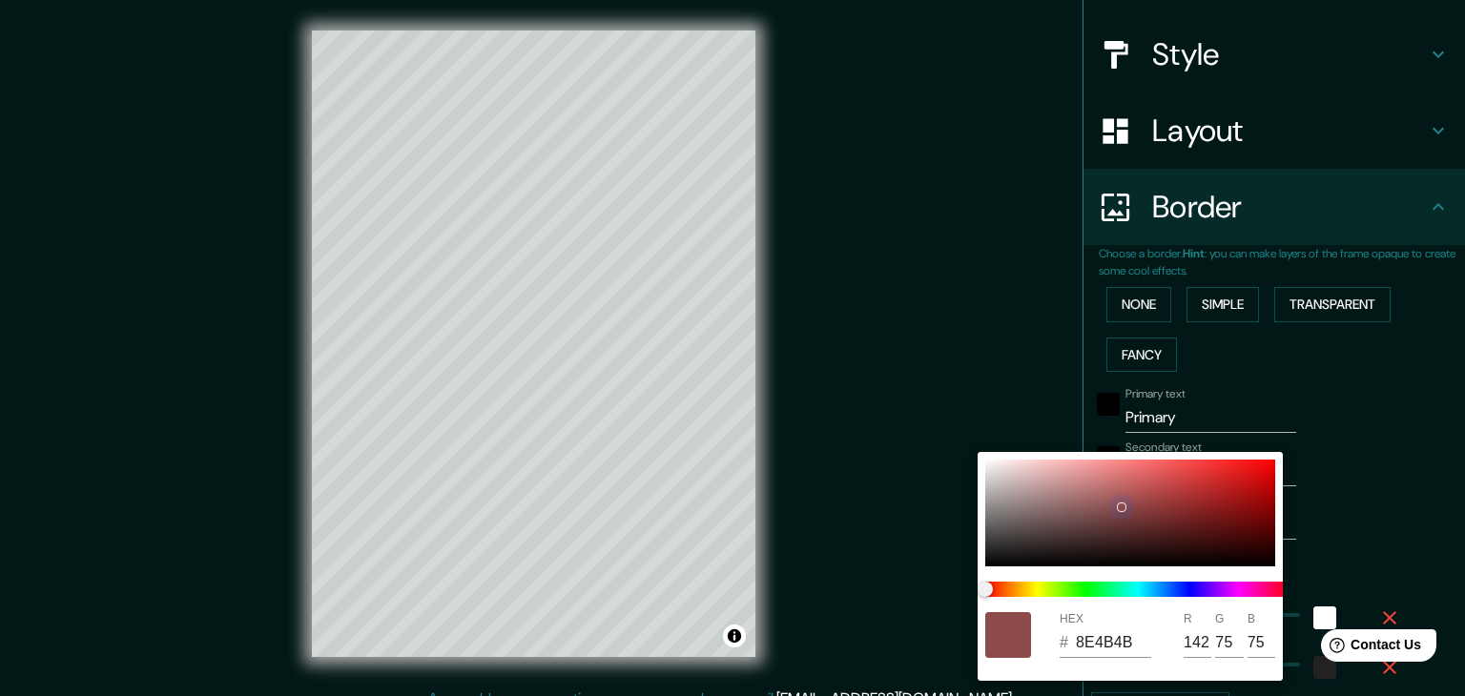
type input "37"
type input "8A4C4C"
type input "138"
type input "76"
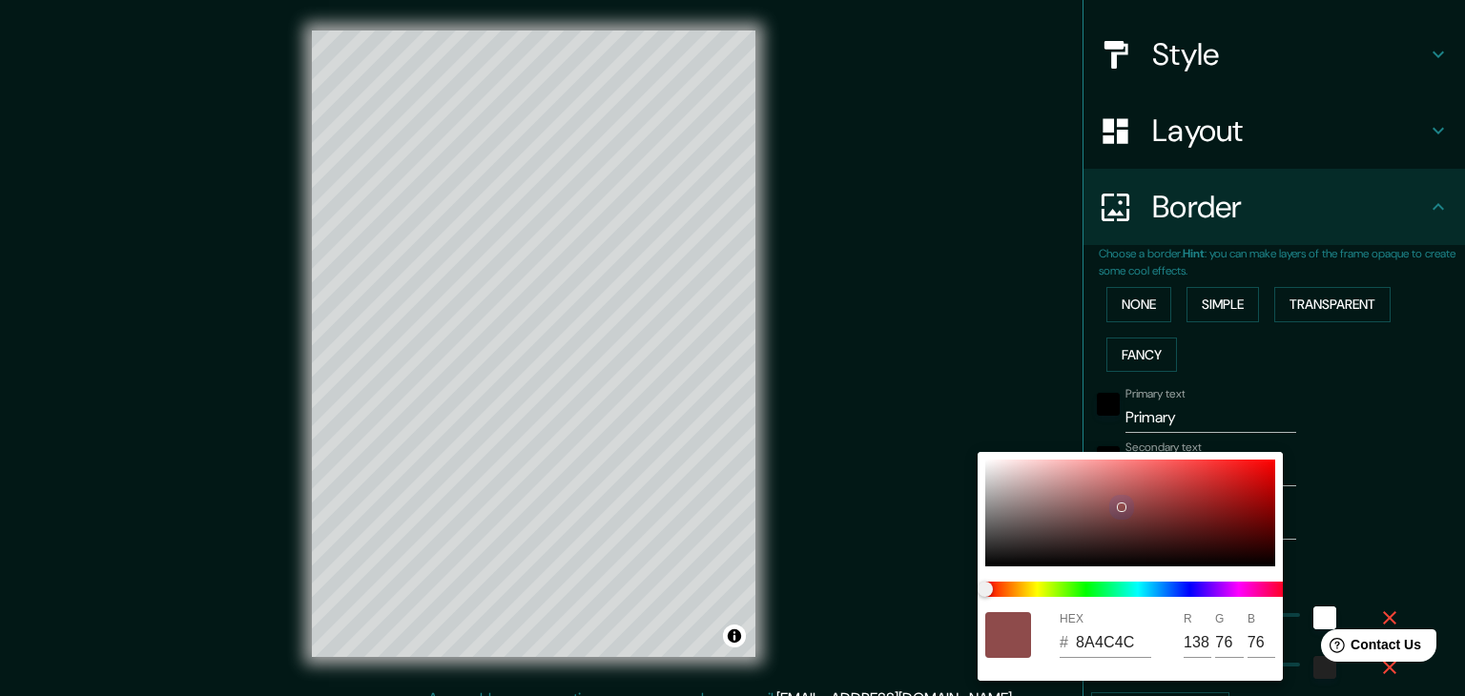
drag, startPoint x: 1100, startPoint y: 538, endPoint x: 1114, endPoint y: 509, distance: 32.0
click at [1114, 509] on div at bounding box center [1131, 513] width 290 height 107
type input "37"
type input "884B4B"
type input "136"
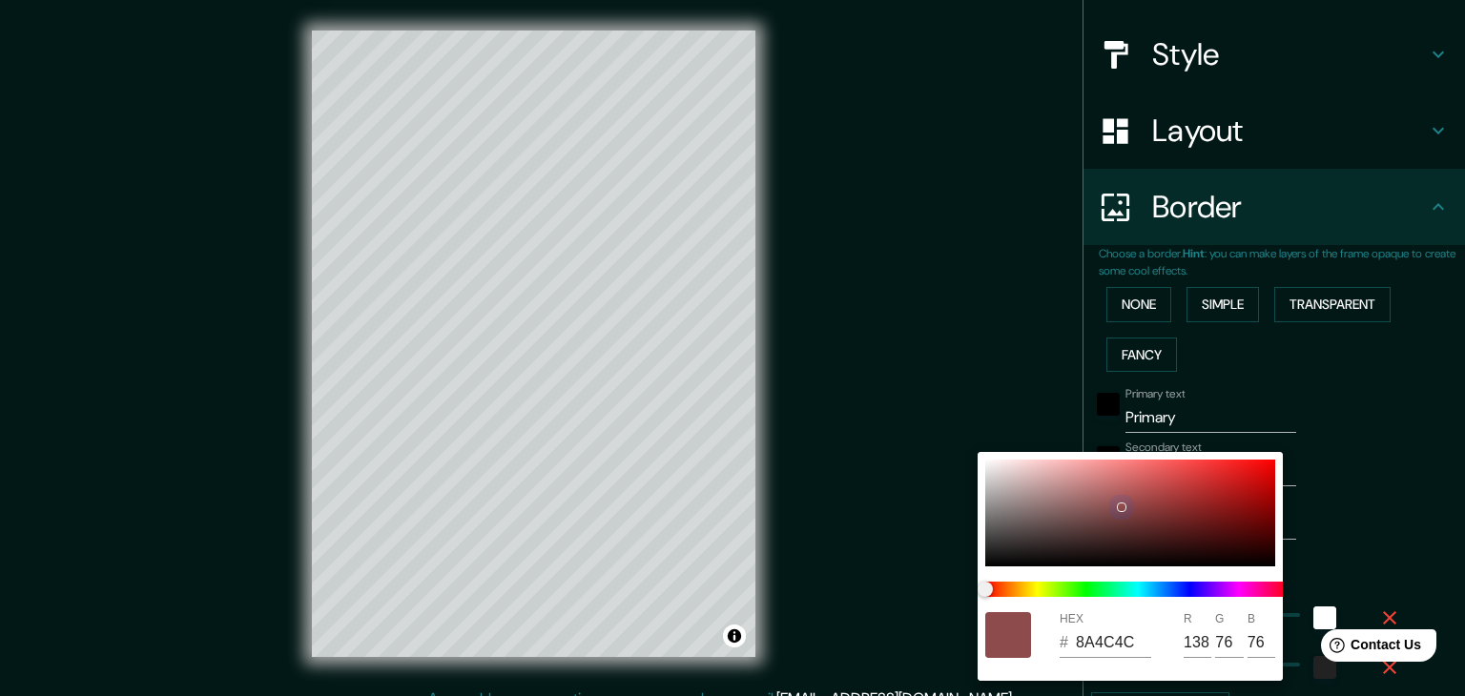
type input "75"
click at [1307, 482] on div at bounding box center [732, 348] width 1465 height 696
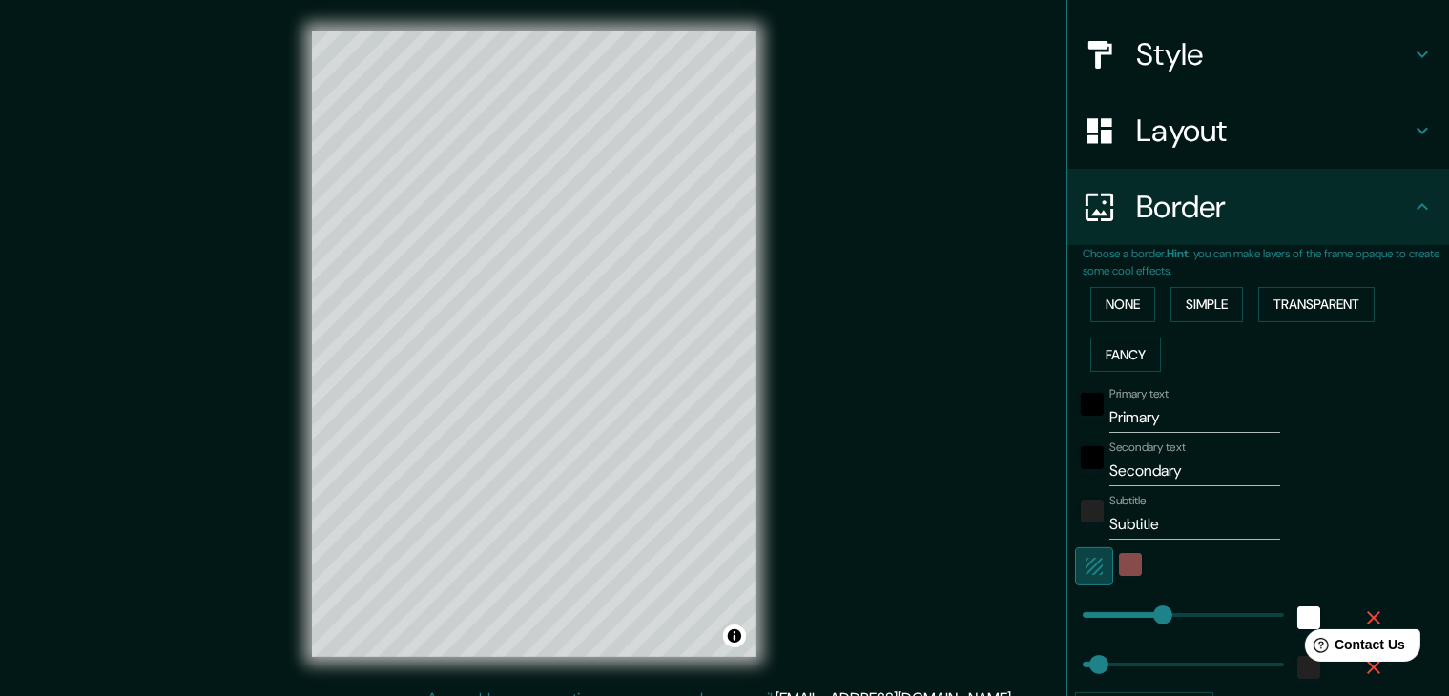
click at [1083, 565] on icon "button" at bounding box center [1094, 566] width 23 height 23
type input "37"
drag, startPoint x: 1149, startPoint y: 406, endPoint x: 1057, endPoint y: 413, distance: 91.8
click at [1068, 413] on div "Choose a border. Hint : you can make layers of the frame opaque to create some …" at bounding box center [1259, 495] width 382 height 500
type input "A"
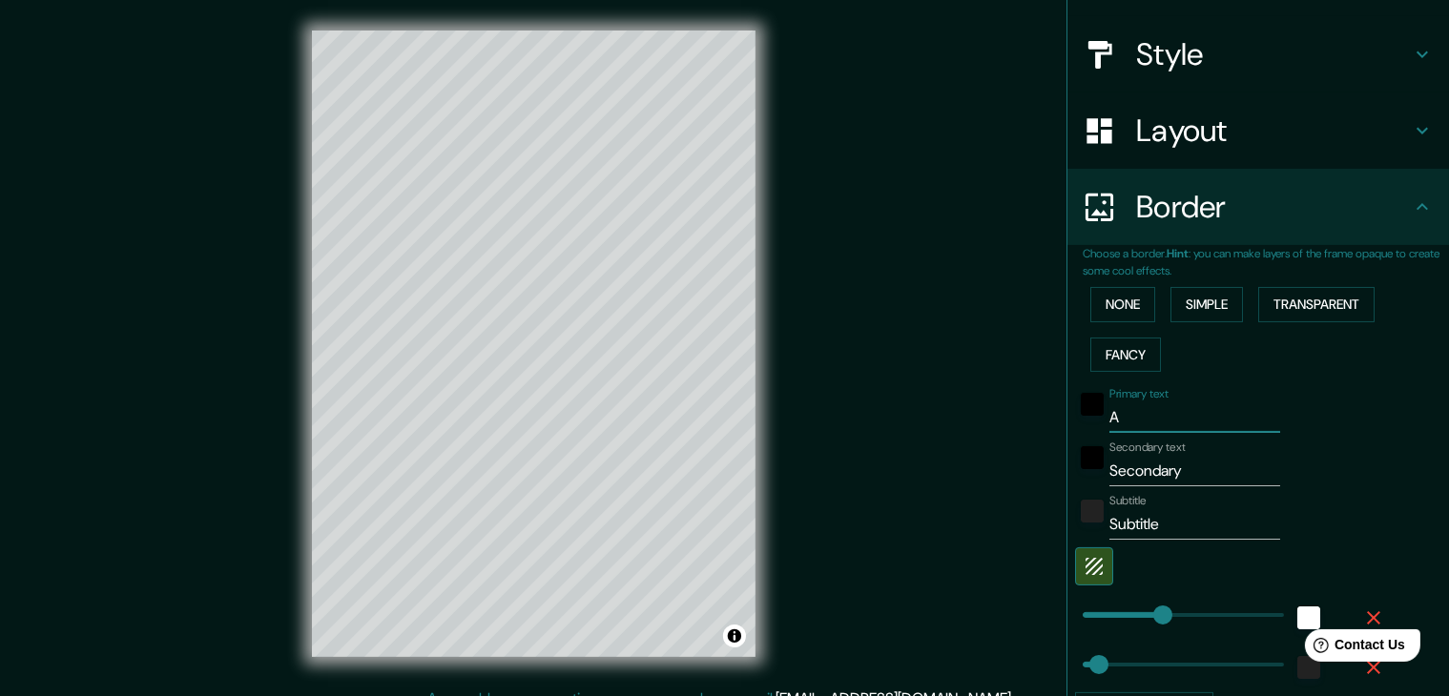
type input "37"
type input "Al"
type input "37"
type input "[PERSON_NAME]"
type input "37"
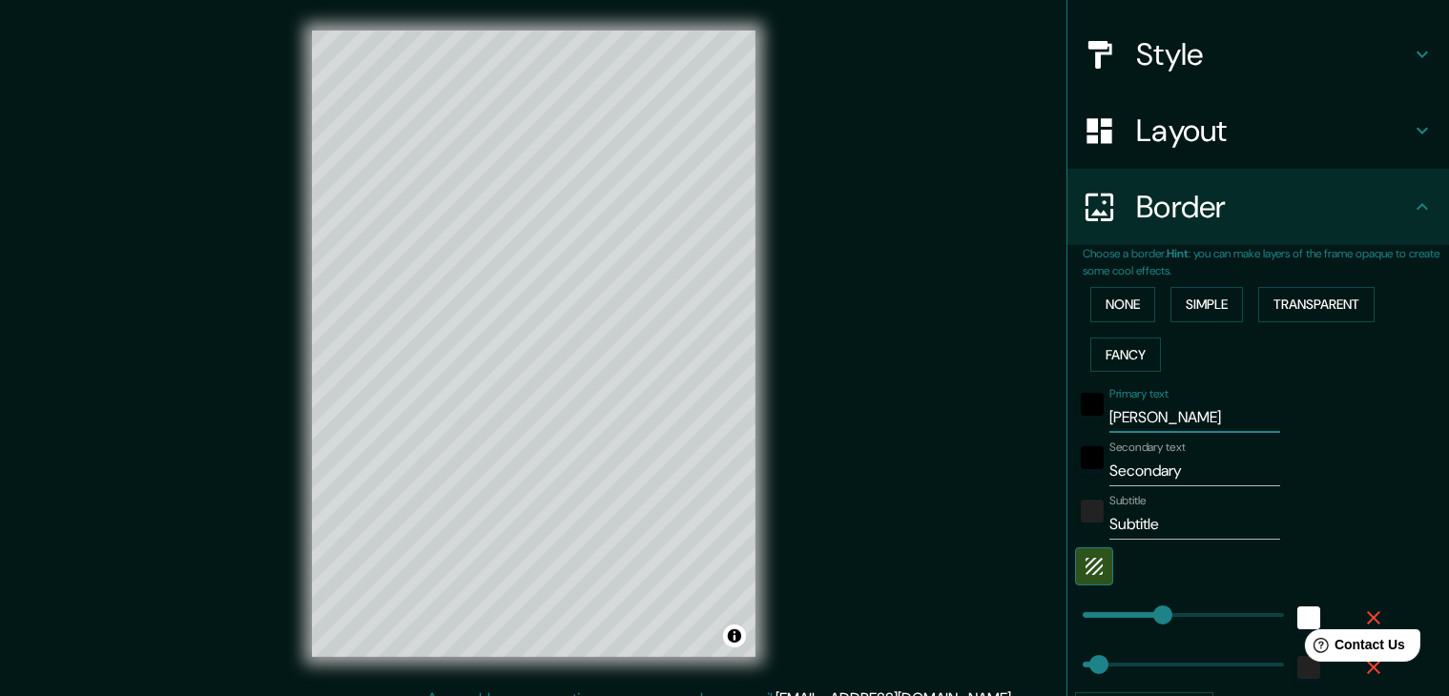
type input "Alic"
type input "37"
type input "Alican"
type input "37"
type input "Alicant"
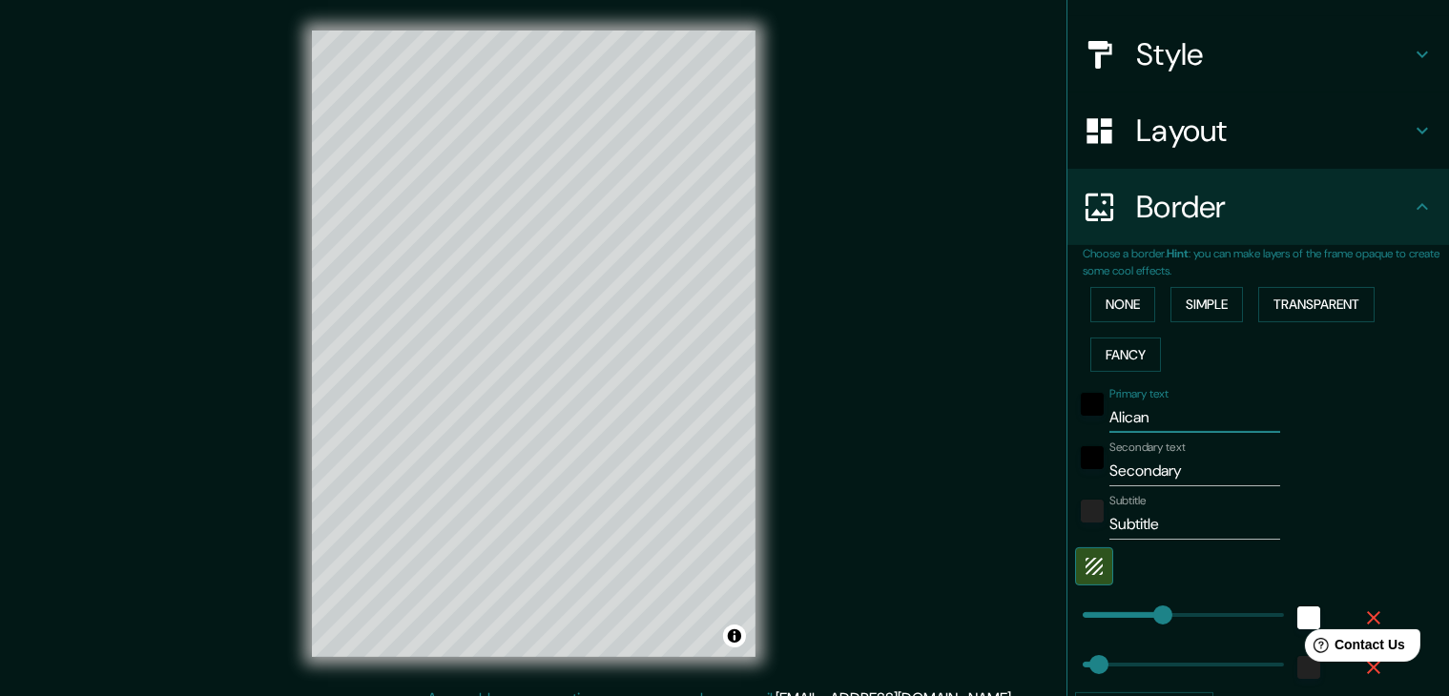
type input "37"
type input "[GEOGRAPHIC_DATA]"
type input "37"
type input "[GEOGRAPHIC_DATA]"
drag, startPoint x: 1182, startPoint y: 463, endPoint x: 1027, endPoint y: 449, distance: 156.1
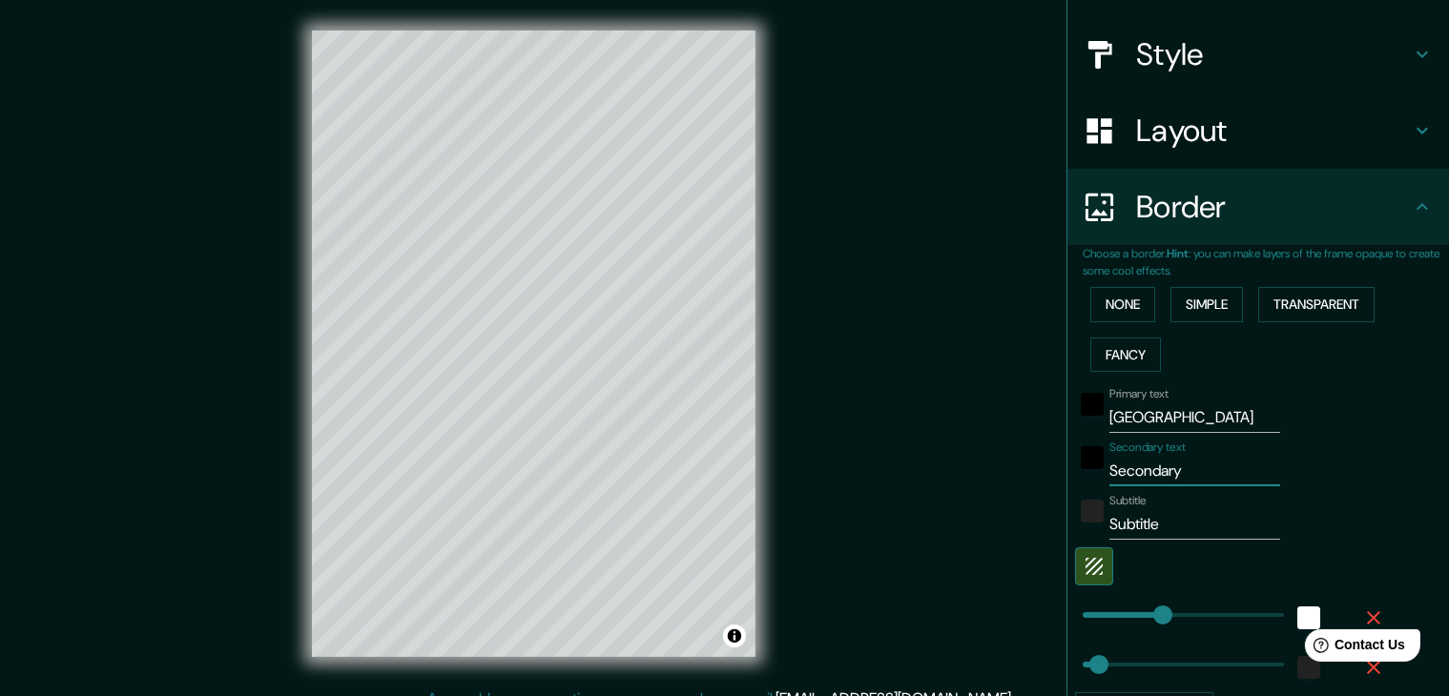
click at [1027, 449] on div "Mappin Location Alicante, provincia de Alicante, España Pins Style Layout Borde…" at bounding box center [724, 359] width 1449 height 718
type input "l"
type input "37"
type input "L"
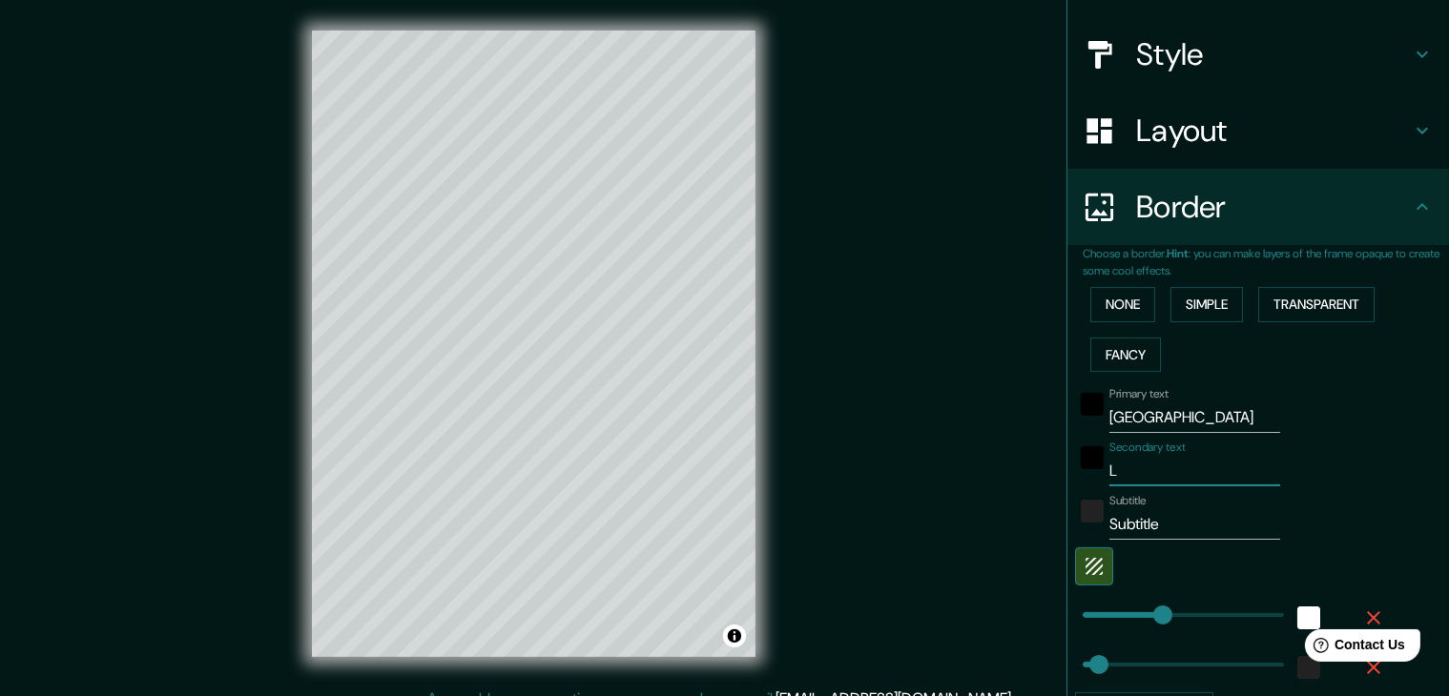
type input "37"
type input "LA"
type input "37"
type input "LA"
type input "37"
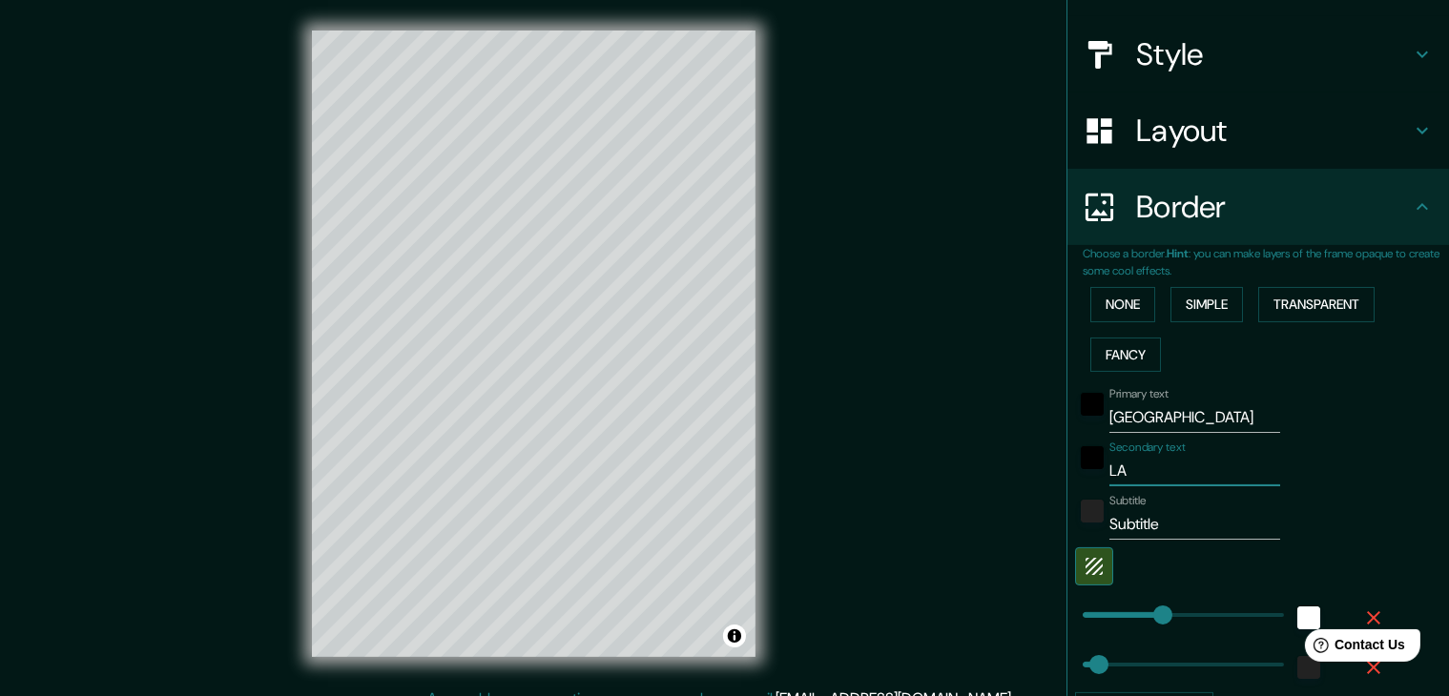
type input "LA T"
type input "37"
type input "LA TE"
type input "37"
type input "LA TER"
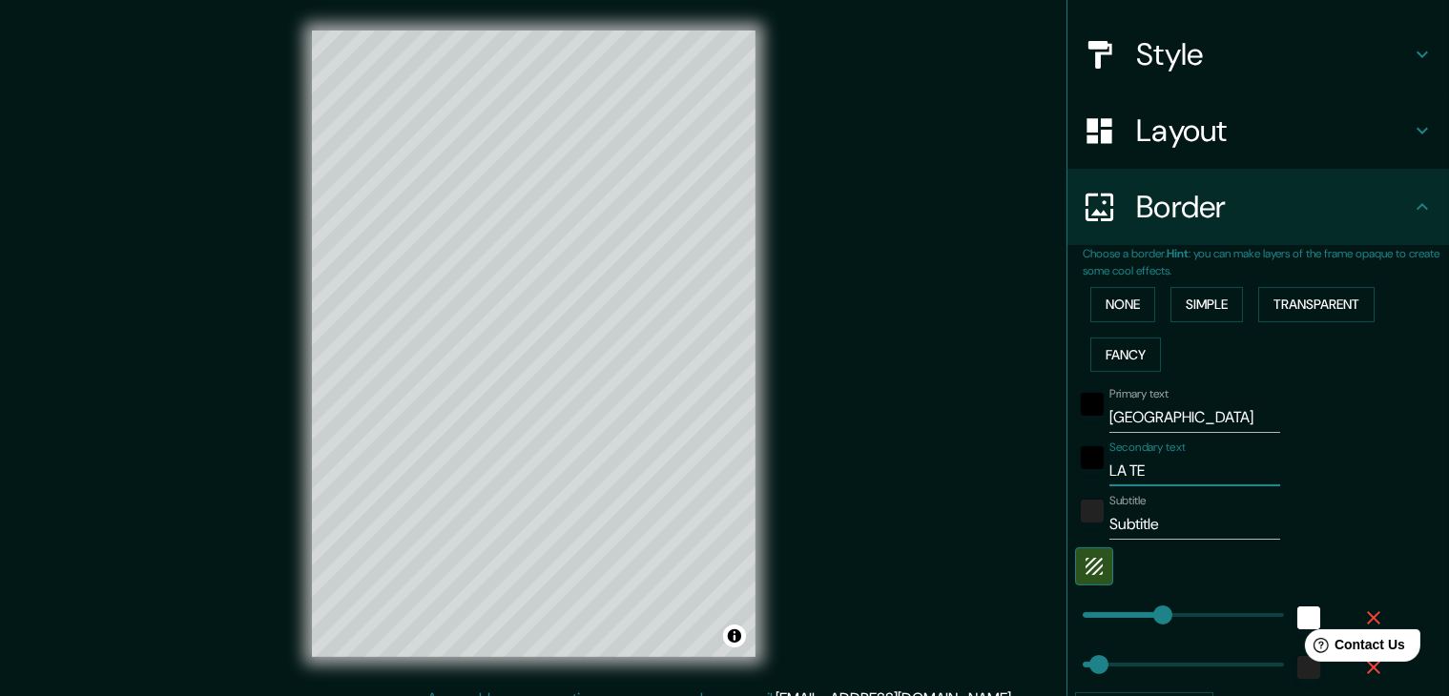
type input "37"
type input "LA TERR"
type input "37"
type input "LA TERRE"
type input "37"
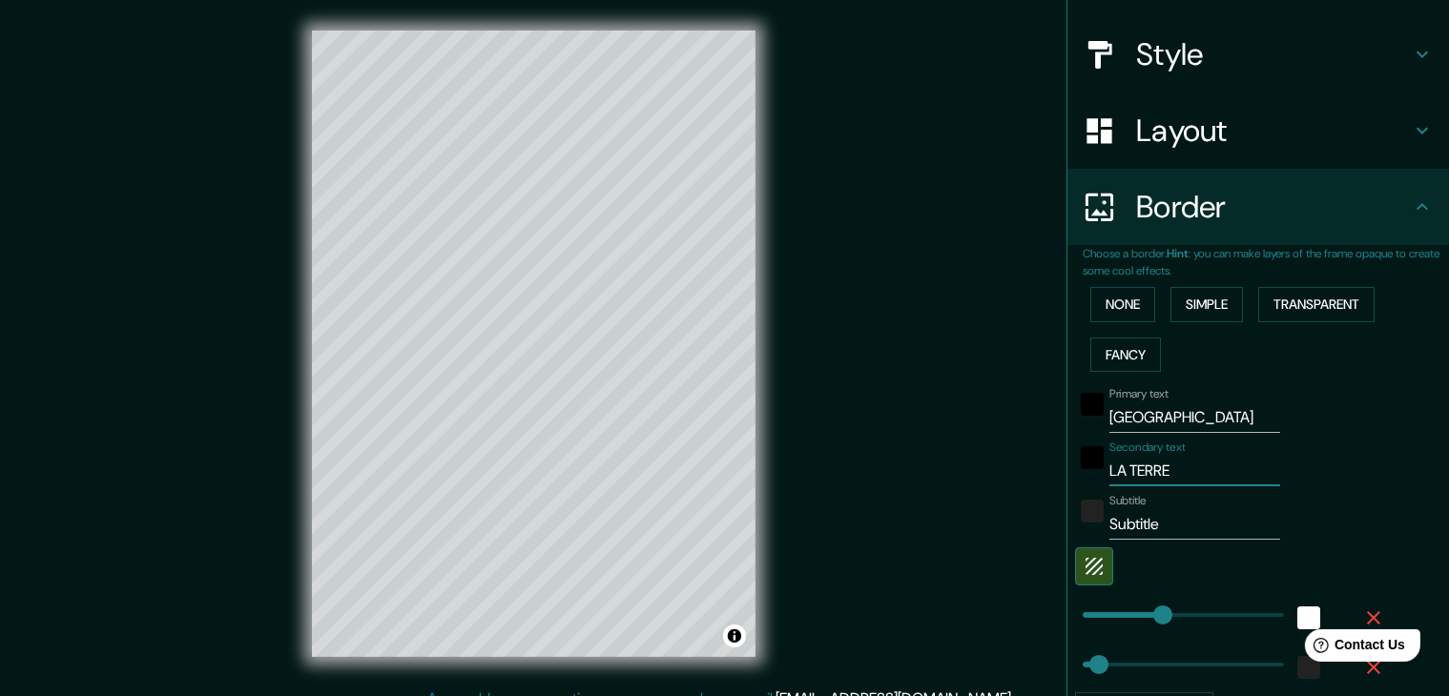
type input "LA TERRET"
type input "37"
type input "LA TERRETA"
type input "37"
type input "LA TERRETA"
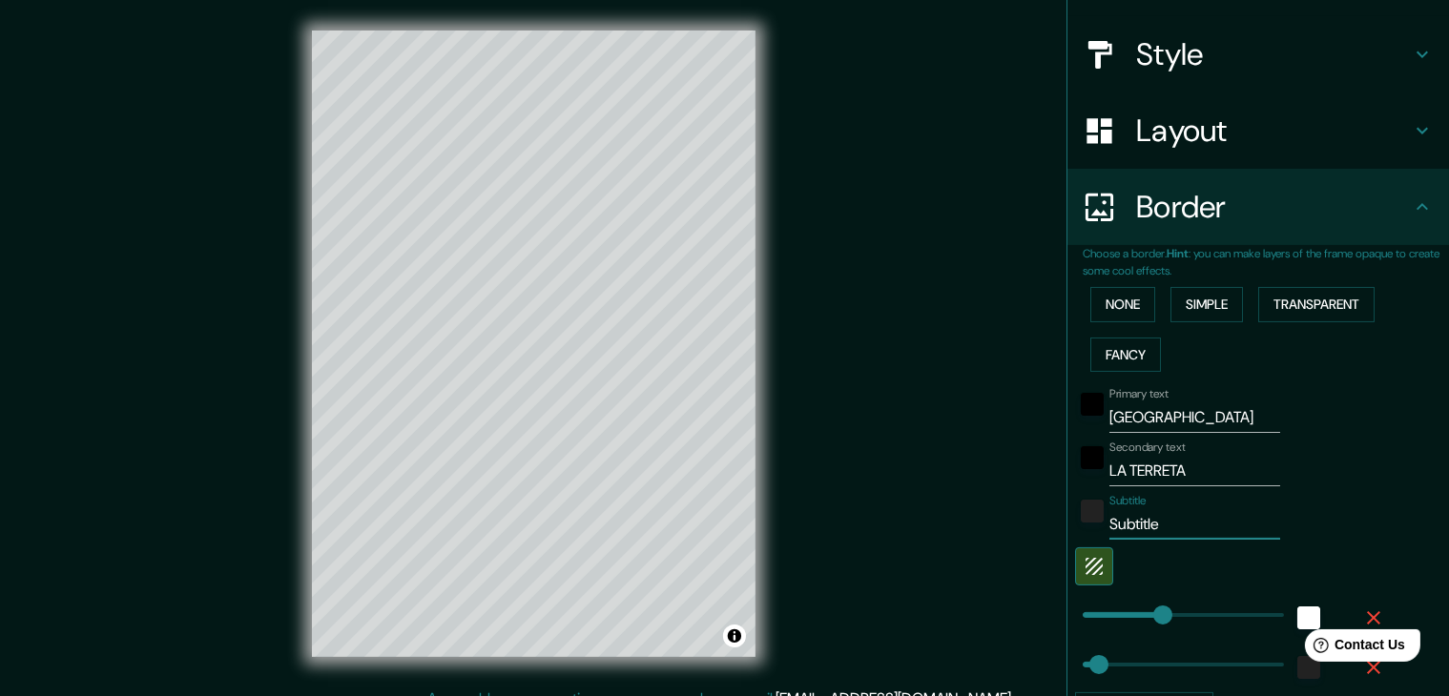
drag, startPoint x: 1165, startPoint y: 520, endPoint x: 1027, endPoint y: 511, distance: 137.6
click at [1027, 511] on div "Mappin Location Alicante, provincia de Alicante, España Pins Style Layout Borde…" at bounding box center [724, 359] width 1449 height 718
paste input "8°20′43″N y 0°28′59″O"
type input "8°20′43″N y 0°28′59″O"
type input "37"
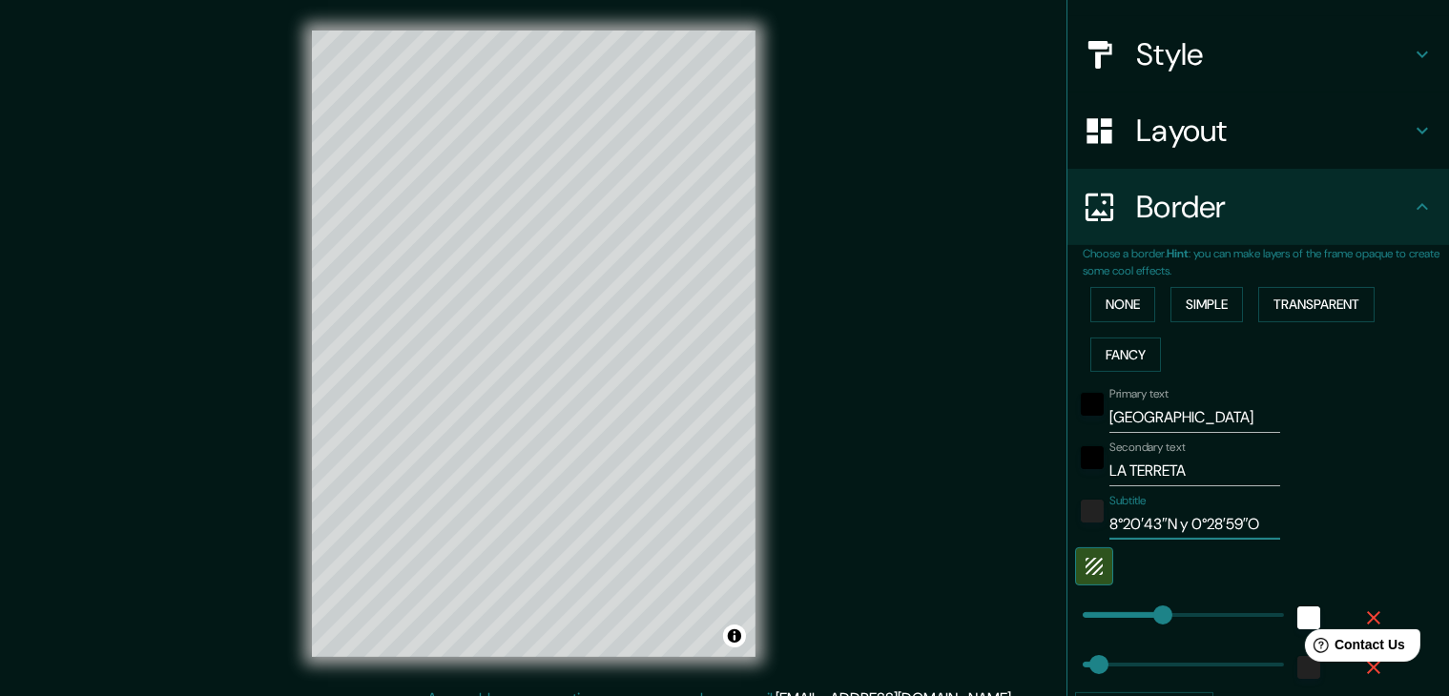
type input "8°20′43″N y 0°28′59″O"
click at [1338, 501] on div "Subtitle 8°20′43″N y 0°28′59″O" at bounding box center [1231, 517] width 313 height 46
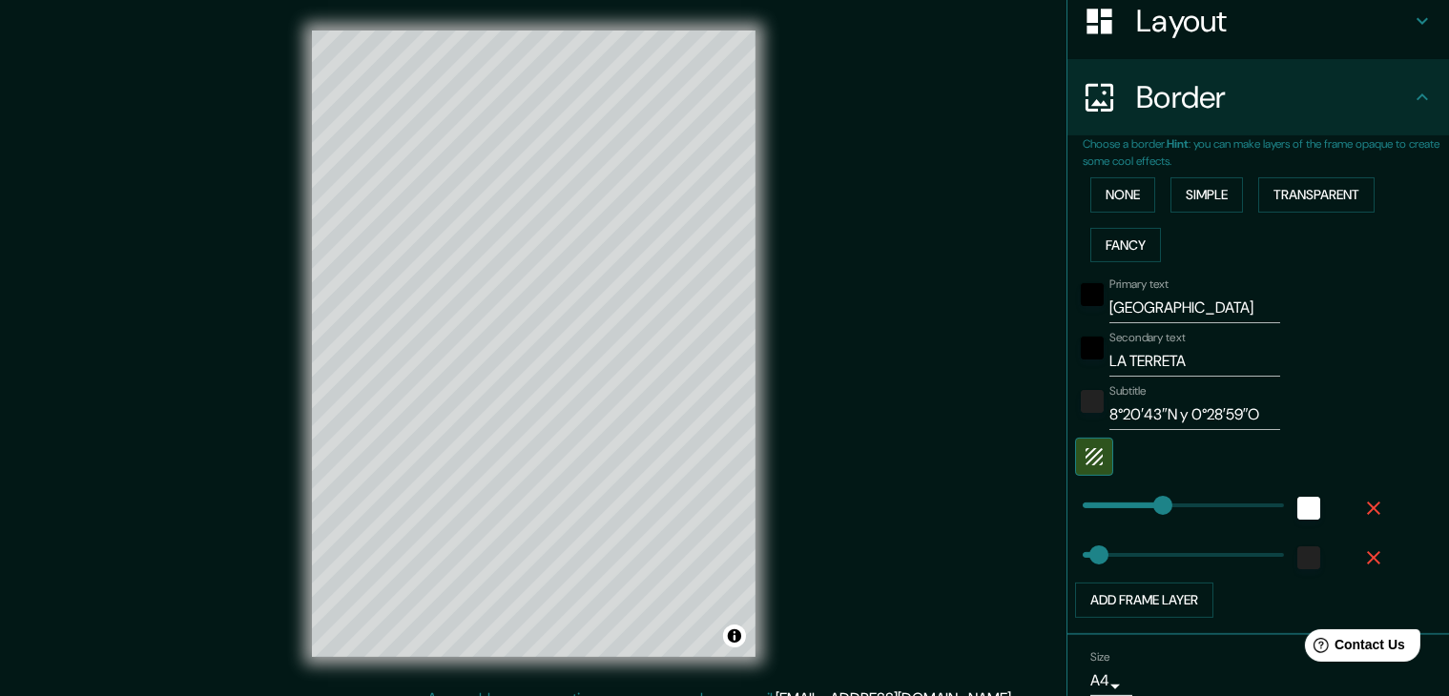
scroll to position [347, 0]
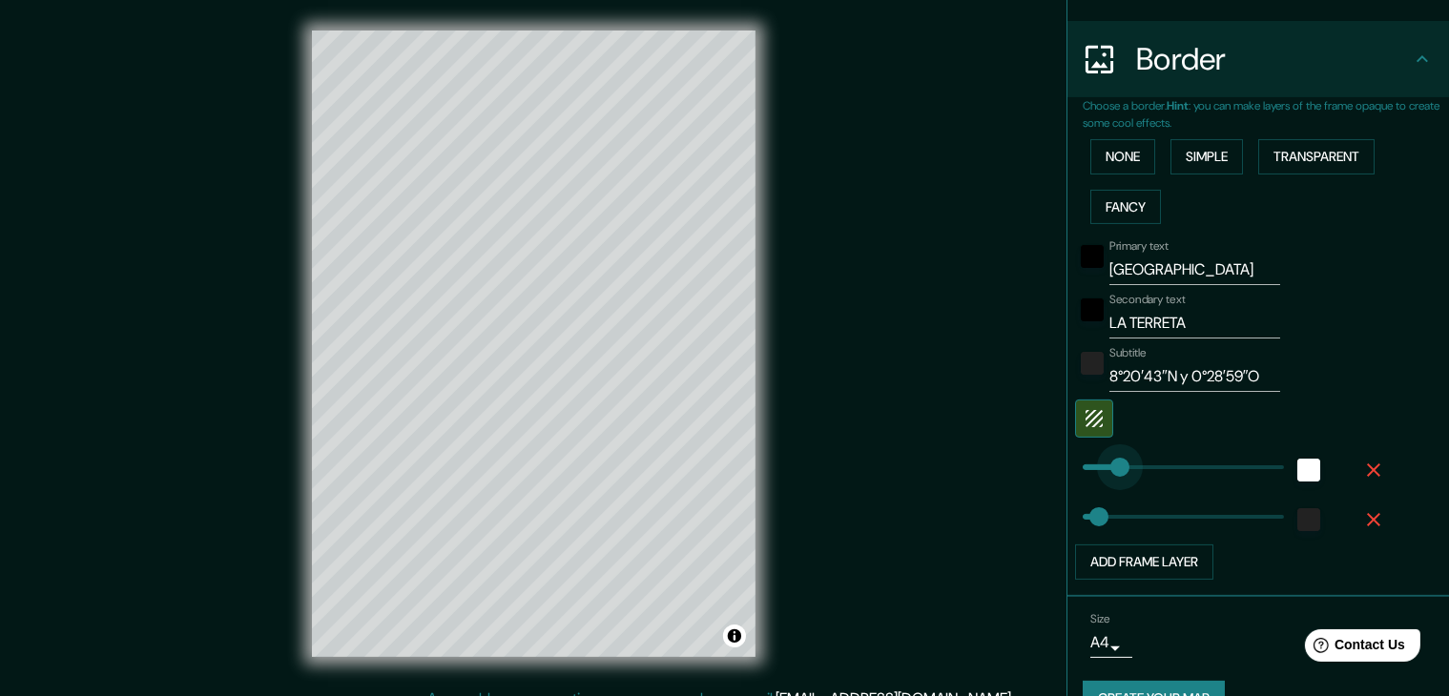
type input "85"
drag, startPoint x: 1147, startPoint y: 458, endPoint x: 1104, endPoint y: 458, distance: 42.9
type input "37"
type input "54"
drag, startPoint x: 1104, startPoint y: 458, endPoint x: 1091, endPoint y: 459, distance: 12.4
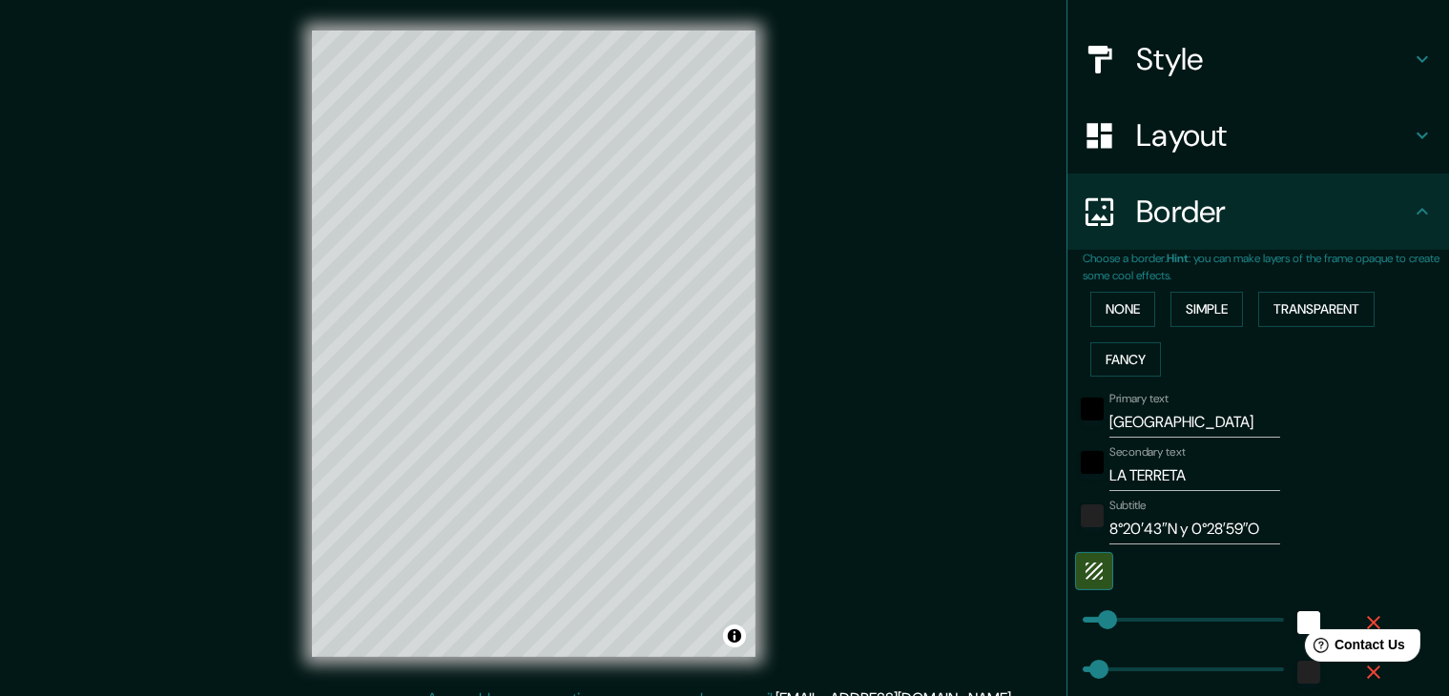
scroll to position [176, 0]
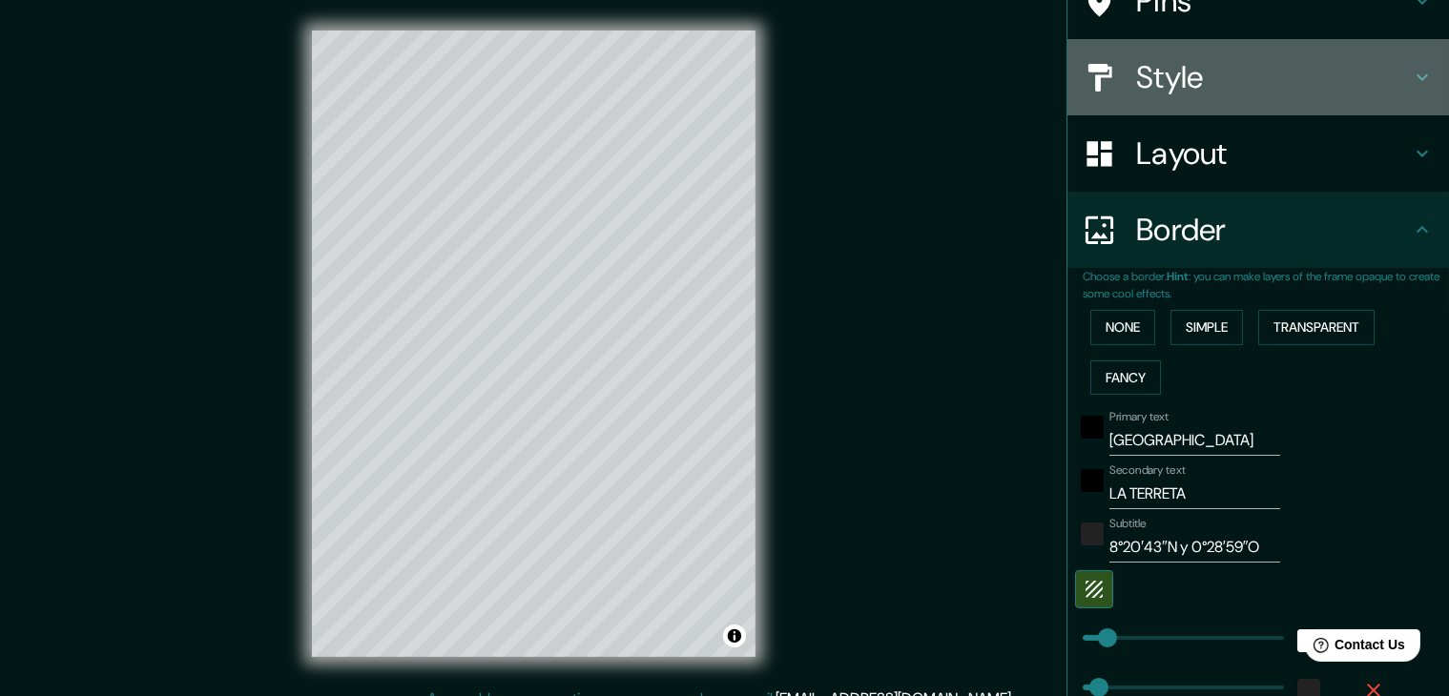
click at [1281, 98] on div "Style" at bounding box center [1259, 77] width 382 height 76
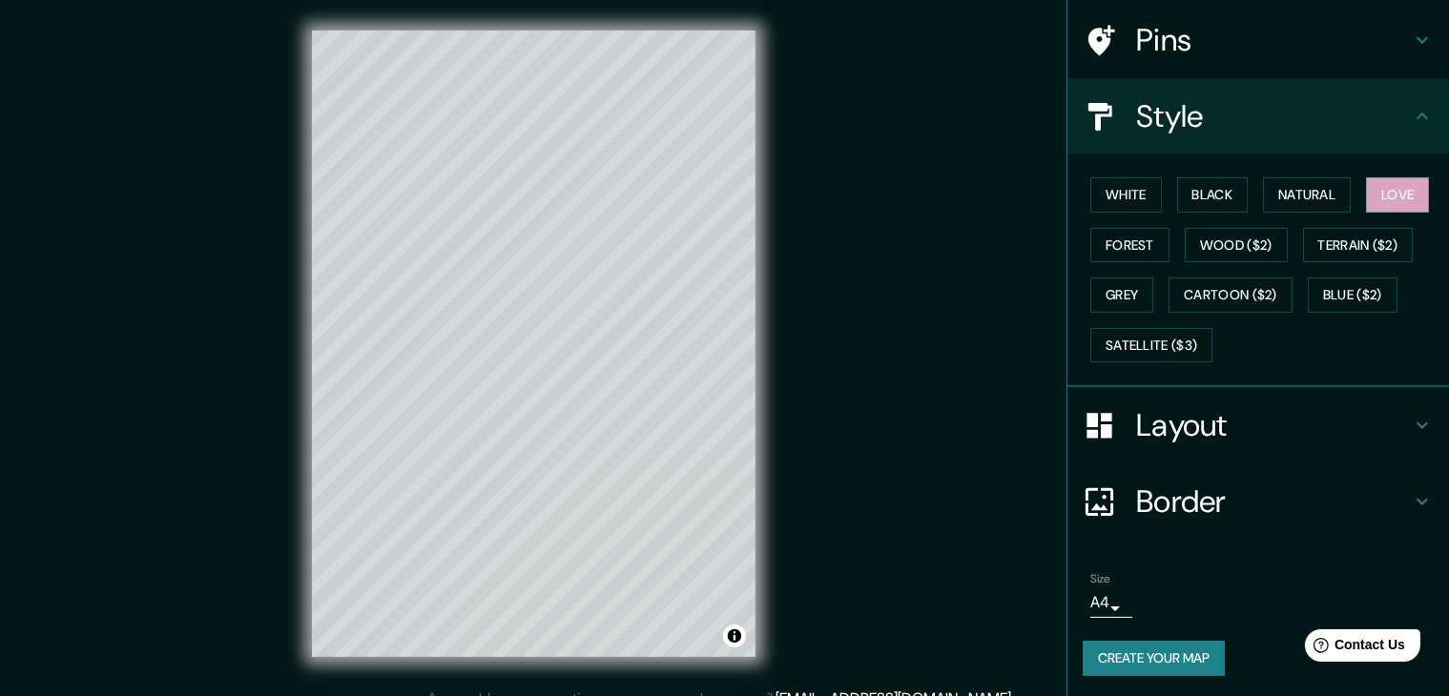
scroll to position [137, 0]
click at [1286, 183] on button "Natural" at bounding box center [1307, 194] width 88 height 35
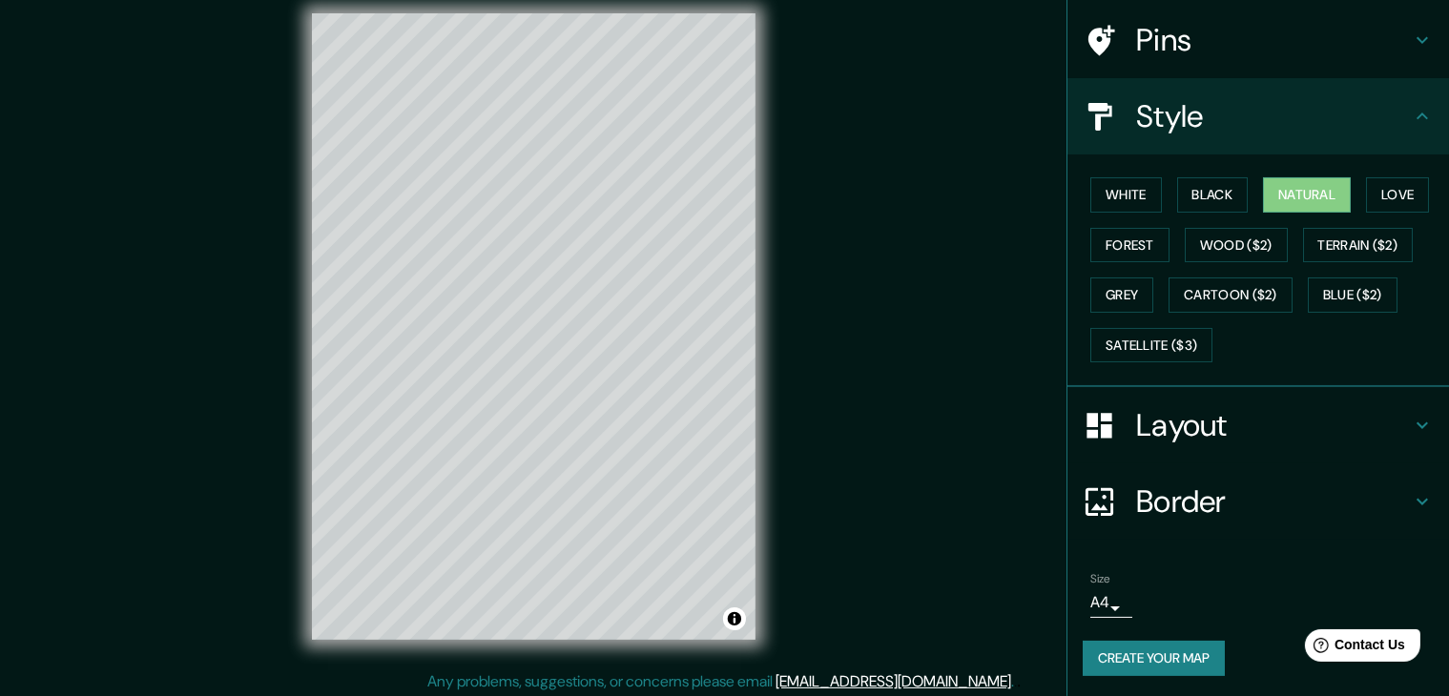
scroll to position [22, 0]
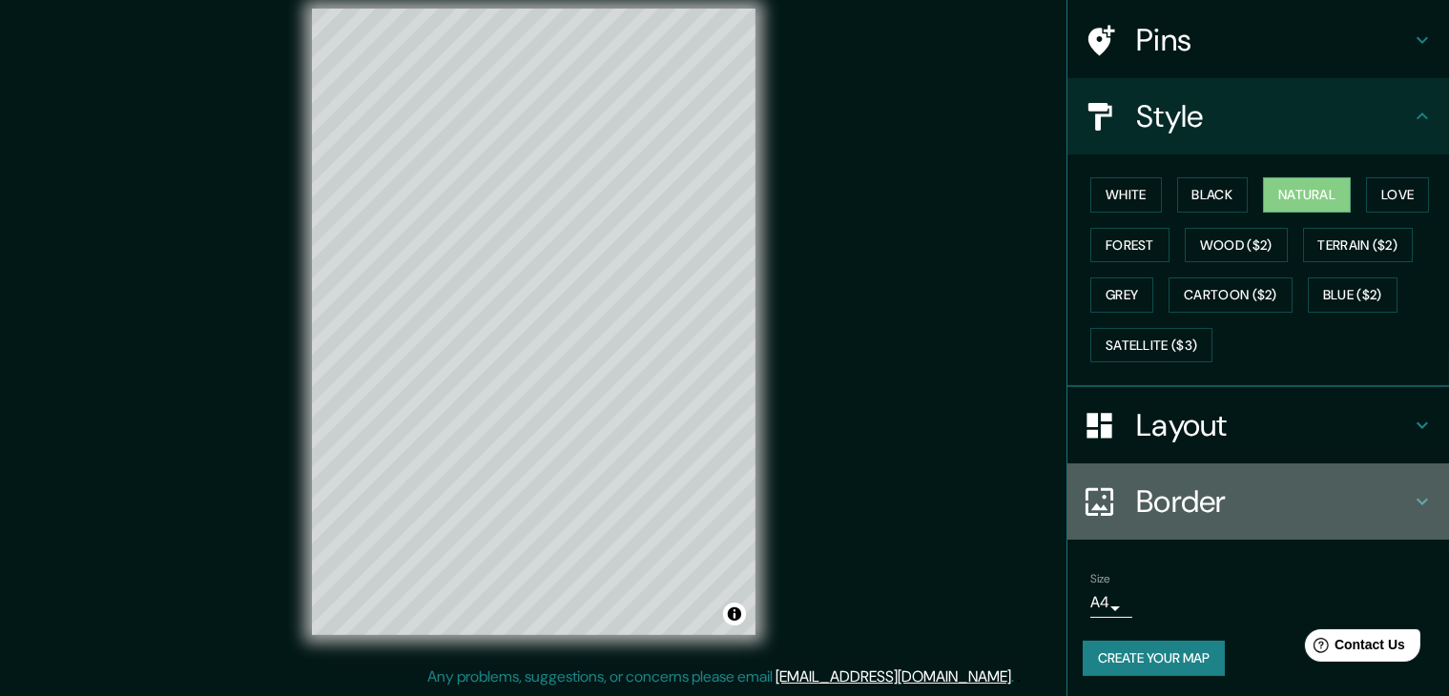
click at [1162, 483] on h4 "Border" at bounding box center [1273, 502] width 275 height 38
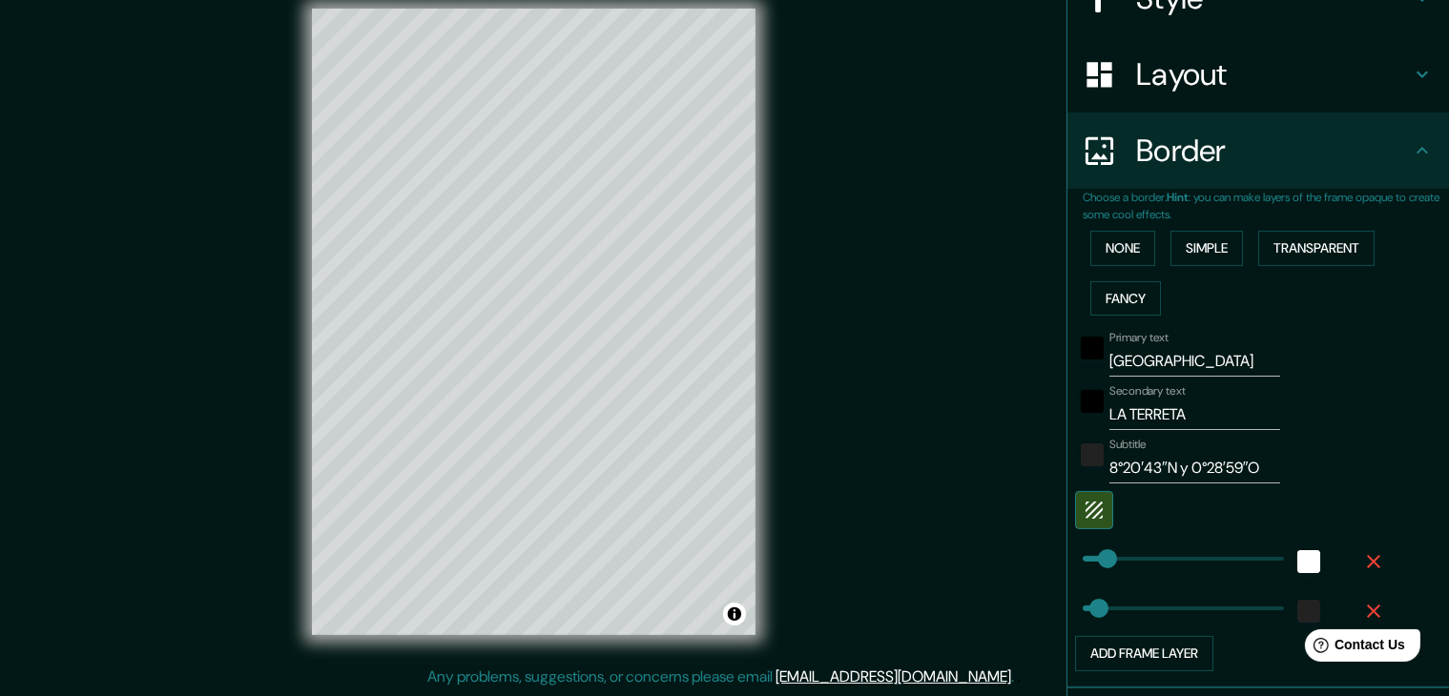
scroll to position [259, 0]
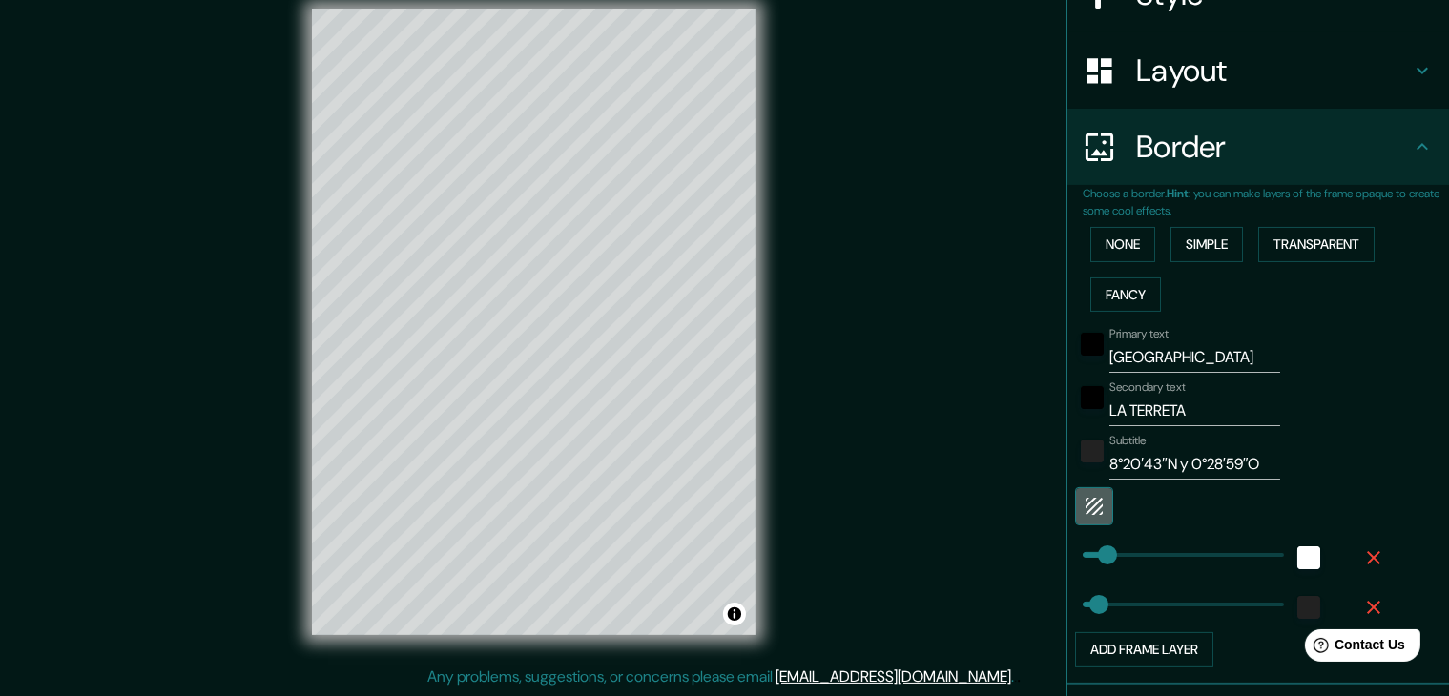
click at [1086, 511] on icon "button" at bounding box center [1094, 506] width 17 height 17
click at [1125, 507] on div "white" at bounding box center [1130, 504] width 23 height 23
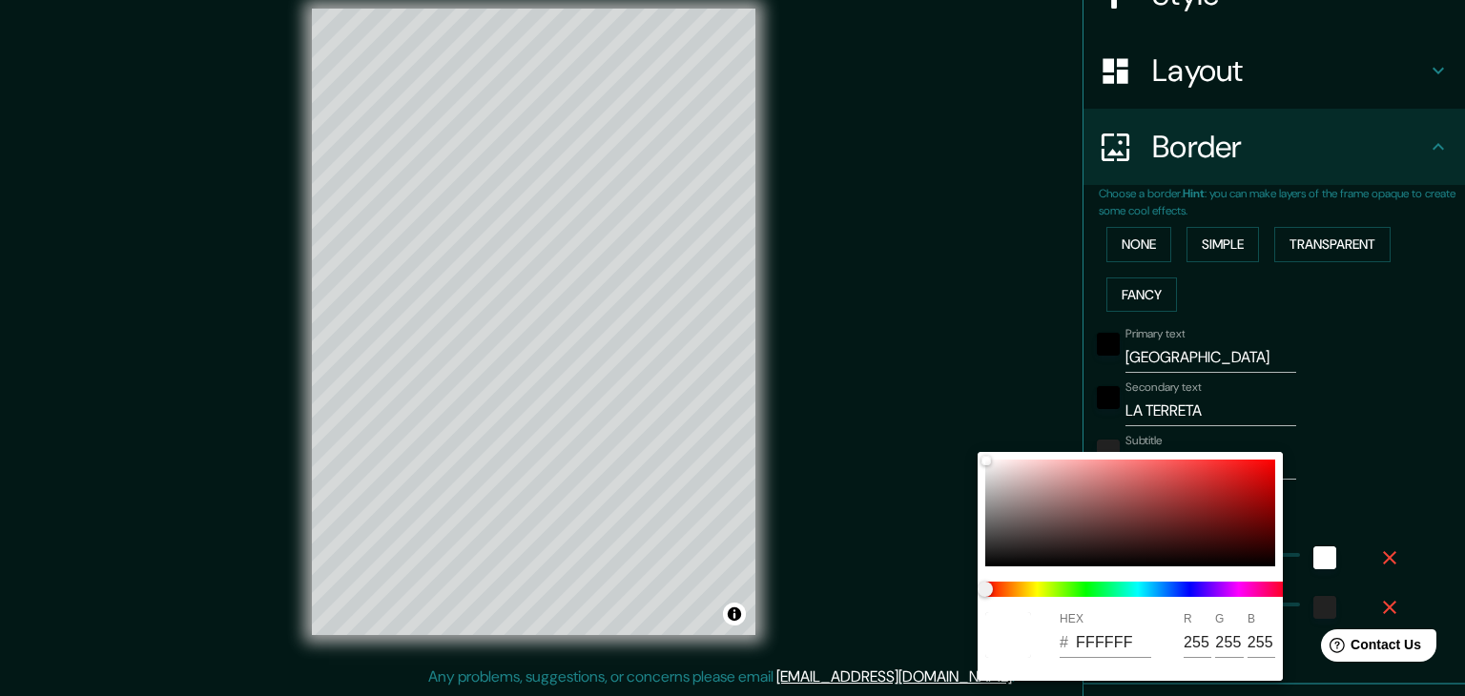
click at [1320, 457] on div at bounding box center [732, 348] width 1465 height 696
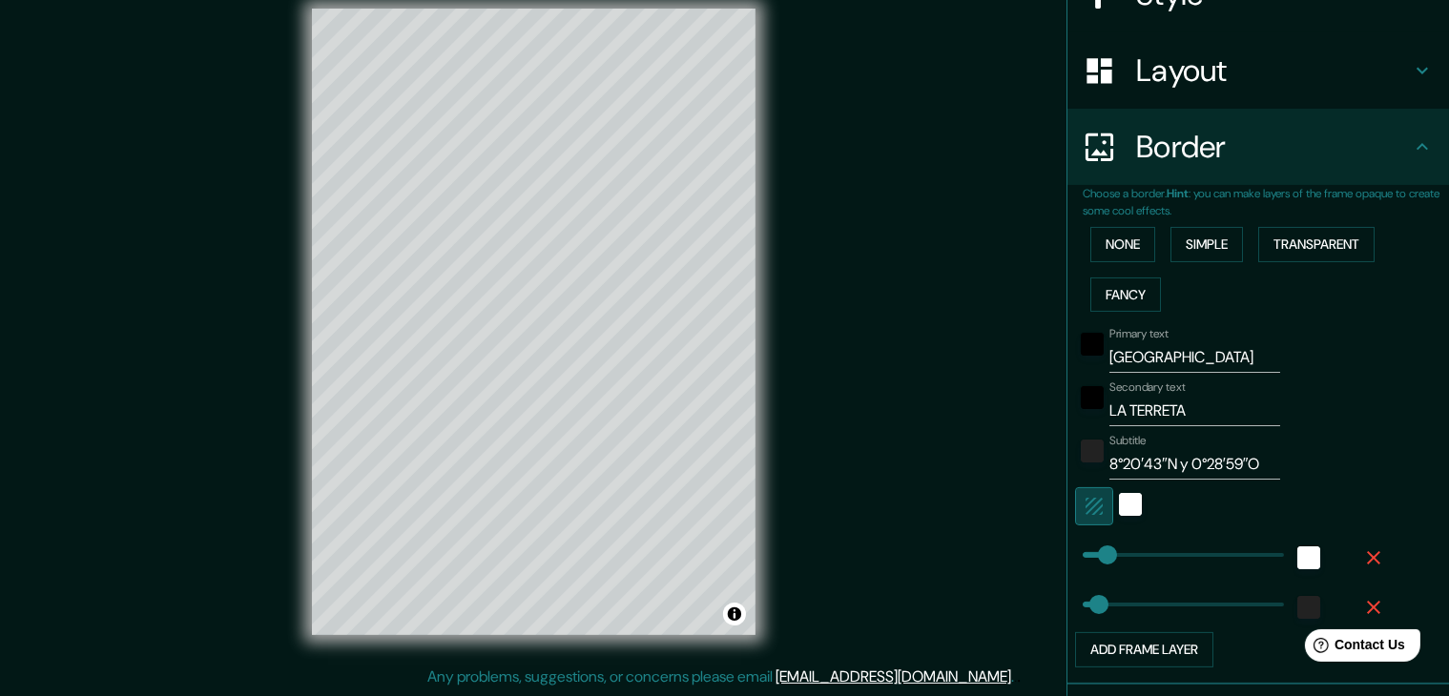
click at [1083, 514] on icon "button" at bounding box center [1094, 506] width 23 height 23
type input "37"
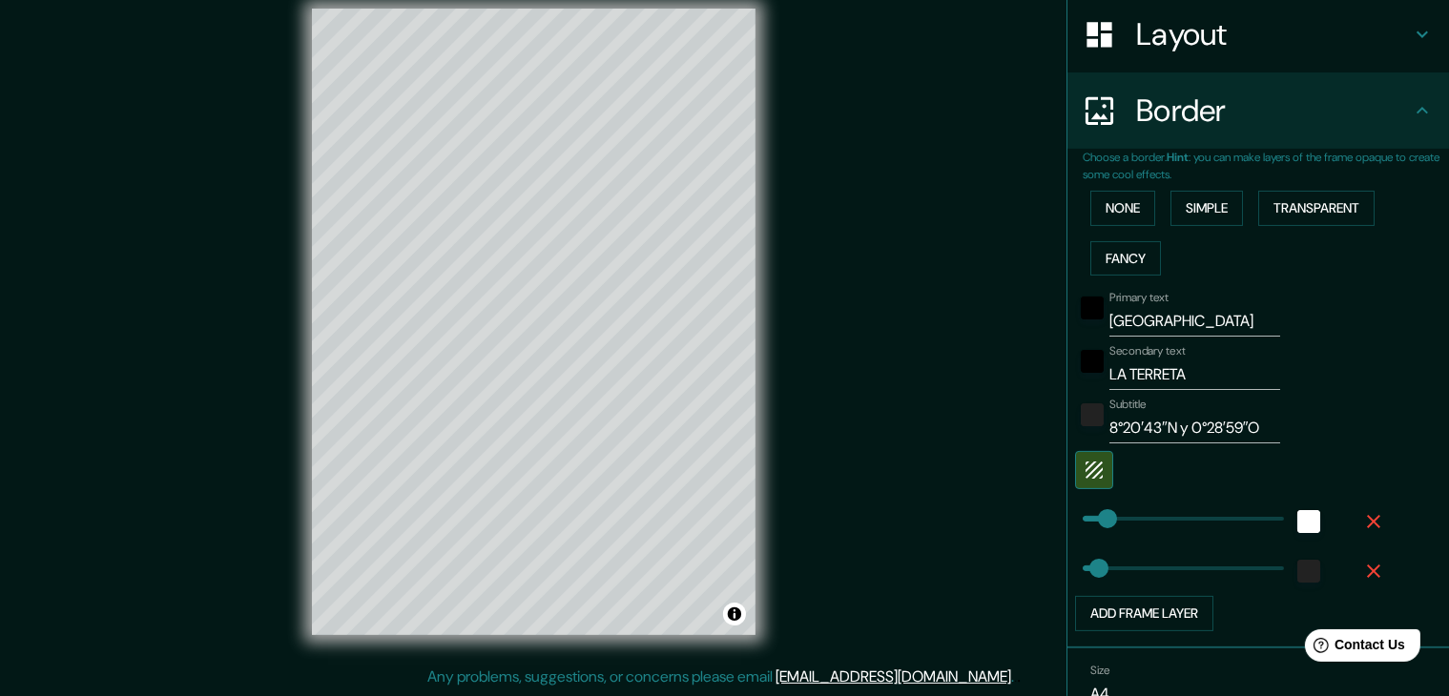
scroll to position [386, 0]
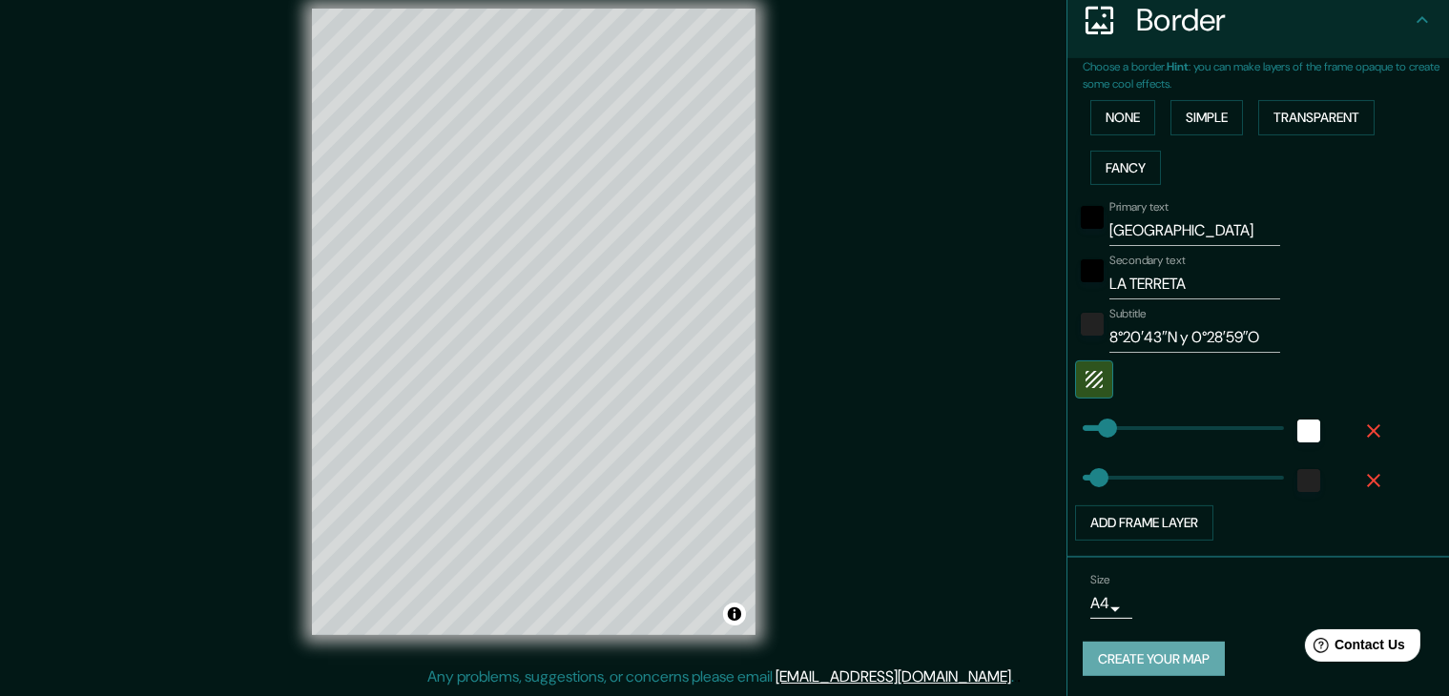
click at [1193, 650] on button "Create your map" at bounding box center [1154, 659] width 142 height 35
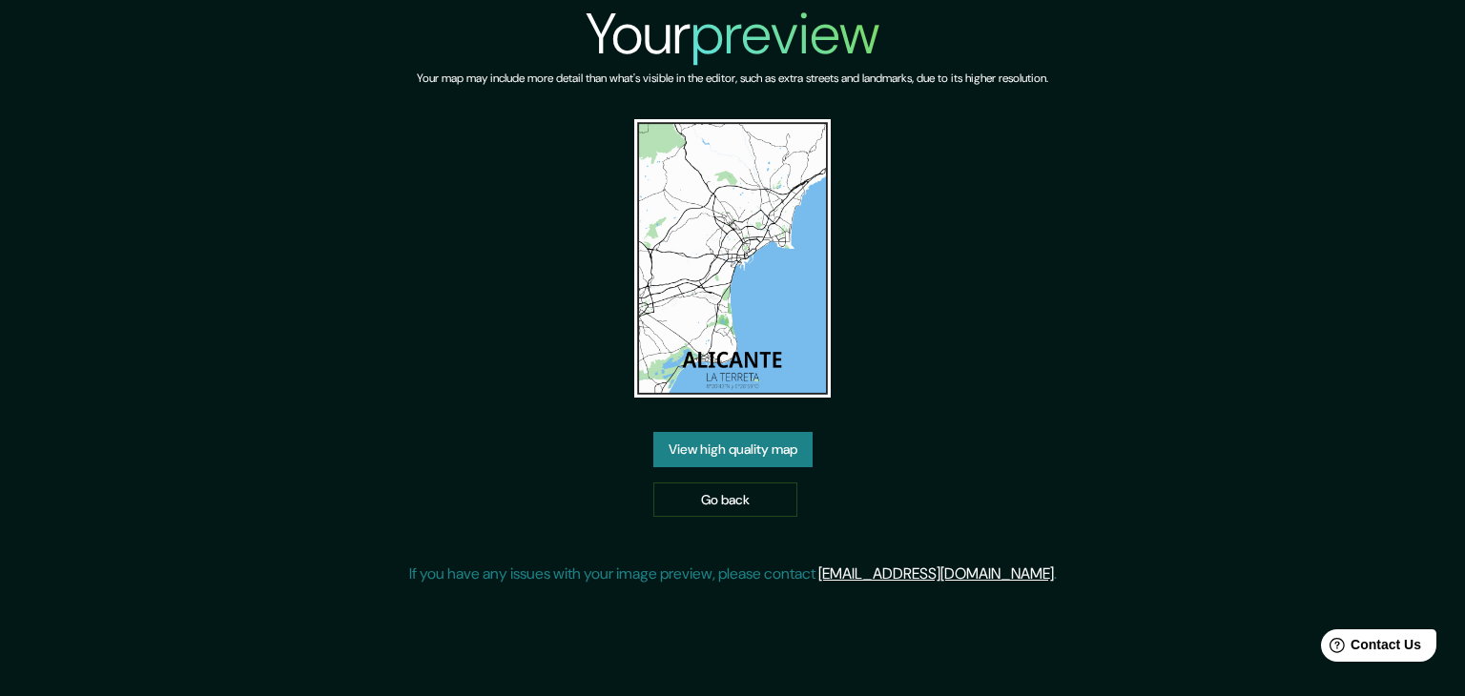
click at [1330, 152] on div "Your preview Your map may include more detail than what's visible in the editor…" at bounding box center [732, 300] width 1465 height 601
